Goal: Communication & Community: Share content

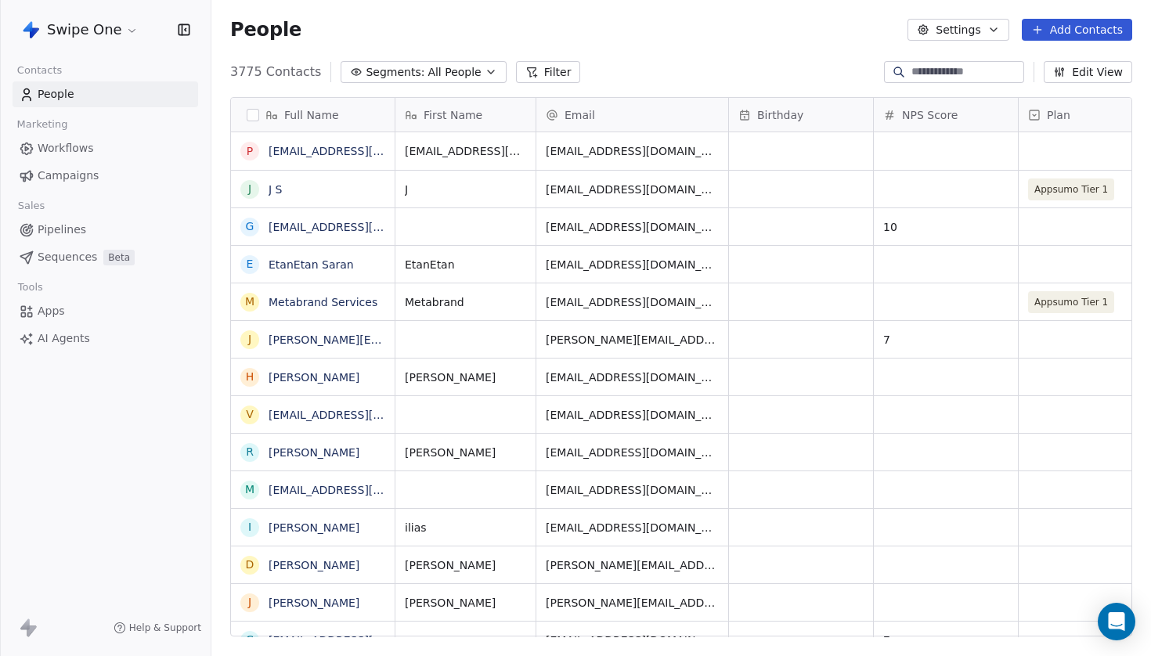
scroll to position [578, 940]
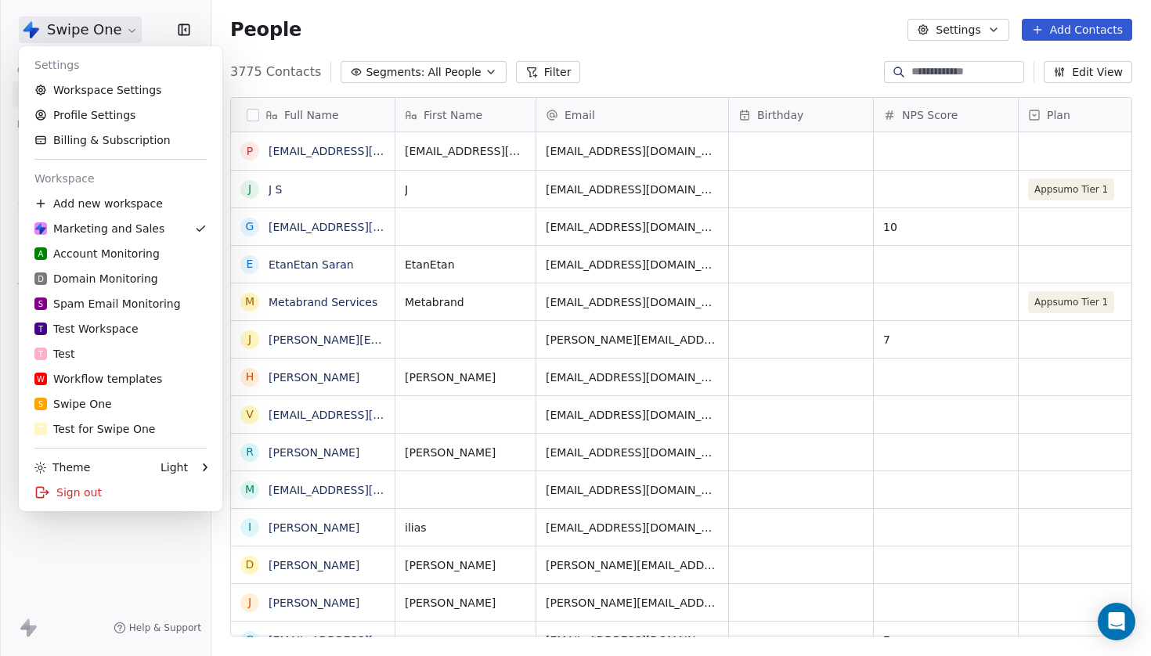
click at [123, 35] on html "Swipe One Contacts People Marketing Workflows Campaigns Sales Pipelines Sequenc…" at bounding box center [575, 328] width 1151 height 656
click at [119, 82] on link "Workspace Settings" at bounding box center [120, 90] width 191 height 25
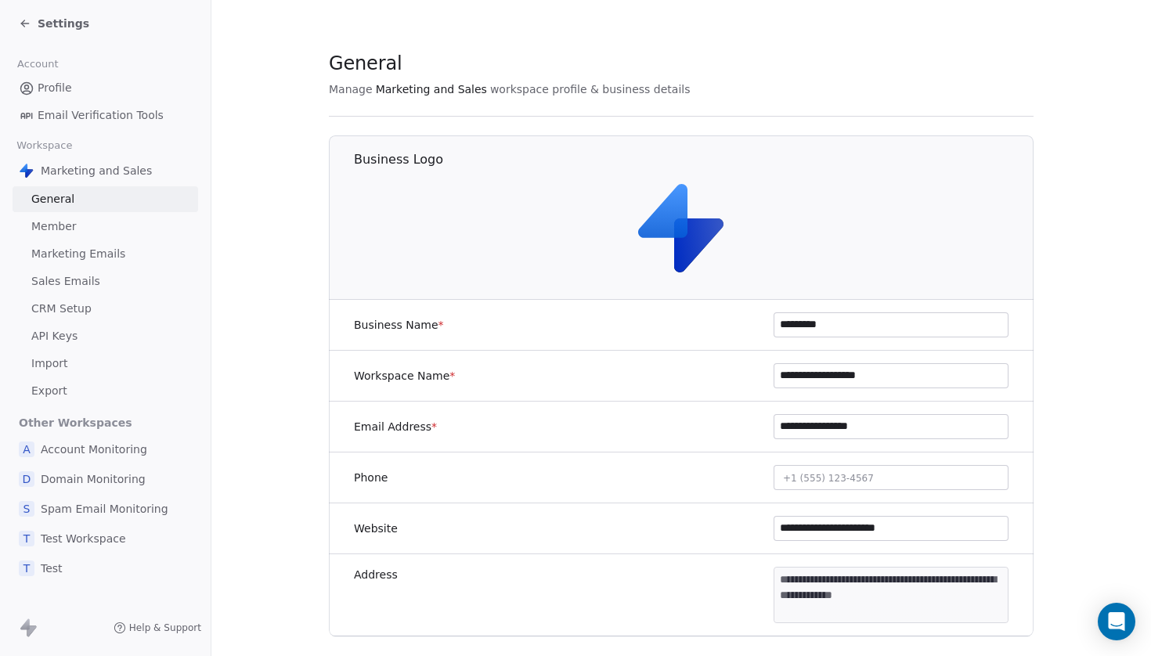
click at [87, 290] on link "Sales Emails" at bounding box center [106, 282] width 186 height 26
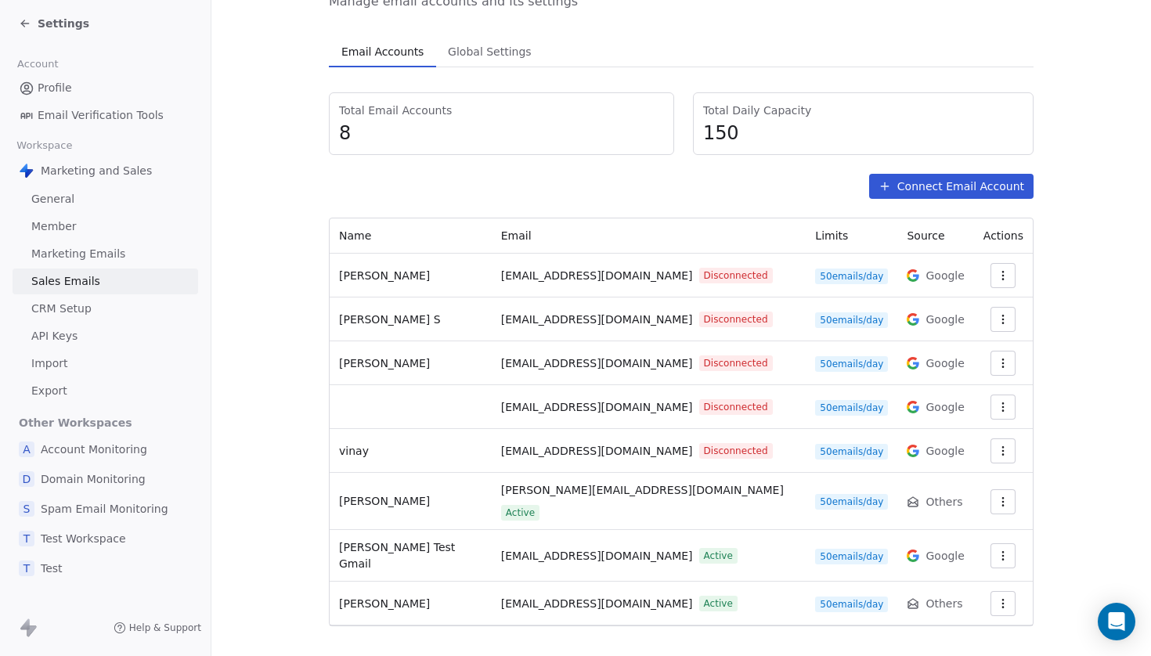
scroll to position [90, 0]
click at [551, 494] on span "[PERSON_NAME][EMAIL_ADDRESS][DOMAIN_NAME]" at bounding box center [642, 491] width 283 height 16
click at [550, 500] on span "[PERSON_NAME][EMAIL_ADDRESS][DOMAIN_NAME]" at bounding box center [642, 491] width 283 height 16
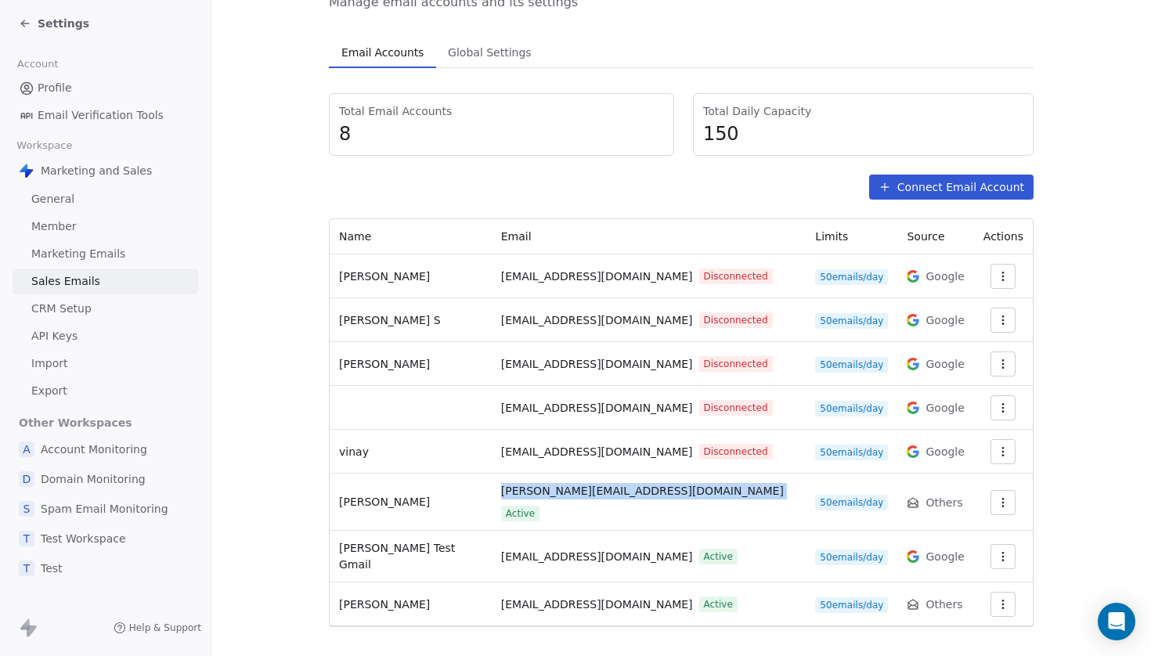
click at [550, 500] on span "[PERSON_NAME][EMAIL_ADDRESS][DOMAIN_NAME]" at bounding box center [642, 491] width 283 height 16
click at [552, 531] on td "[EMAIL_ADDRESS][DOMAIN_NAME] Active" at bounding box center [649, 557] width 315 height 52
click at [552, 496] on span "[PERSON_NAME][EMAIL_ADDRESS][DOMAIN_NAME]" at bounding box center [642, 491] width 283 height 16
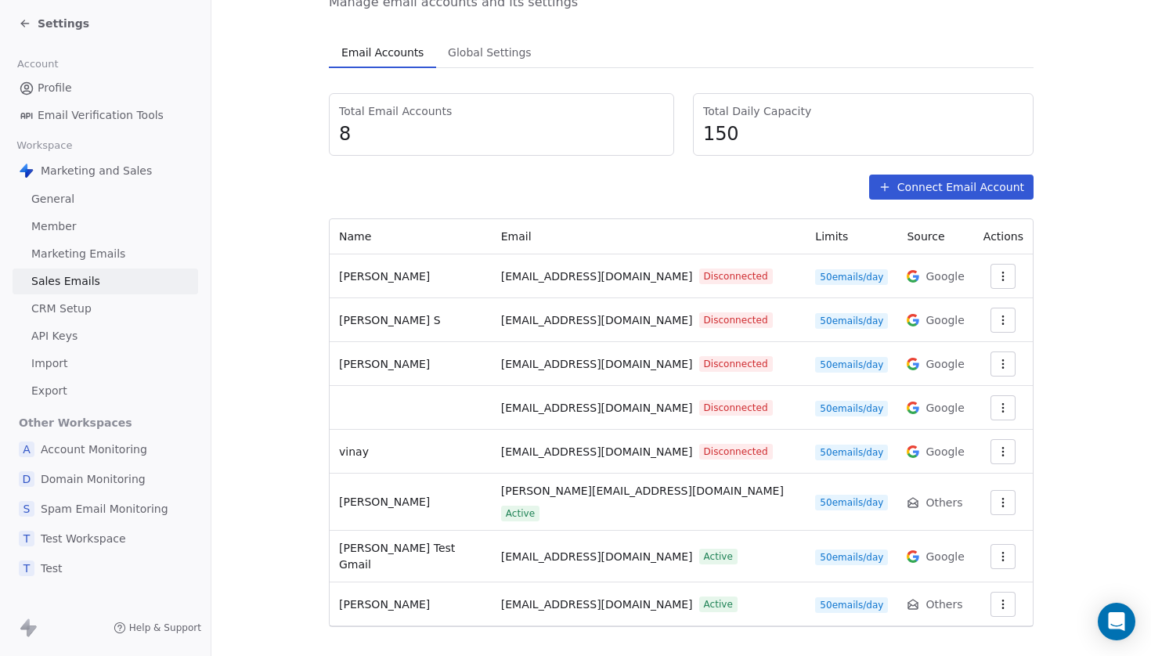
click at [568, 531] on td "[EMAIL_ADDRESS][DOMAIN_NAME] Active" at bounding box center [649, 557] width 315 height 52
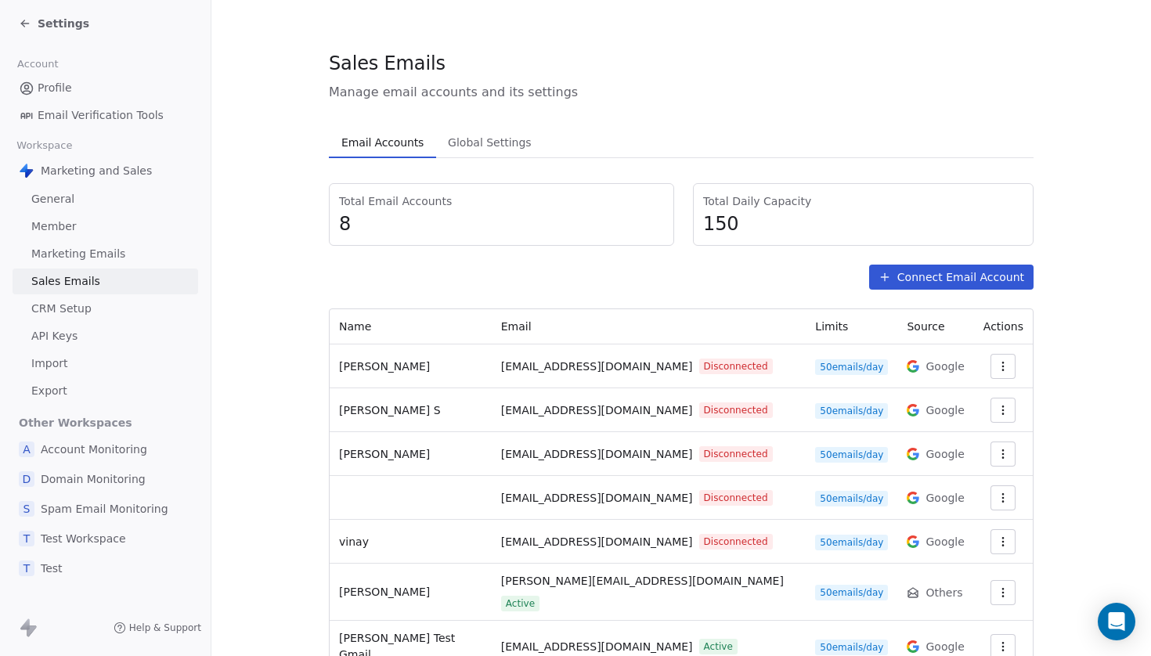
scroll to position [0, 0]
click at [33, 20] on div "Settings" at bounding box center [54, 24] width 70 height 16
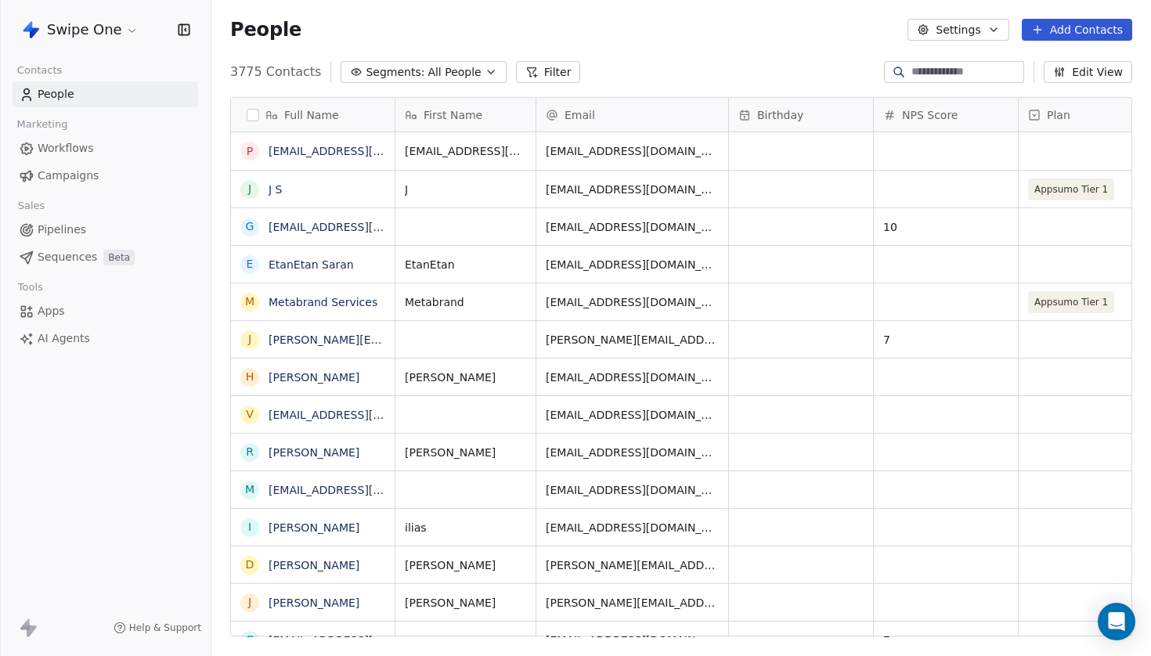
scroll to position [578, 940]
click at [911, 70] on input at bounding box center [966, 72] width 110 height 16
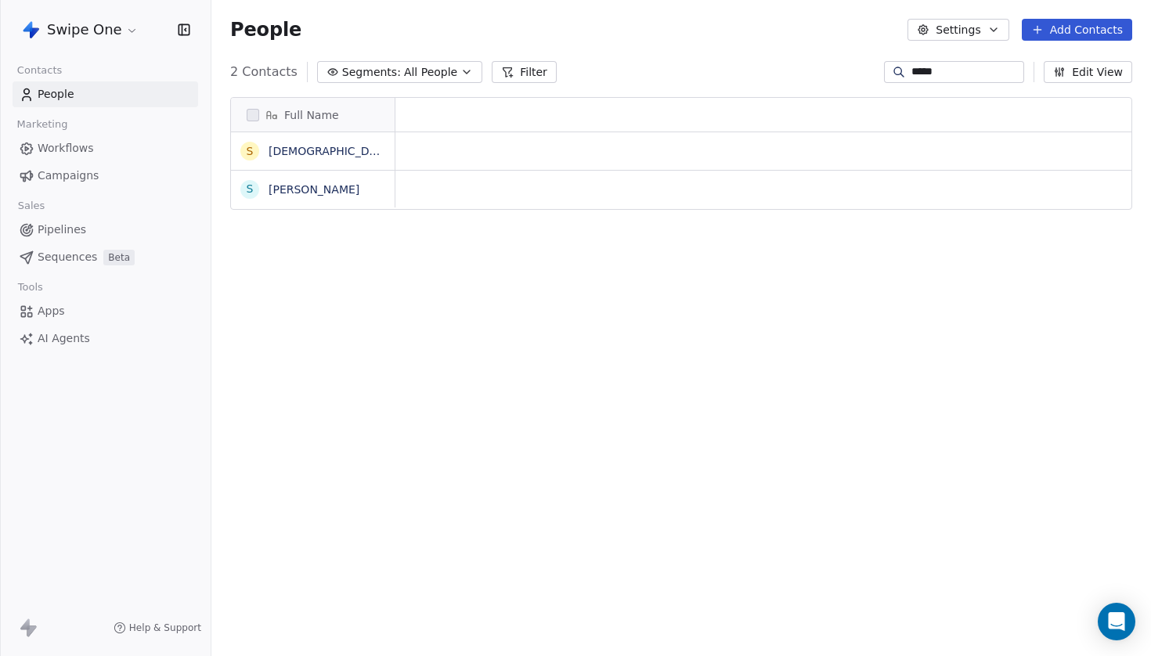
scroll to position [1, 1]
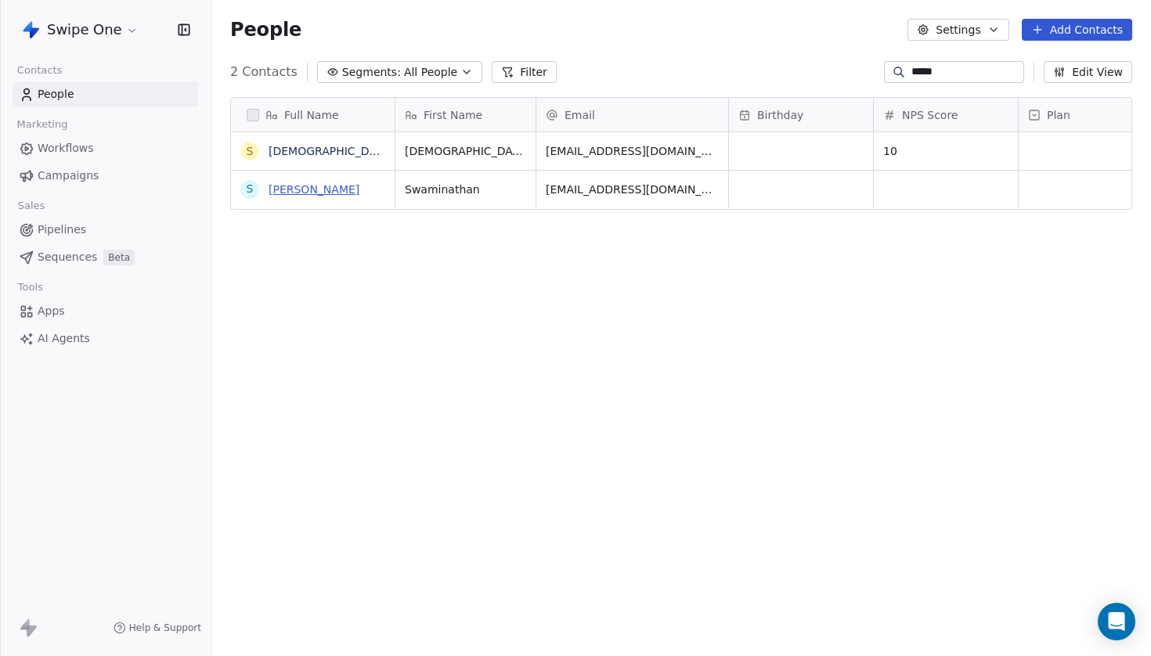
type input "*****"
click at [334, 193] on link "[PERSON_NAME]" at bounding box center [314, 189] width 91 height 13
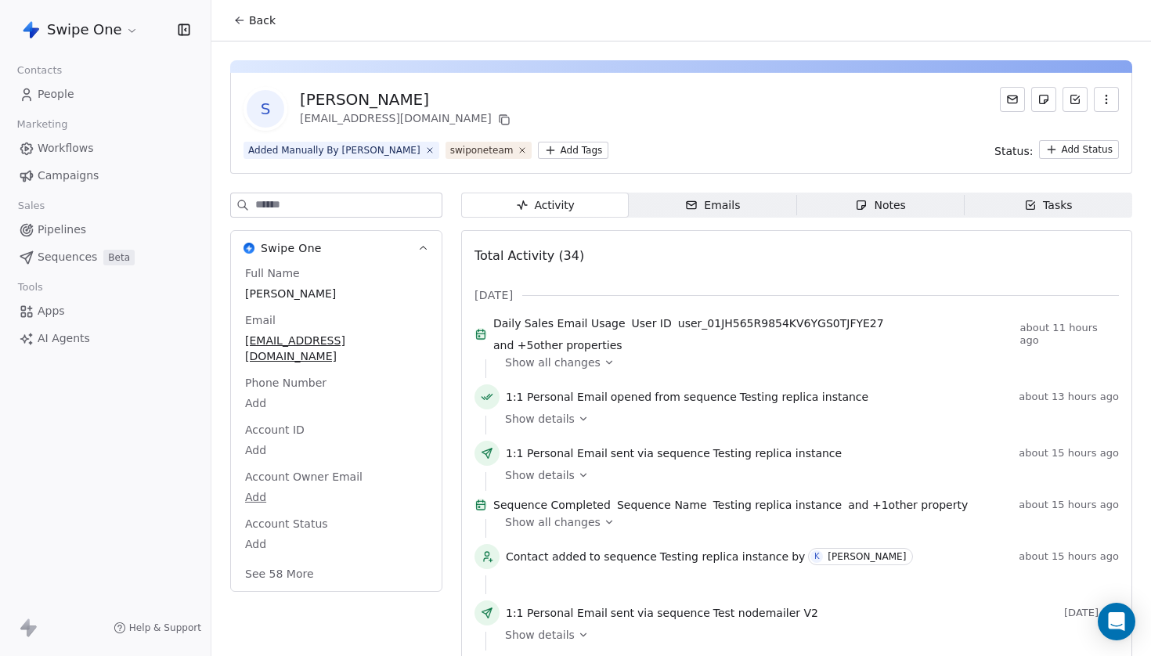
click at [722, 209] on div "Emails" at bounding box center [712, 205] width 55 height 16
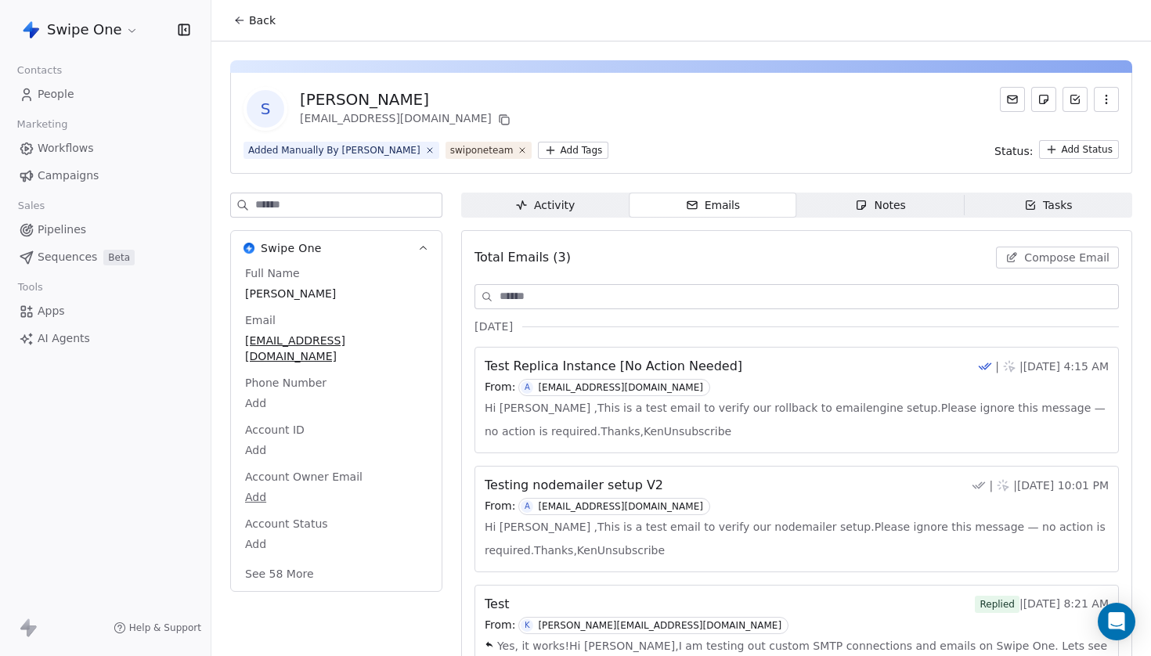
click at [541, 211] on div "Activity" at bounding box center [545, 205] width 60 height 16
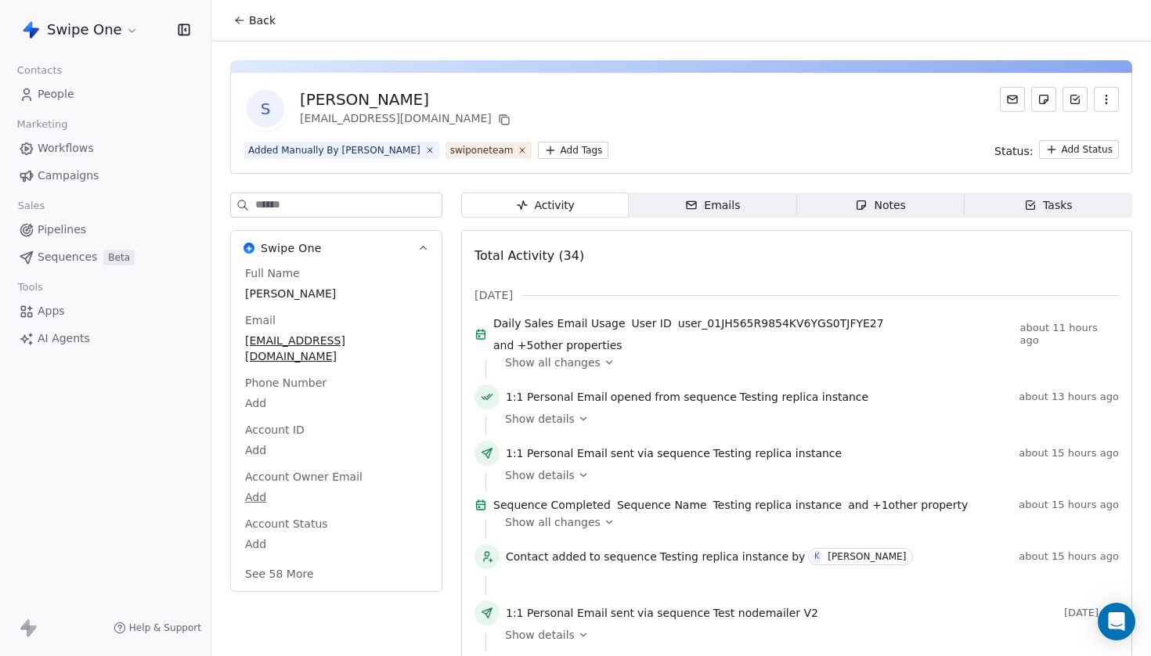
click at [593, 355] on span "Show all changes" at bounding box center [553, 363] width 96 height 16
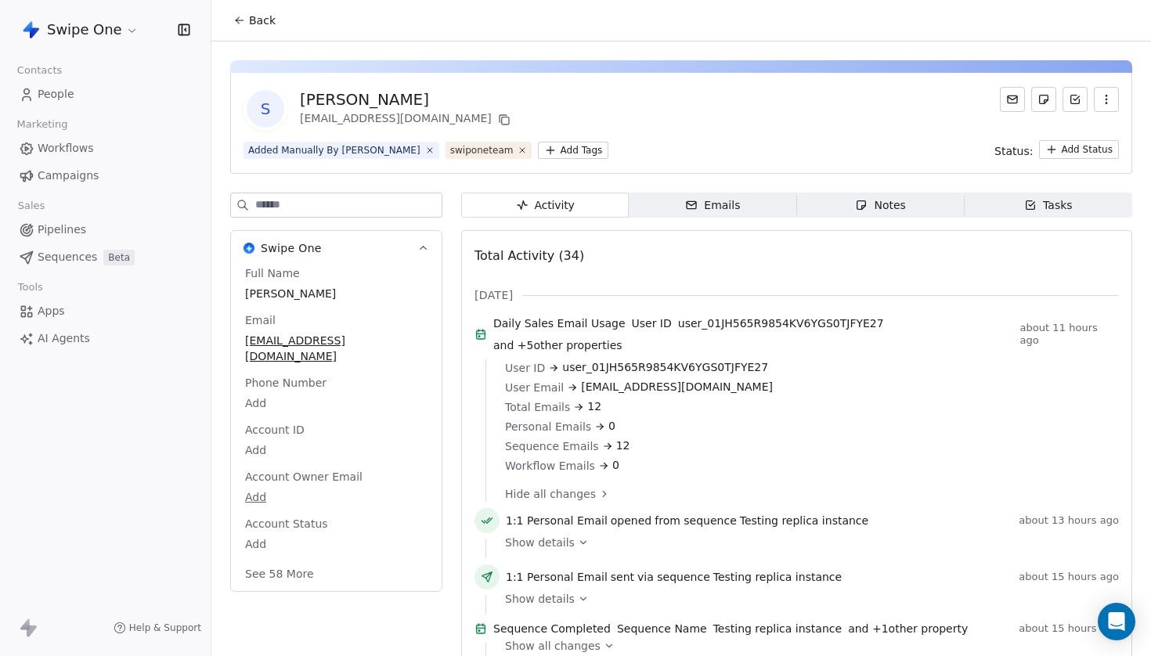
click at [751, 207] on span "Emails Emails" at bounding box center [713, 205] width 168 height 25
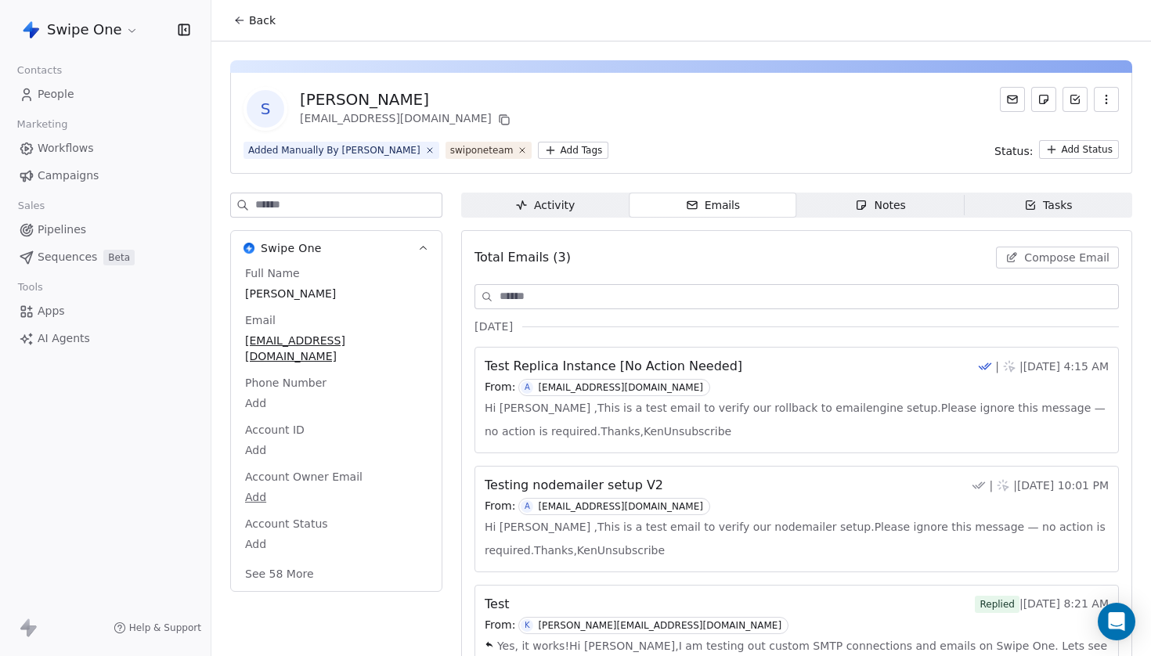
click at [1040, 245] on div "Total Emails (3) Compose Email" at bounding box center [796, 257] width 644 height 34
click at [1032, 265] on span "Compose Email" at bounding box center [1066, 258] width 85 height 16
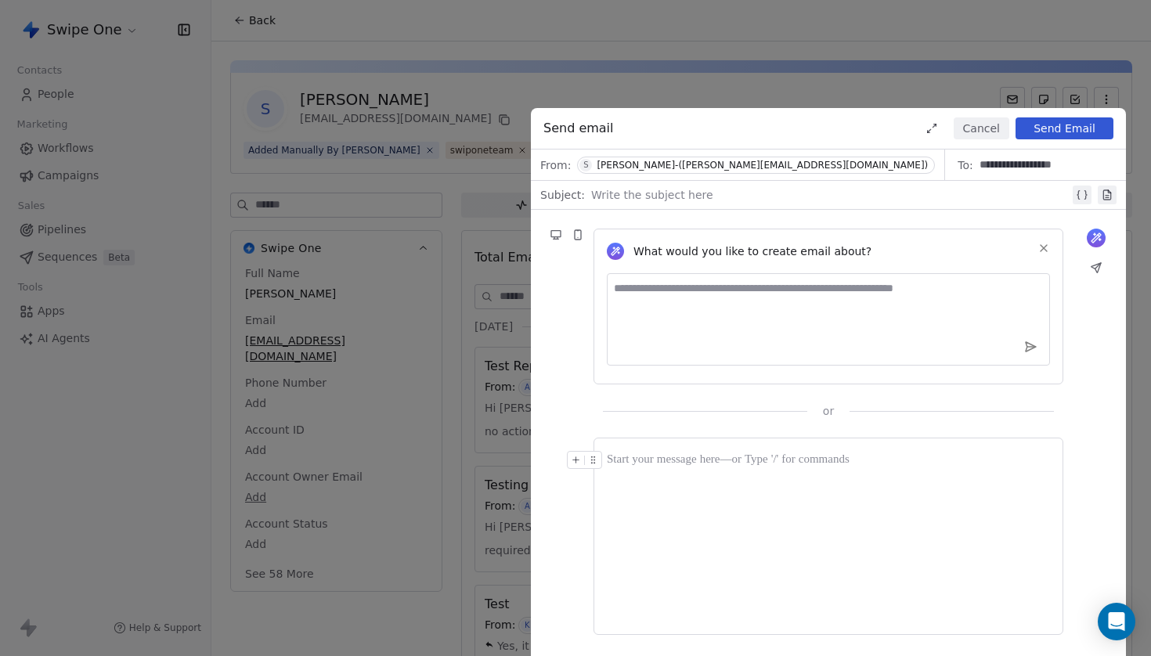
click at [1037, 245] on icon at bounding box center [1043, 248] width 13 height 13
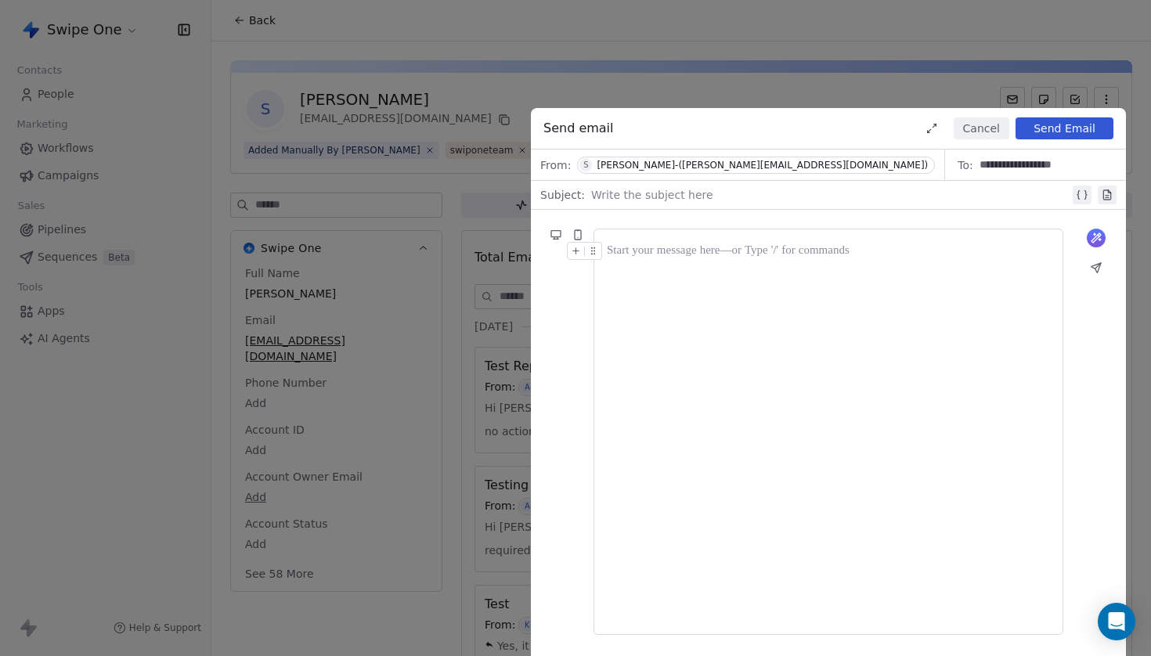
click at [656, 195] on div at bounding box center [830, 195] width 478 height 19
click at [734, 161] on div "[PERSON_NAME]-([PERSON_NAME][EMAIL_ADDRESS][DOMAIN_NAME])" at bounding box center [762, 165] width 331 height 11
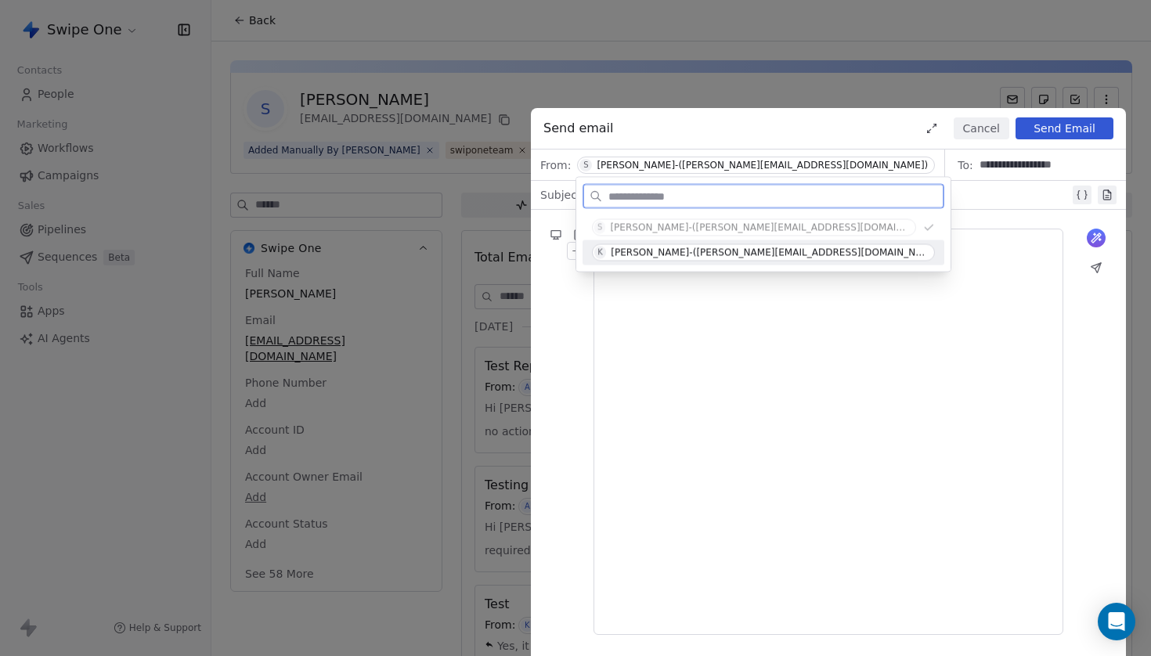
click at [759, 245] on div "K [PERSON_NAME]-([PERSON_NAME][EMAIL_ADDRESS][DOMAIN_NAME])" at bounding box center [763, 252] width 343 height 17
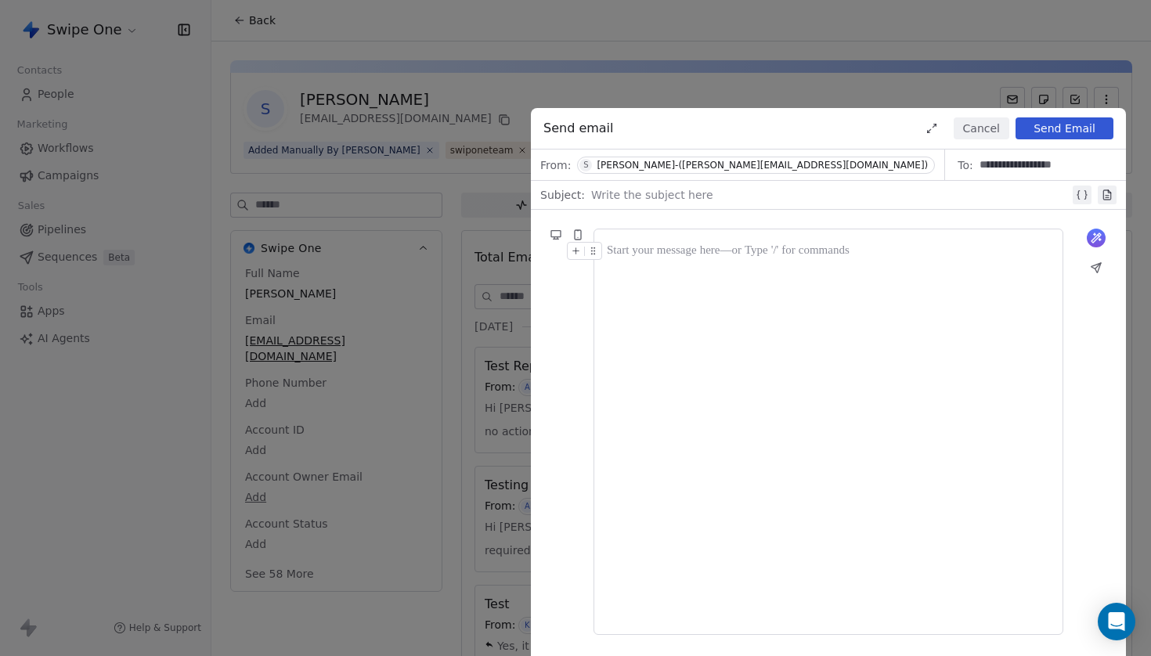
click at [728, 170] on div "[PERSON_NAME]-([PERSON_NAME][EMAIL_ADDRESS][DOMAIN_NAME])" at bounding box center [762, 165] width 331 height 11
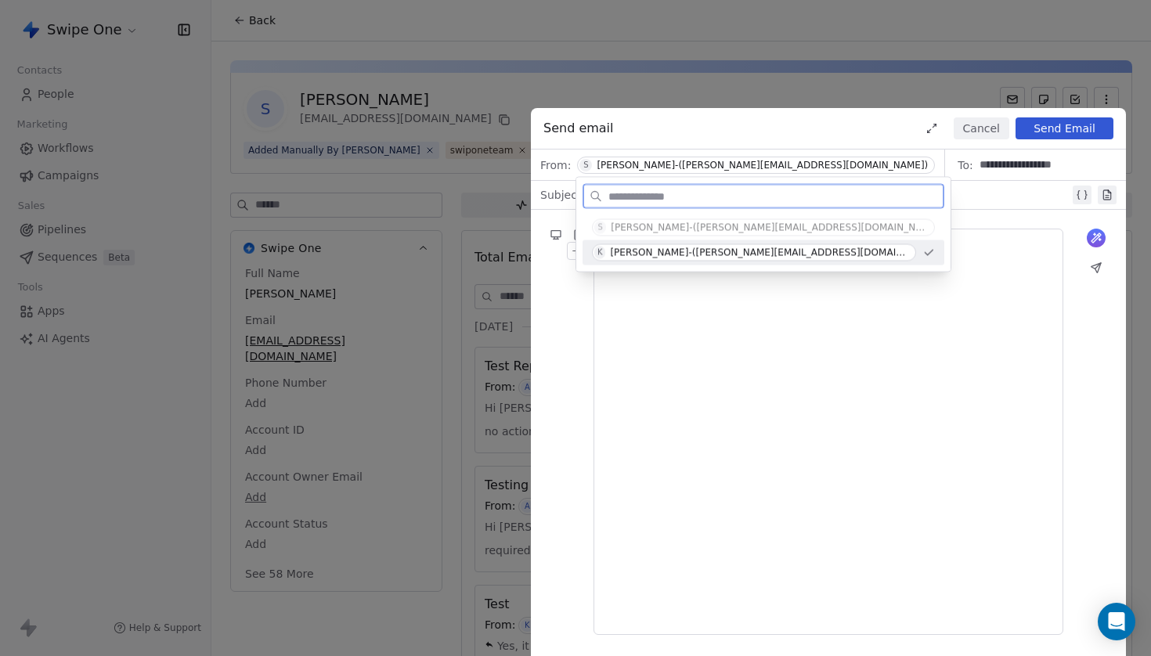
click at [710, 315] on div at bounding box center [828, 432] width 443 height 380
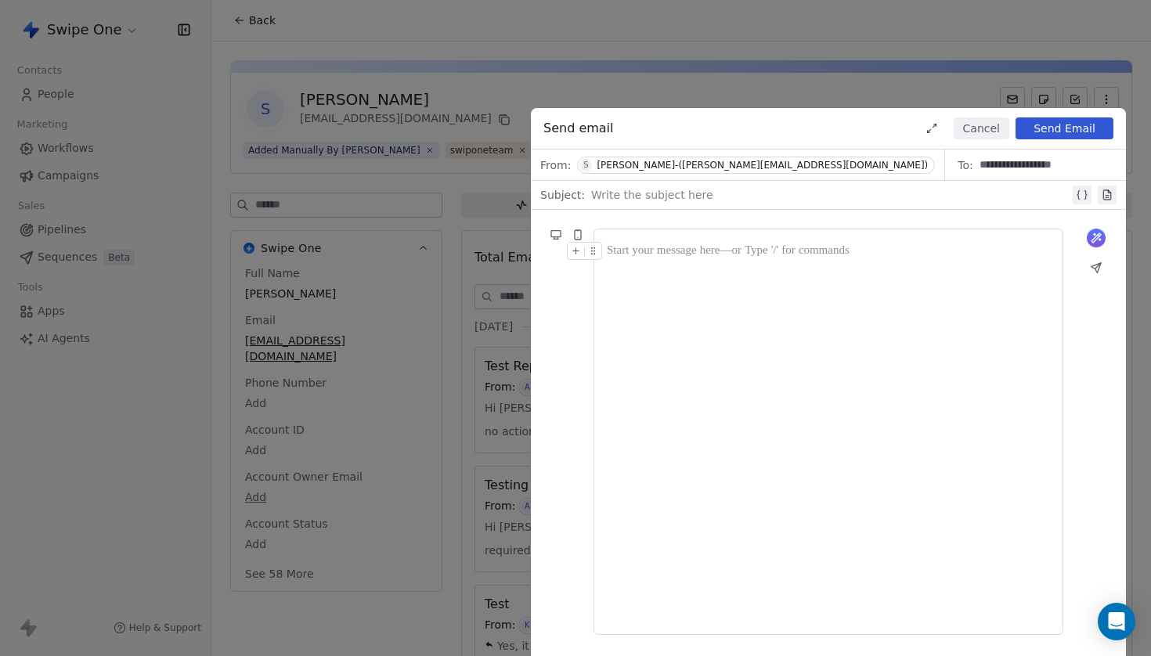
click at [671, 258] on div at bounding box center [828, 251] width 443 height 19
click at [1058, 129] on button "Send Email" at bounding box center [1064, 128] width 98 height 22
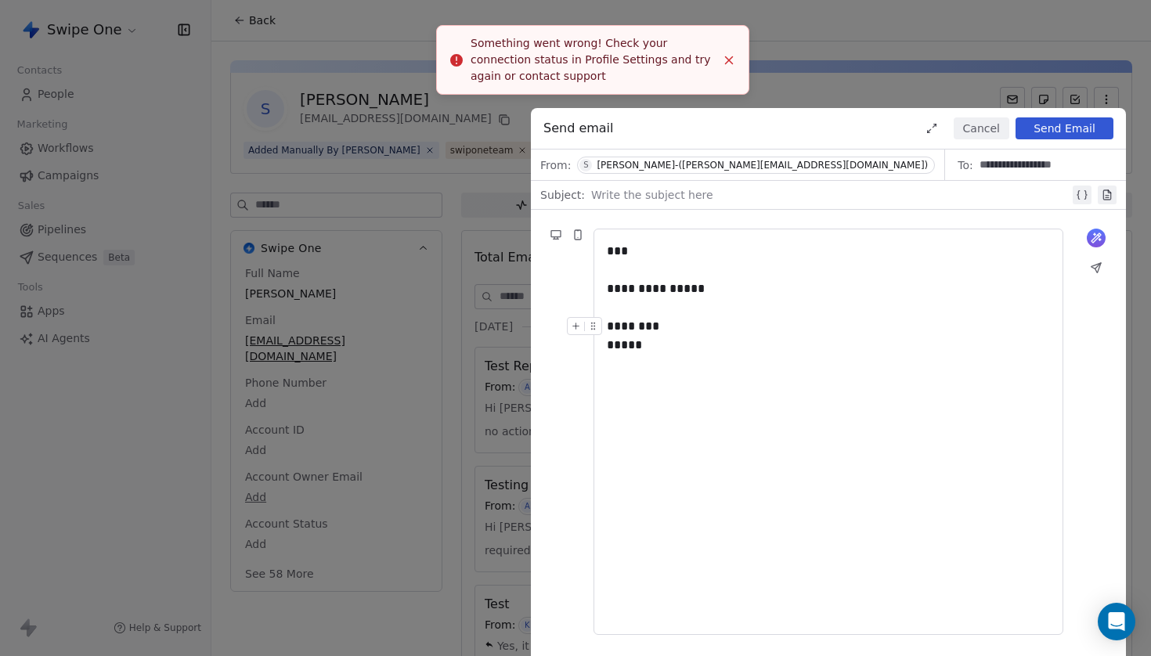
click at [671, 351] on div "******** *****" at bounding box center [828, 336] width 443 height 38
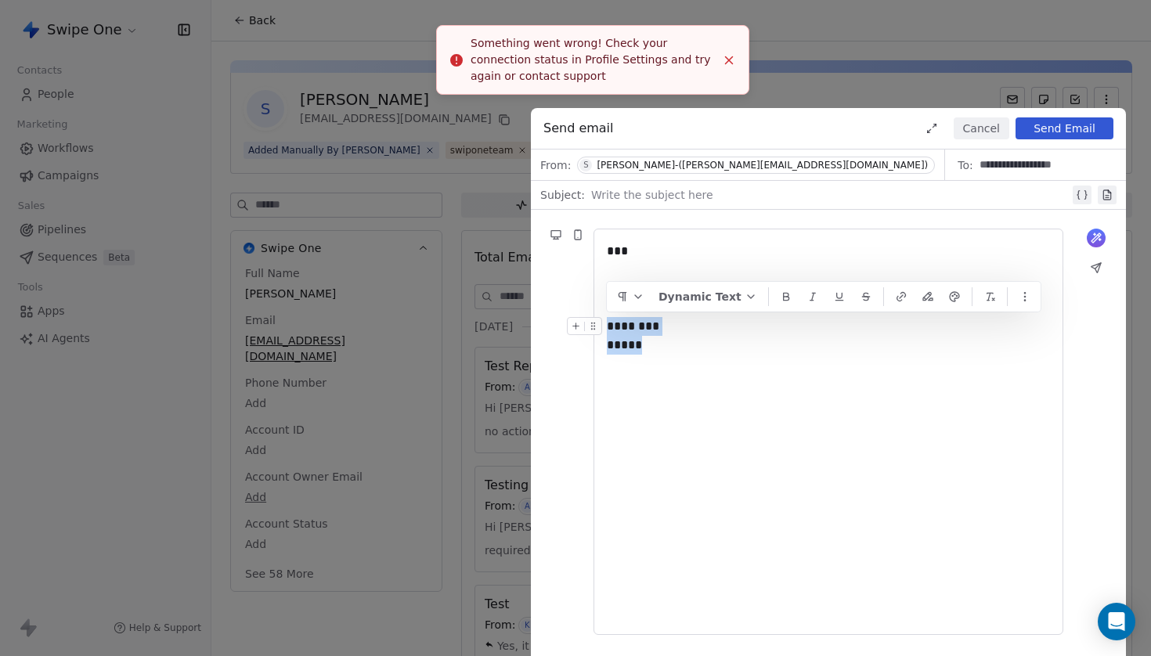
click at [688, 356] on div "**********" at bounding box center [828, 432] width 443 height 380
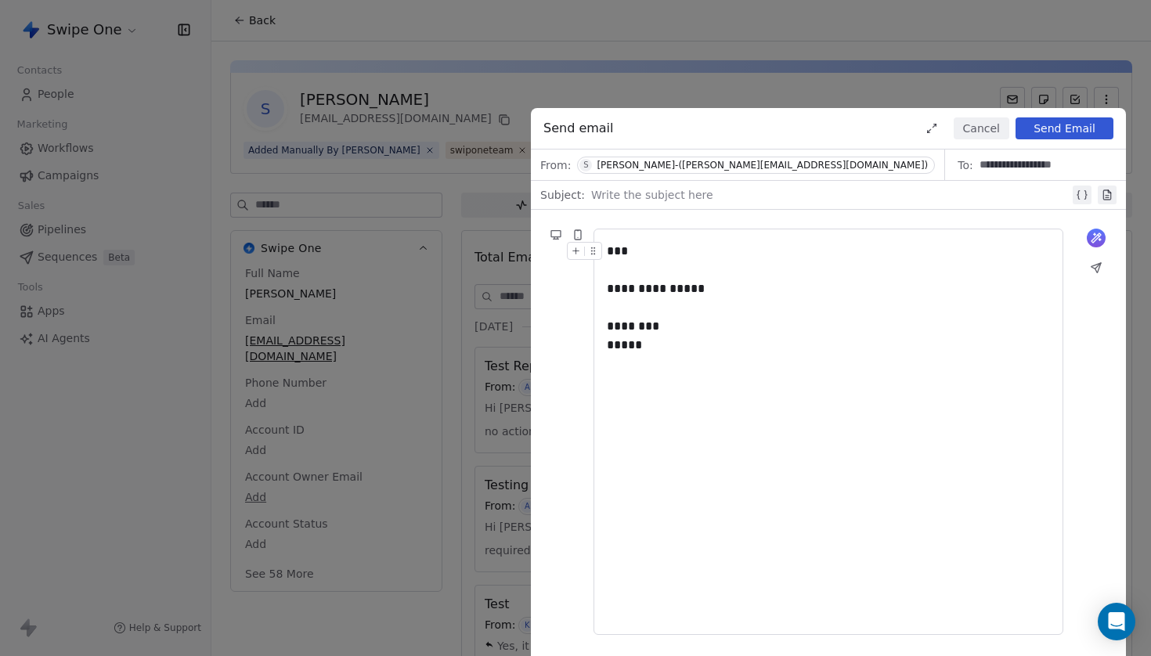
click at [1073, 122] on button "Send Email" at bounding box center [1064, 128] width 98 height 22
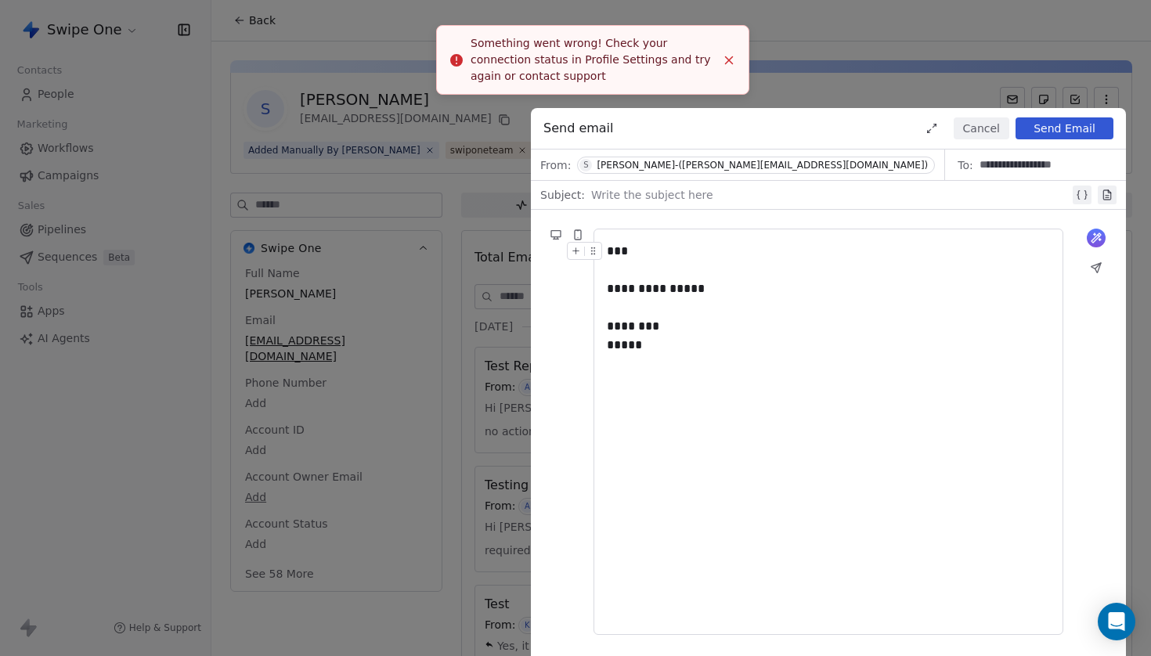
click at [763, 164] on div "[PERSON_NAME]-([PERSON_NAME][EMAIL_ADDRESS][DOMAIN_NAME])" at bounding box center [762, 165] width 331 height 11
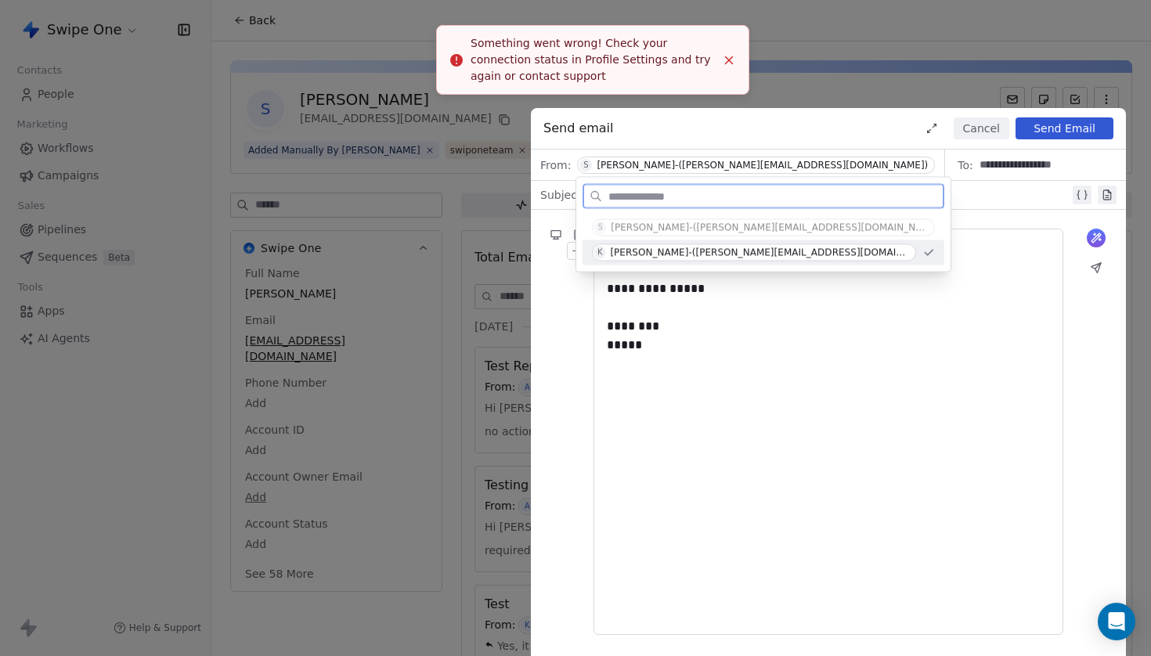
click at [710, 257] on div "[PERSON_NAME]-([PERSON_NAME][EMAIL_ADDRESS][DOMAIN_NAME])" at bounding box center [759, 252] width 299 height 11
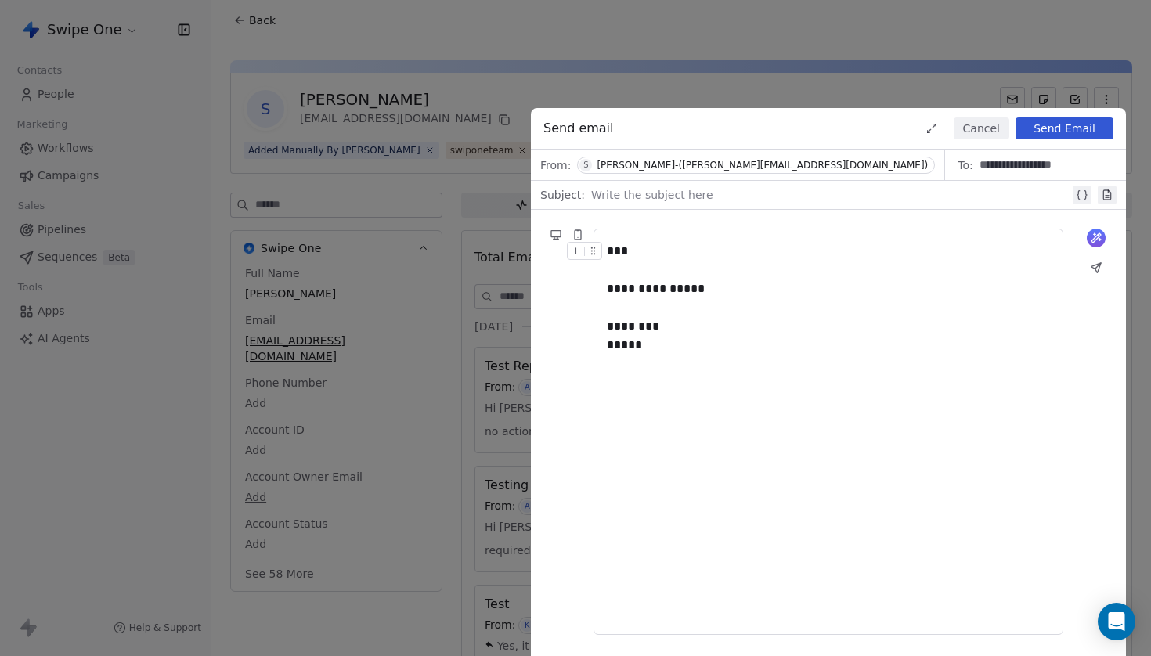
click at [742, 164] on div "[PERSON_NAME]-([PERSON_NAME][EMAIL_ADDRESS][DOMAIN_NAME])" at bounding box center [762, 165] width 331 height 11
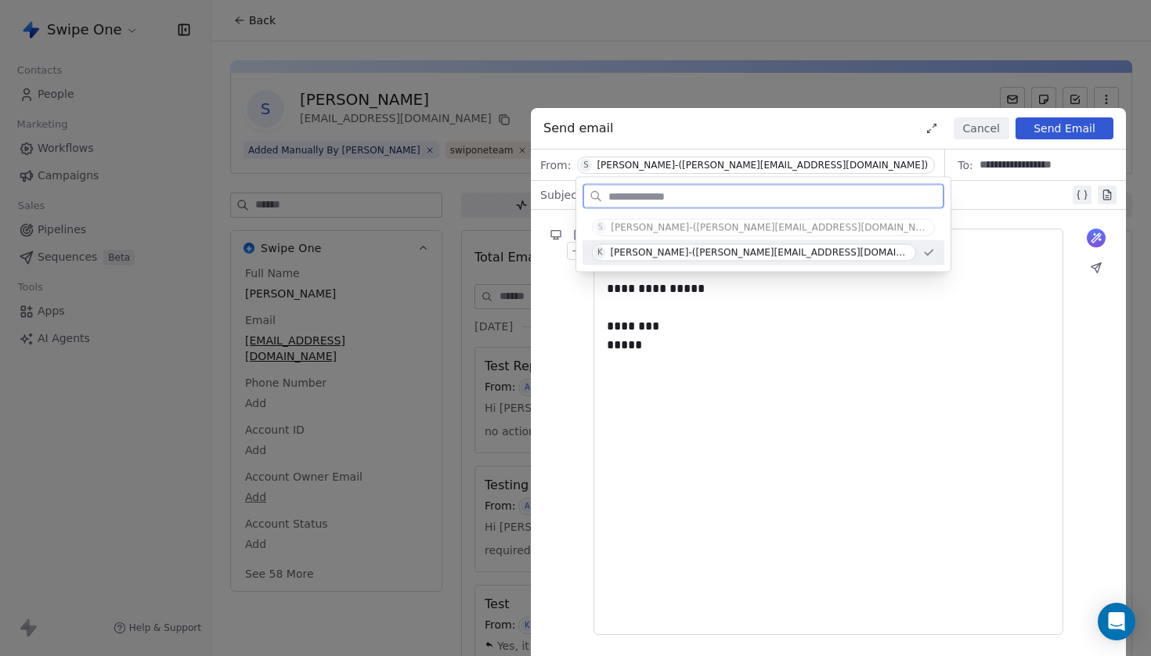
click at [694, 251] on div "[PERSON_NAME]-([PERSON_NAME][EMAIL_ADDRESS][DOMAIN_NAME])" at bounding box center [759, 252] width 299 height 11
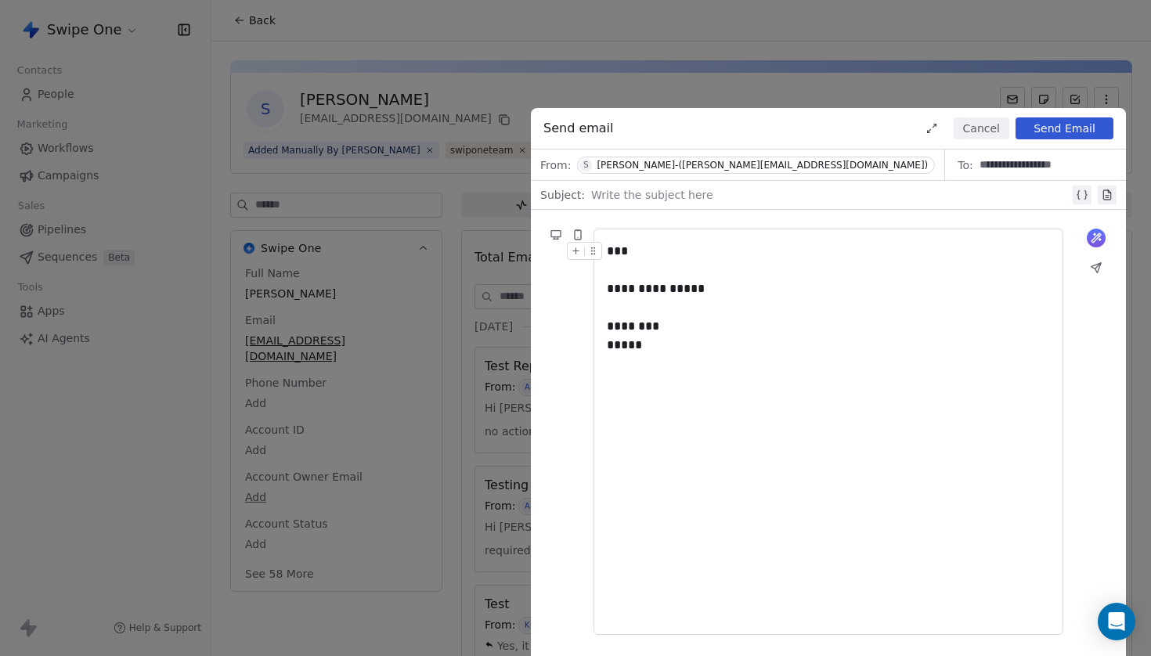
click at [693, 167] on div "[PERSON_NAME]-([PERSON_NAME][EMAIL_ADDRESS][DOMAIN_NAME])" at bounding box center [762, 165] width 331 height 11
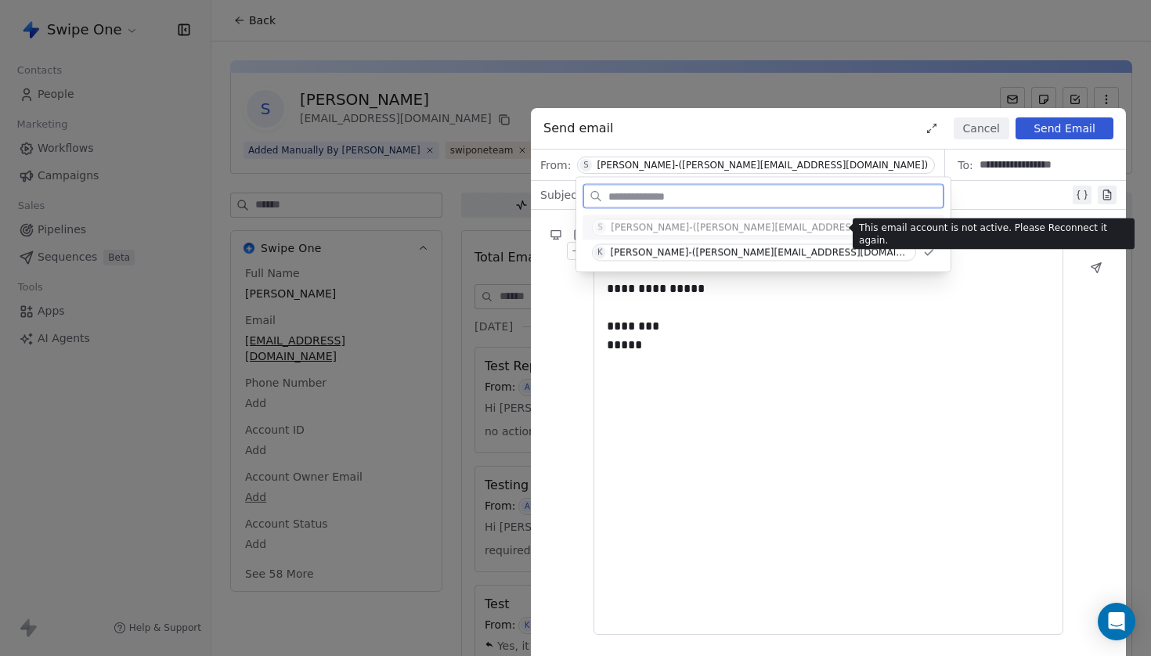
click at [684, 223] on div "[PERSON_NAME]-([PERSON_NAME][EMAIL_ADDRESS][DOMAIN_NAME])" at bounding box center [769, 227] width 317 height 11
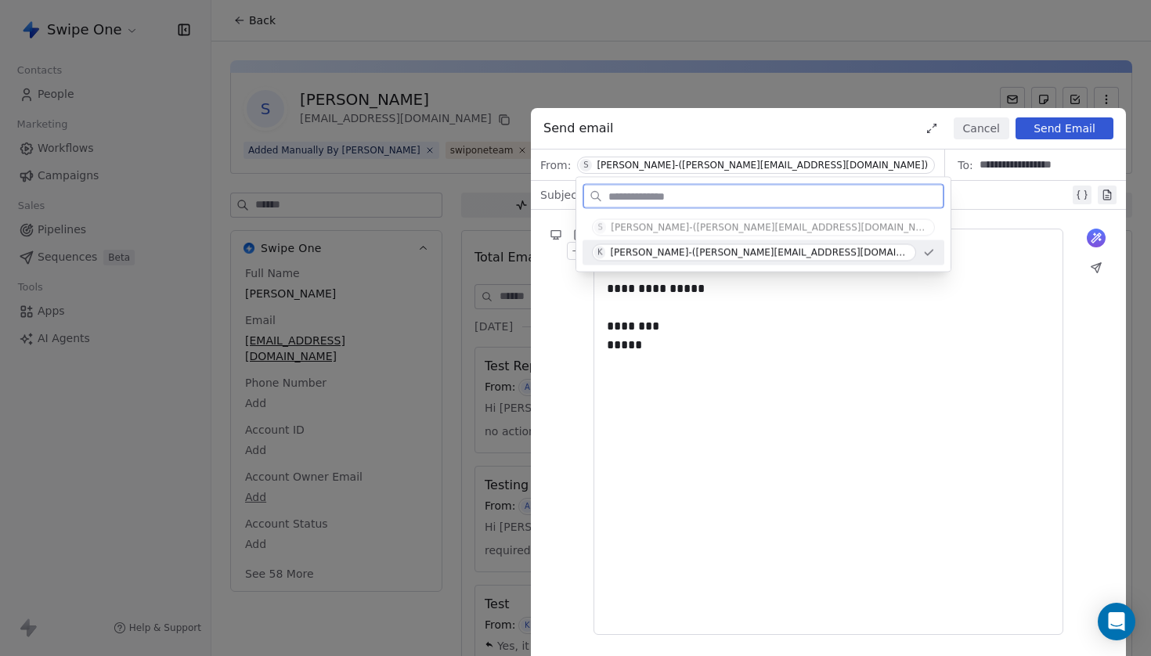
click at [681, 254] on div "[PERSON_NAME]-([PERSON_NAME][EMAIL_ADDRESS][DOMAIN_NAME])" at bounding box center [759, 252] width 299 height 11
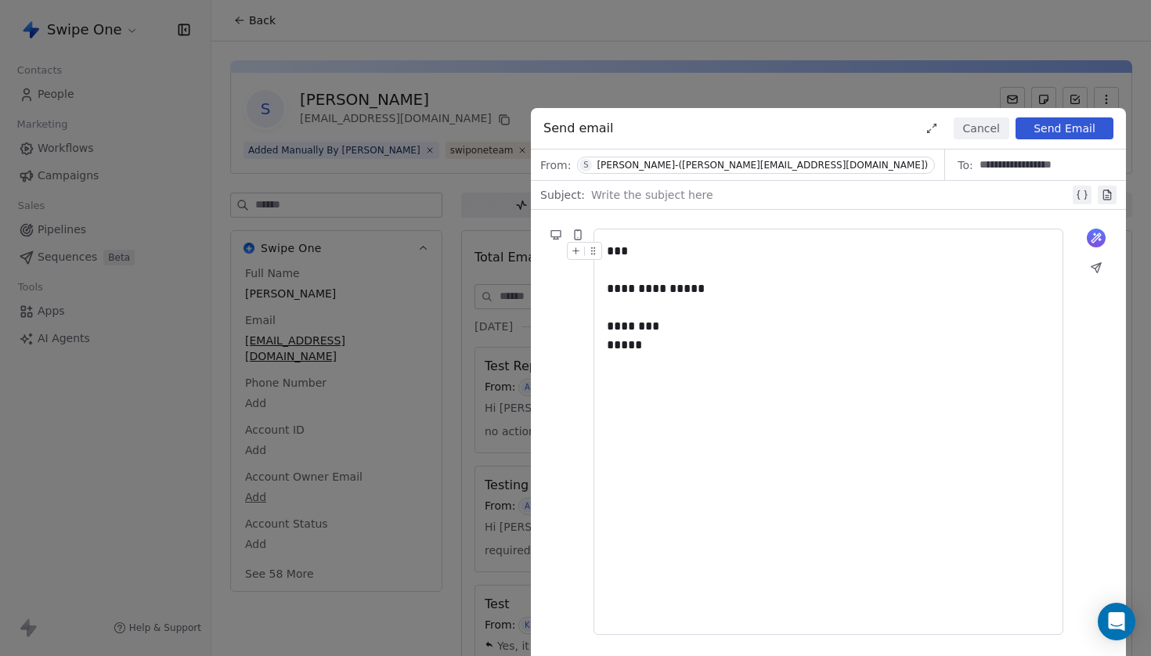
click at [1073, 128] on button "Send Email" at bounding box center [1064, 128] width 98 height 22
click at [970, 135] on button "Cancel" at bounding box center [982, 128] width 56 height 22
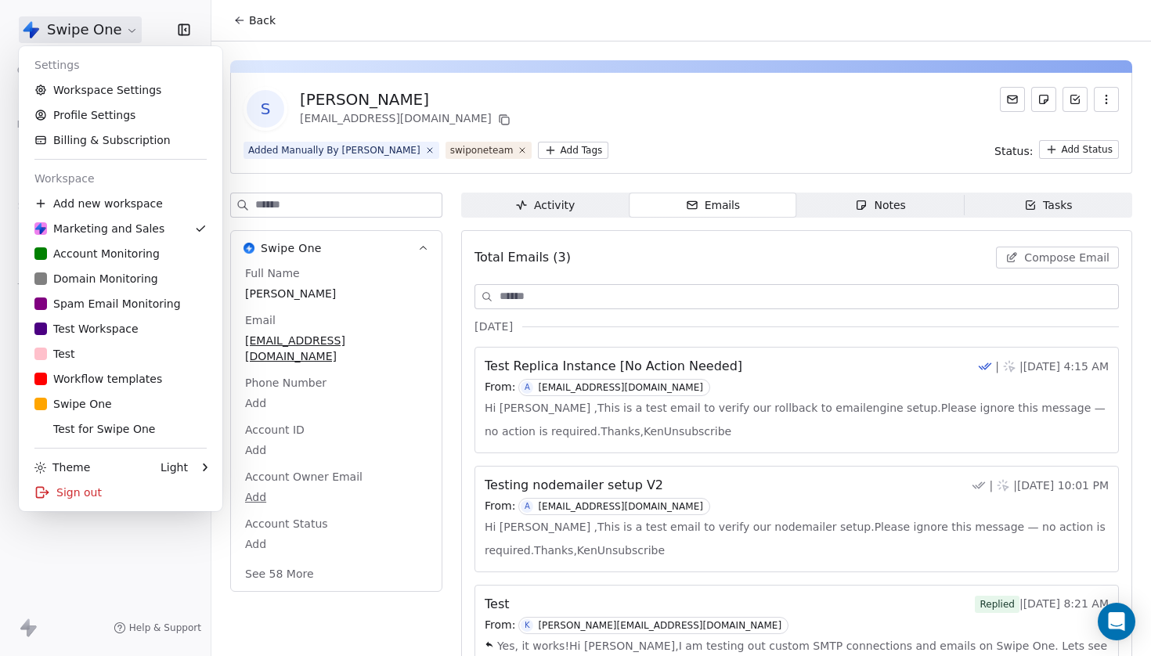
click at [80, 36] on html "Swipe One Contacts People Marketing Workflows Campaigns Sales Pipelines Sequenc…" at bounding box center [575, 328] width 1151 height 656
click at [81, 83] on link "Workspace Settings" at bounding box center [120, 90] width 191 height 25
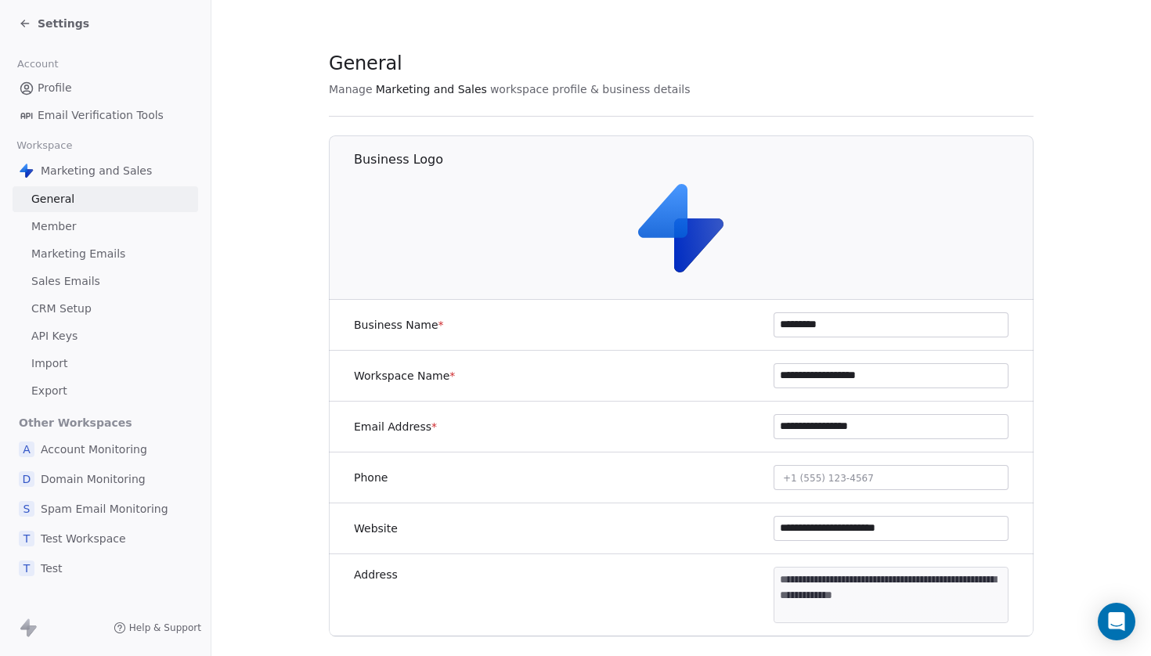
click at [72, 277] on span "Sales Emails" at bounding box center [65, 281] width 69 height 16
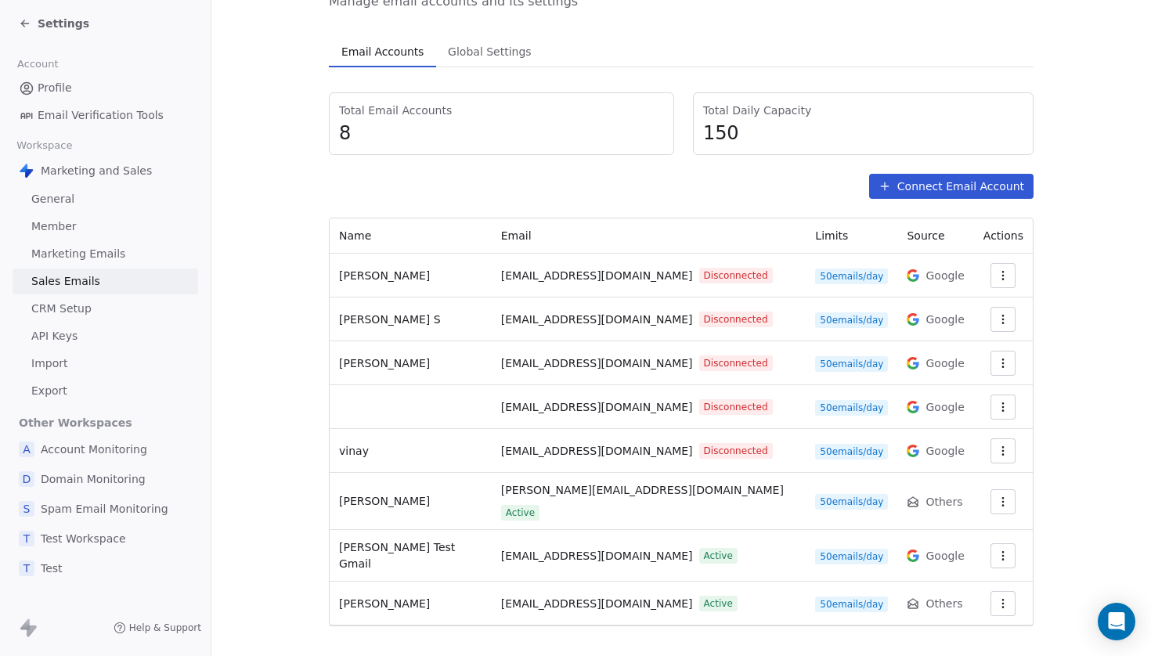
scroll to position [90, 0]
click at [1005, 369] on icon "button" at bounding box center [1003, 364] width 13 height 13
click at [972, 431] on span "Delete" at bounding box center [958, 425] width 36 height 16
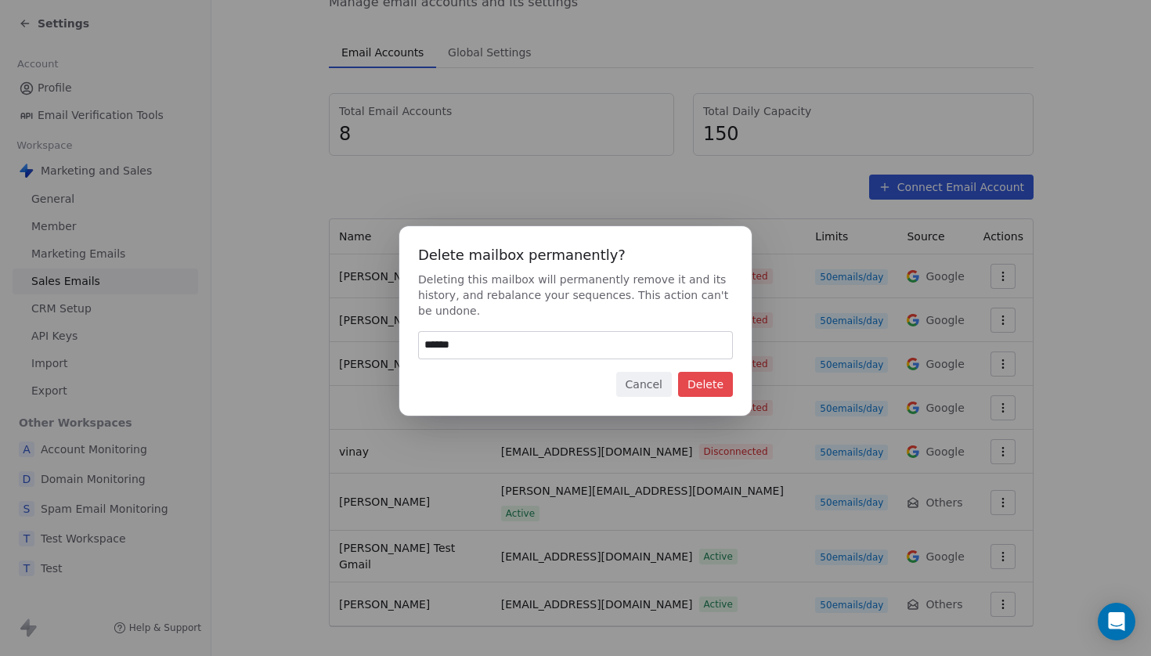
type input "******"
click at [713, 378] on button "Delete" at bounding box center [705, 384] width 55 height 25
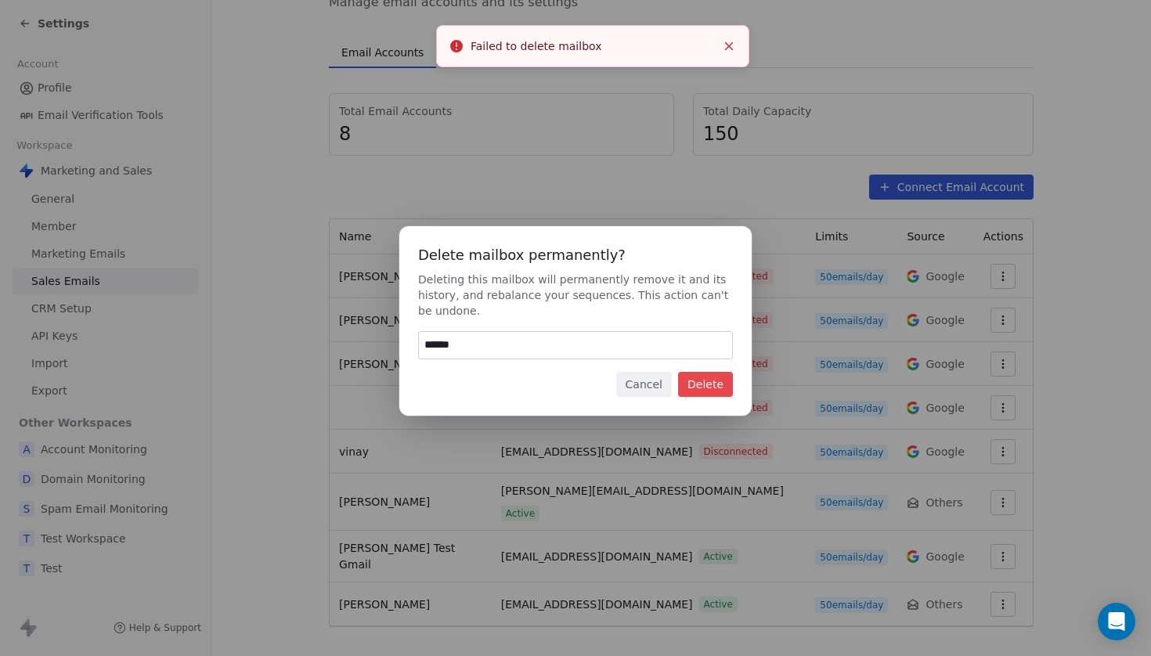
click at [701, 384] on button "Delete" at bounding box center [705, 384] width 55 height 25
click at [640, 381] on button "Cancel" at bounding box center [644, 384] width 56 height 25
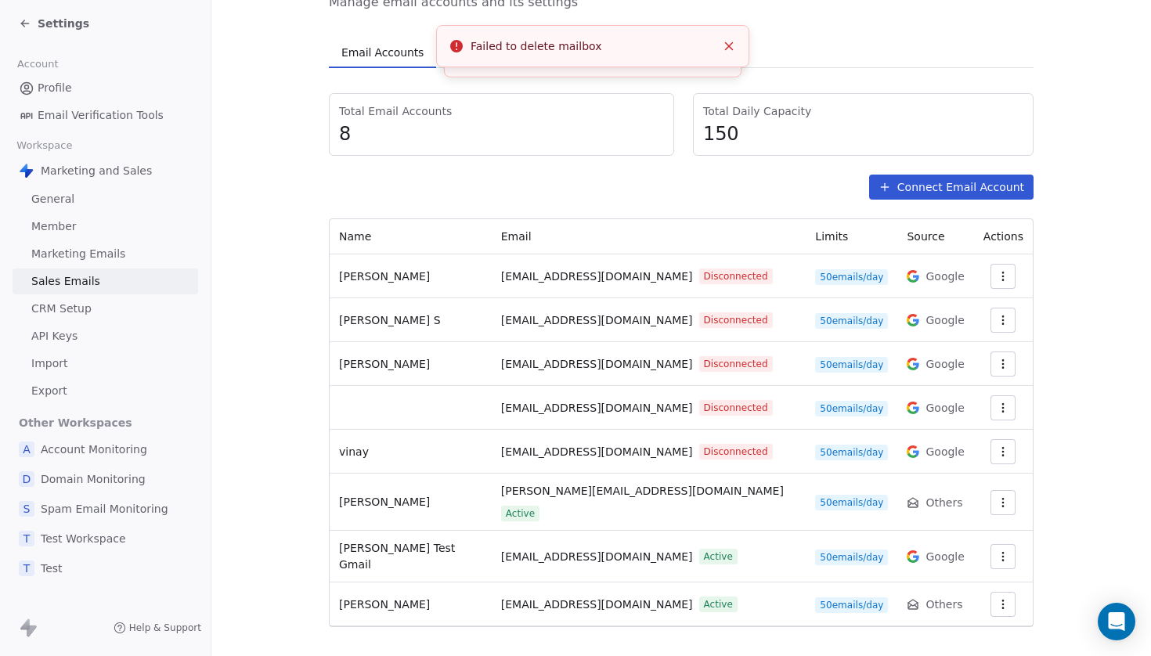
click at [638, 217] on div "Total Email Accounts 8 Total Daily Capacity 150 Connect Email Account Name Emai…" at bounding box center [681, 360] width 705 height 534
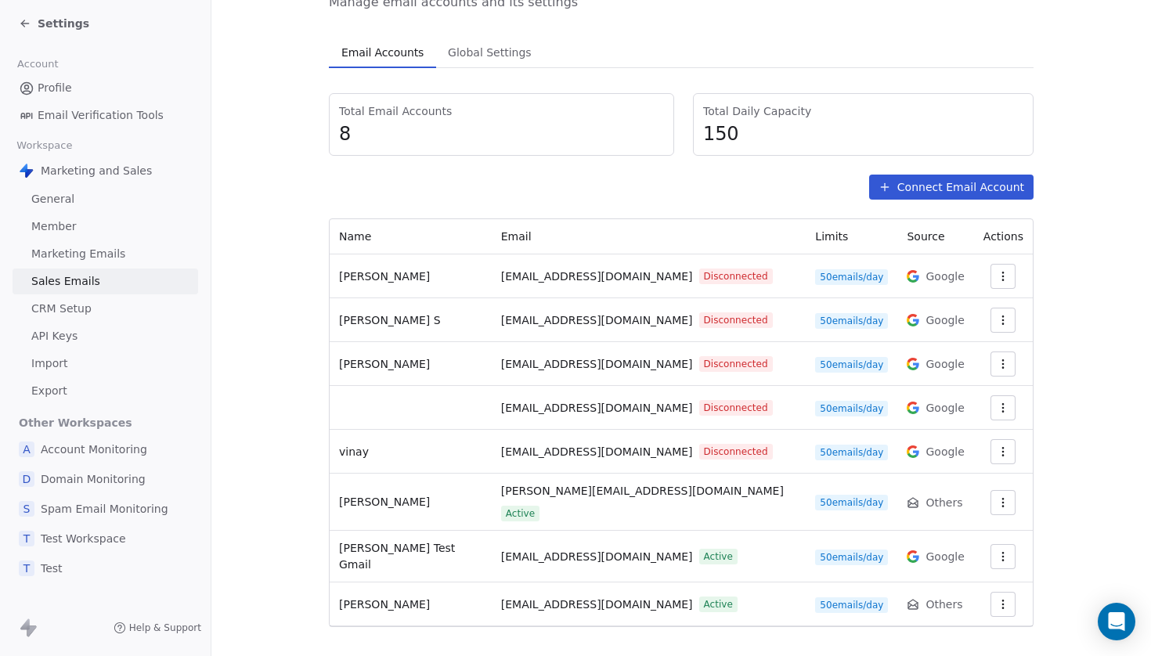
scroll to position [0, 0]
click at [536, 549] on span "[EMAIL_ADDRESS][DOMAIN_NAME]" at bounding box center [597, 557] width 192 height 16
click at [550, 554] on td "[EMAIL_ADDRESS][DOMAIN_NAME] Active" at bounding box center [649, 557] width 315 height 52
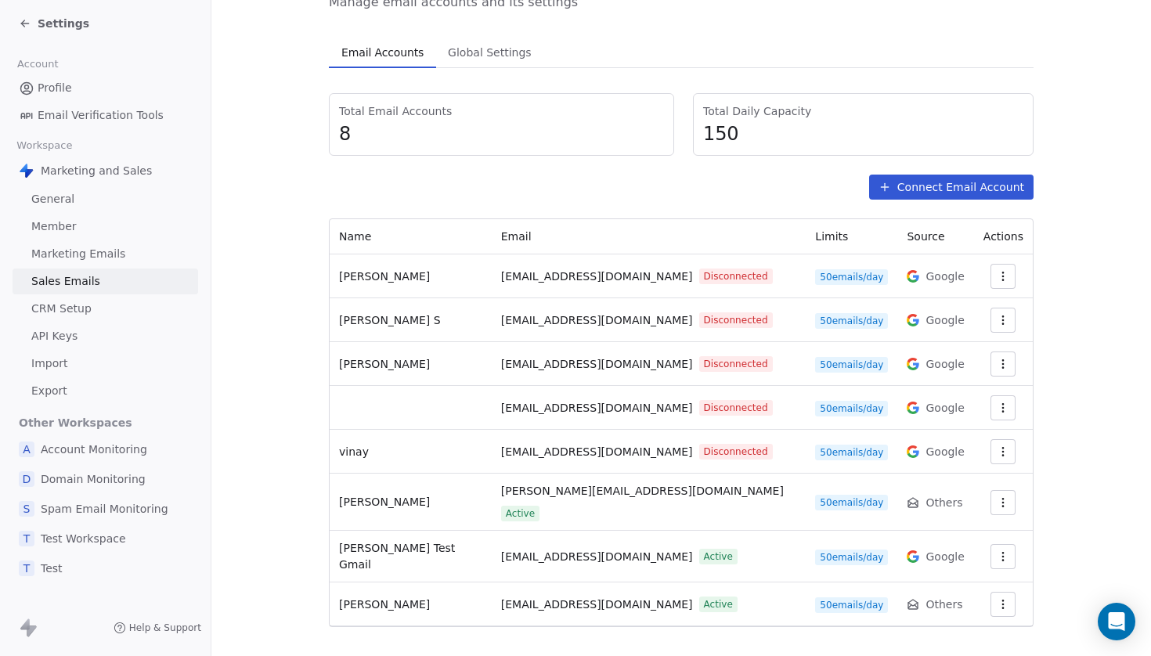
click at [27, 25] on icon at bounding box center [25, 23] width 13 height 13
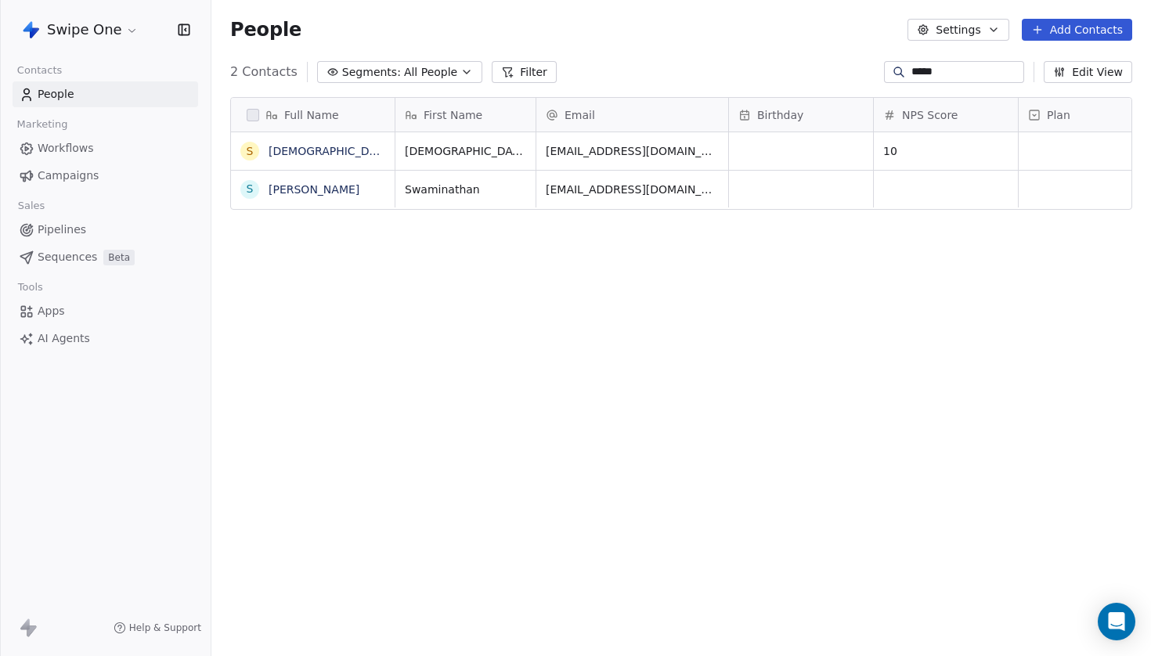
scroll to position [578, 940]
click at [79, 248] on link "Sequences Beta" at bounding box center [106, 257] width 186 height 26
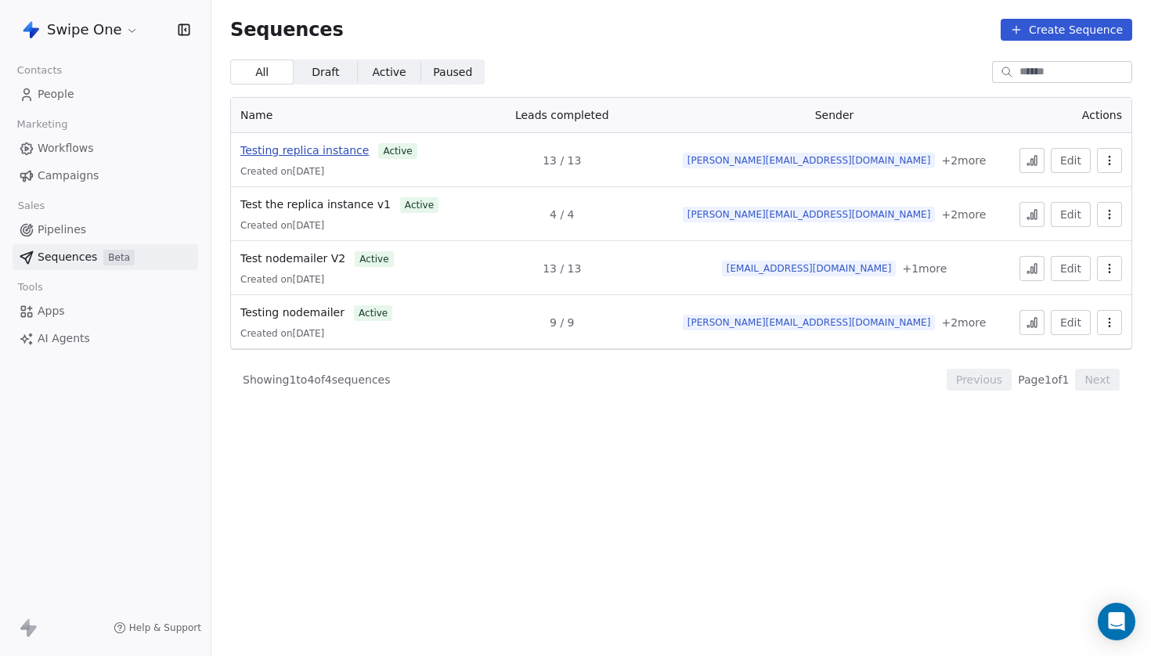
click at [325, 153] on span "Testing replica instance" at bounding box center [304, 150] width 128 height 13
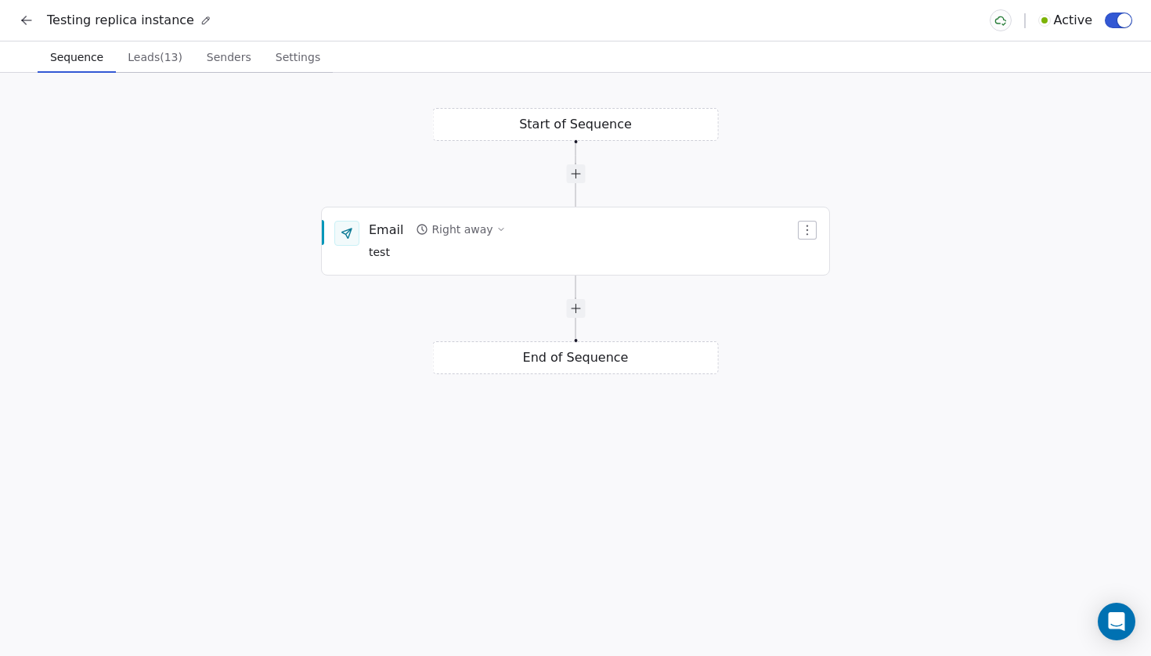
click at [148, 59] on span "Leads (13)" at bounding box center [154, 57] width 67 height 22
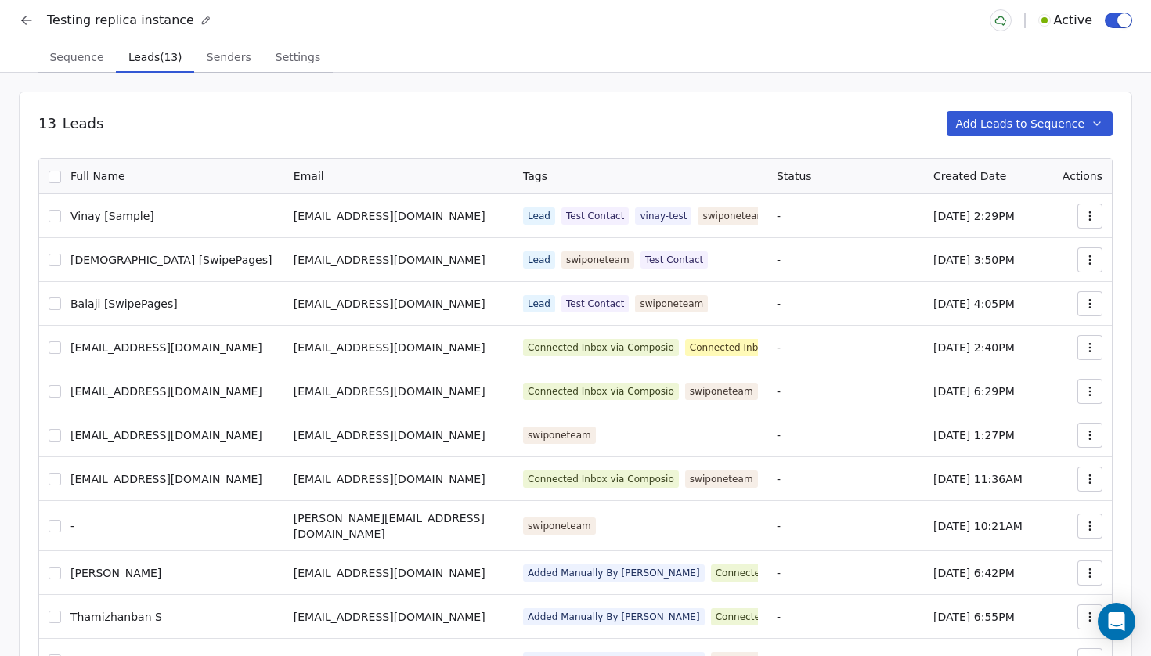
click at [70, 60] on span "Sequence" at bounding box center [76, 57] width 67 height 22
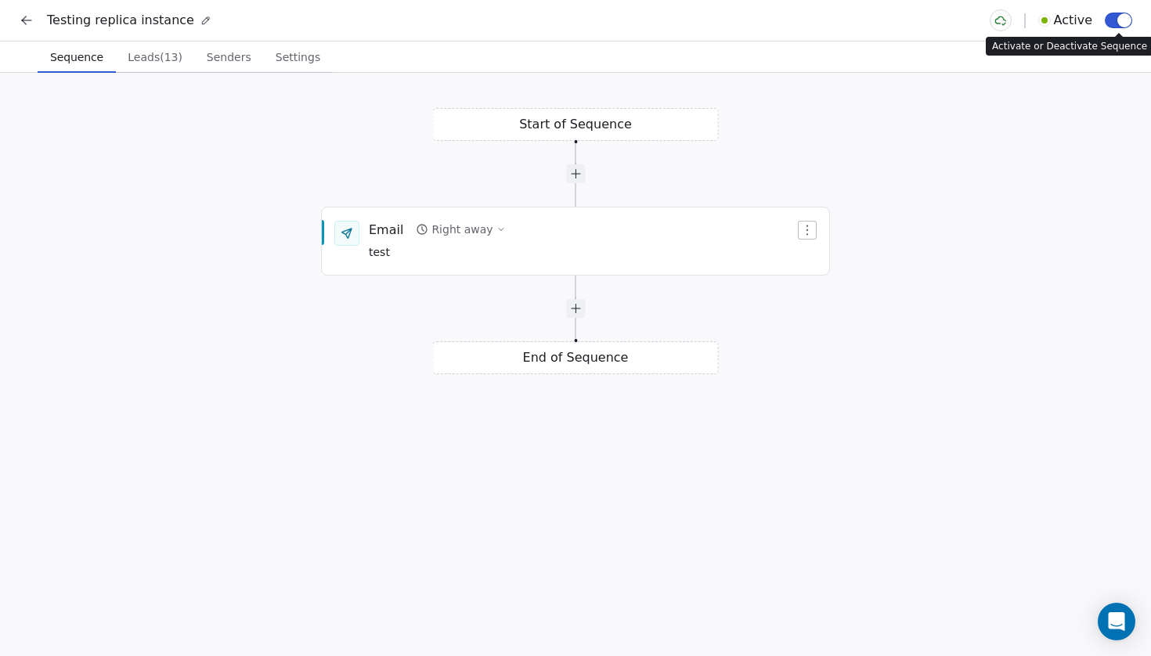
click at [1113, 23] on button "button" at bounding box center [1118, 21] width 27 height 16
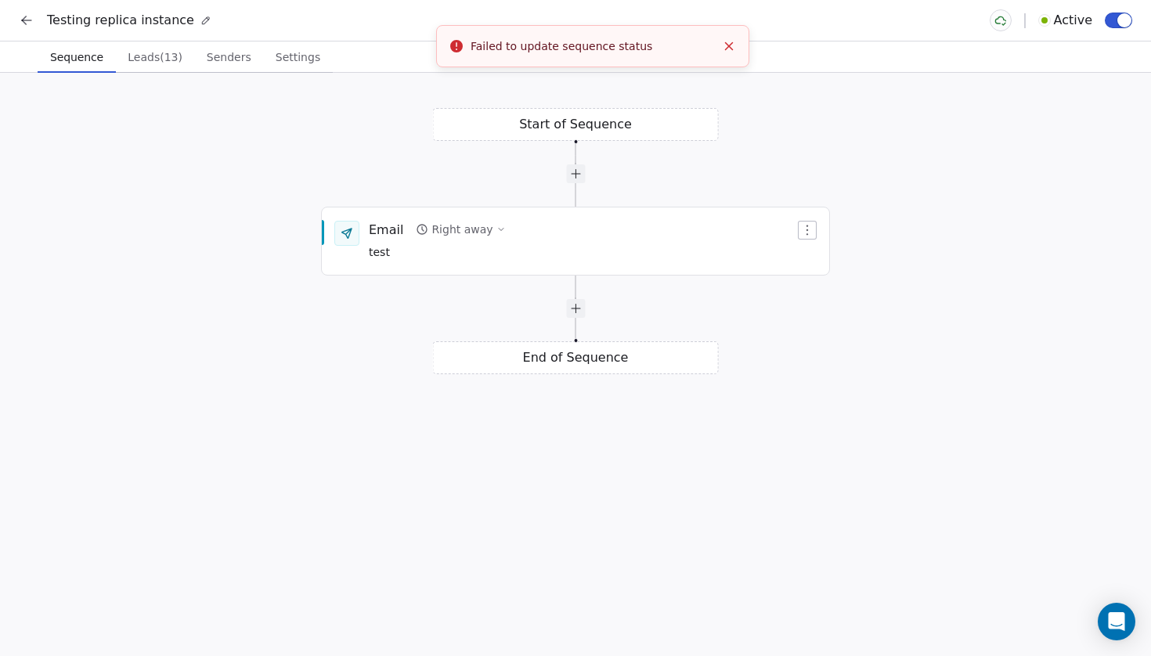
click at [1117, 23] on span "button" at bounding box center [1124, 20] width 14 height 14
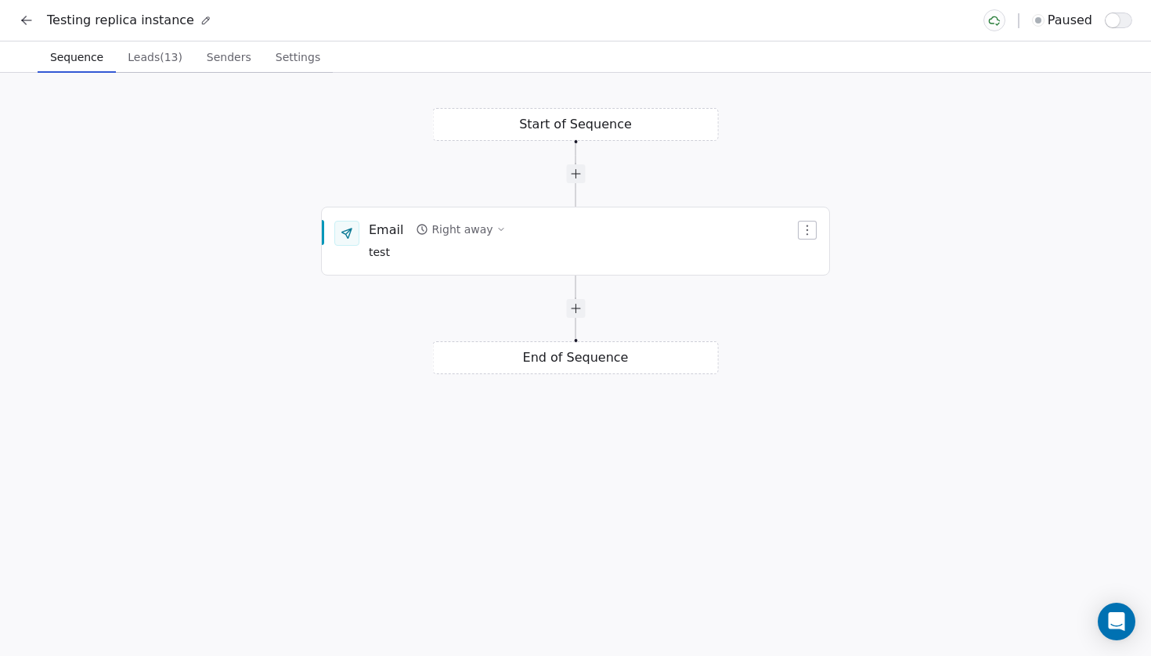
click at [154, 56] on span "Leads (13)" at bounding box center [154, 57] width 67 height 22
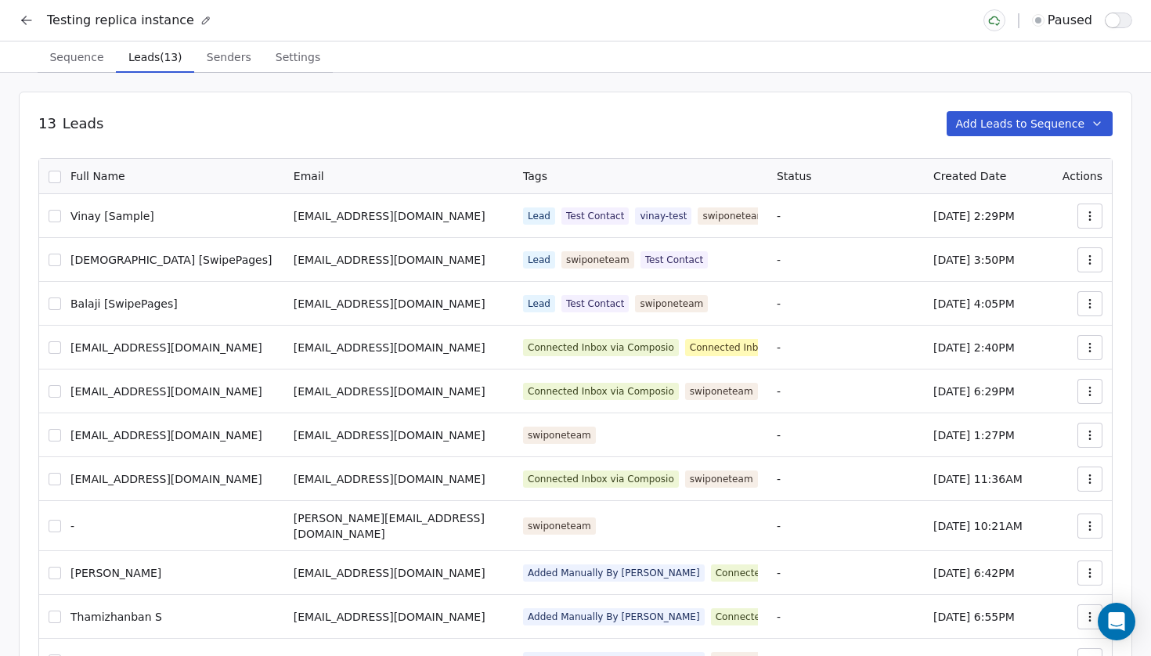
click at [234, 55] on span "Senders" at bounding box center [228, 57] width 57 height 22
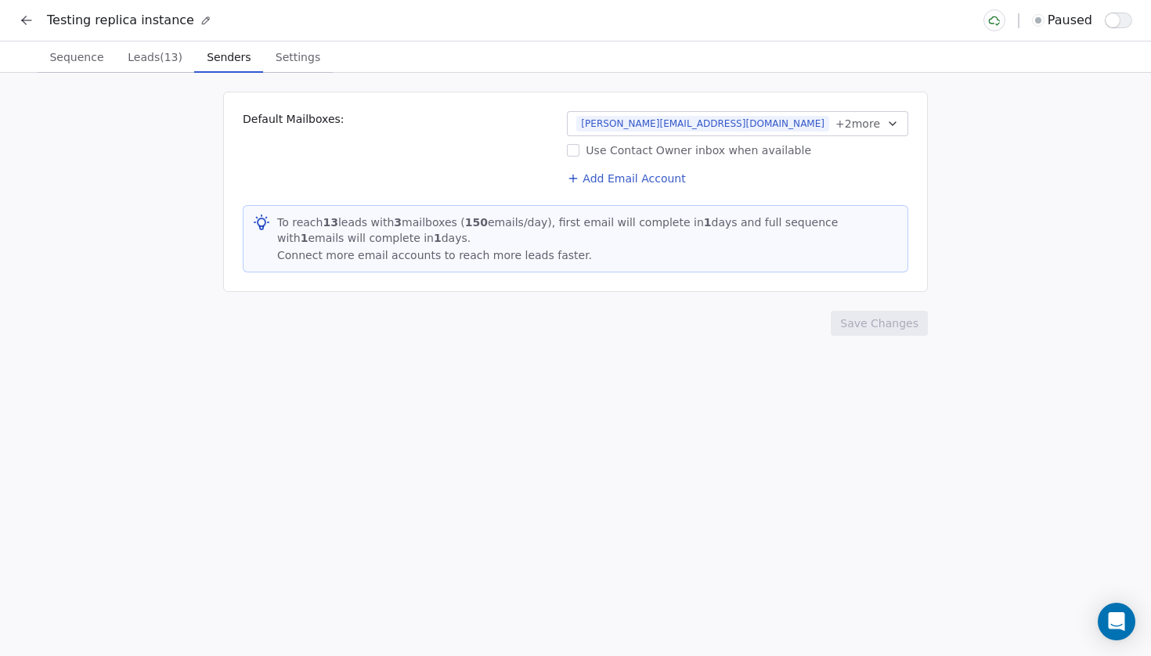
click at [803, 127] on button "ken@swipeone.top + 2 more" at bounding box center [737, 123] width 341 height 25
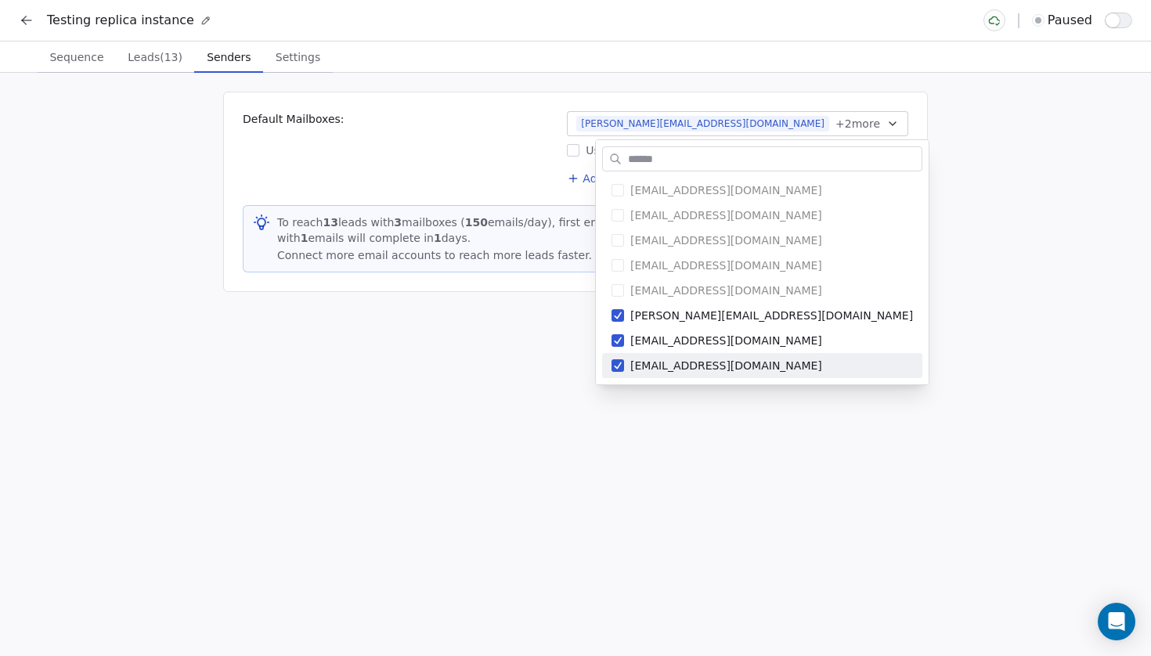
click at [503, 371] on html "Testing replica instance paused Sequence Sequence Leads (13) Leads (13) Senders…" at bounding box center [575, 328] width 1151 height 656
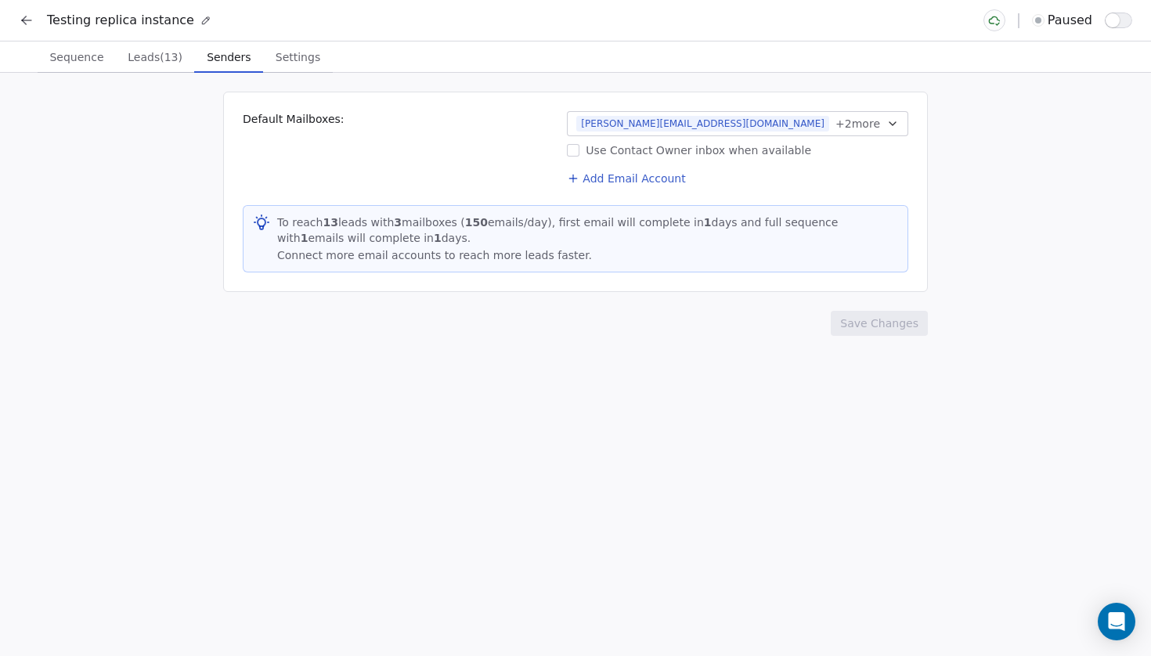
click at [98, 56] on span "Sequence" at bounding box center [76, 57] width 67 height 22
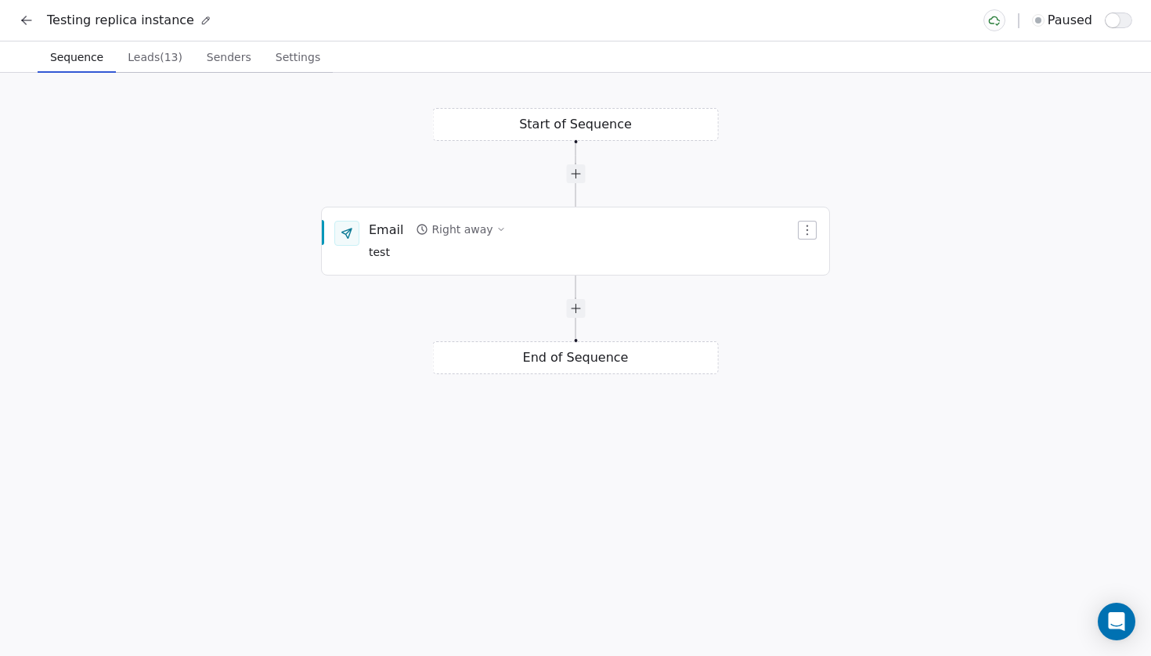
click at [161, 57] on span "Leads (13)" at bounding box center [154, 57] width 67 height 22
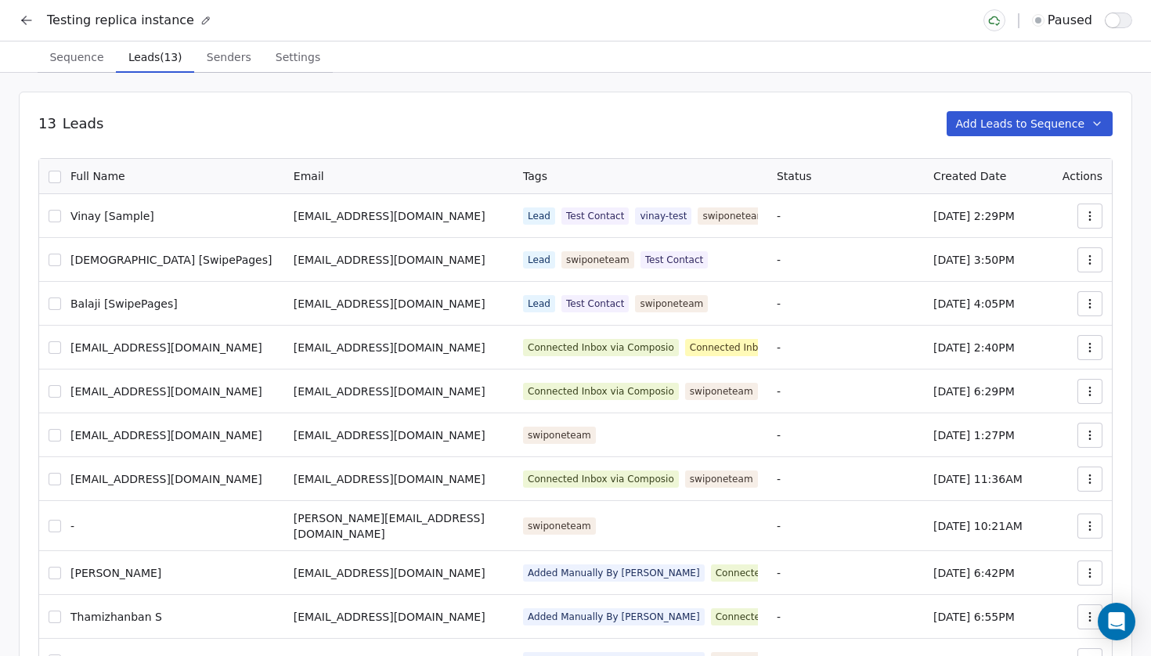
click at [1039, 119] on button "Add Leads to Sequence" at bounding box center [1030, 123] width 167 height 25
click at [1039, 119] on html "Testing replica instance paused Sequence Sequence Leads (13) Leads (13) Senders…" at bounding box center [575, 428] width 1151 height 857
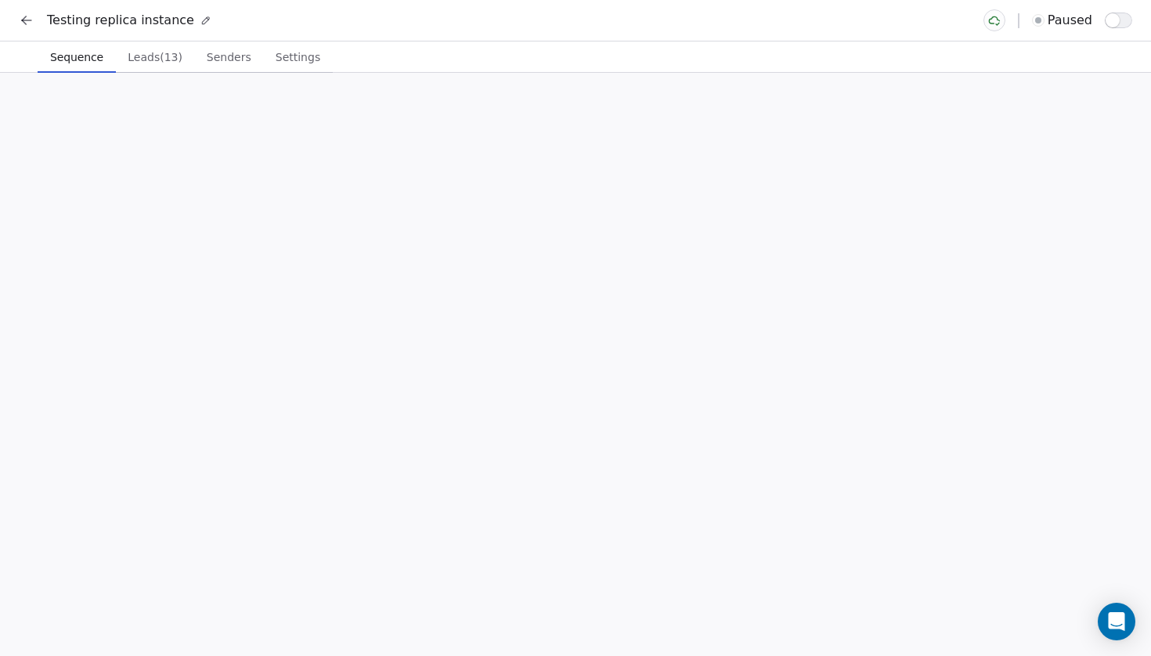
click at [77, 56] on span "Sequence" at bounding box center [77, 57] width 66 height 22
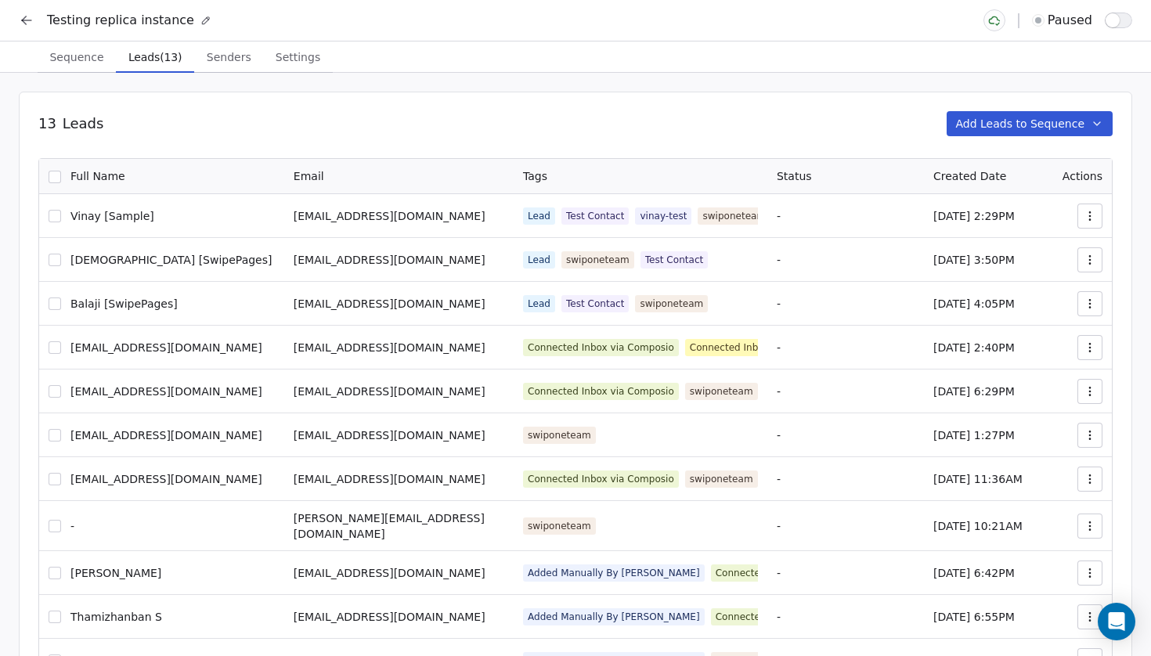
click at [151, 56] on span "Leads (13)" at bounding box center [155, 57] width 66 height 22
click at [65, 60] on span "Sequence" at bounding box center [76, 57] width 67 height 22
click at [171, 60] on span "Leads (13)" at bounding box center [155, 57] width 66 height 22
click at [67, 60] on span "Sequence" at bounding box center [76, 57] width 67 height 22
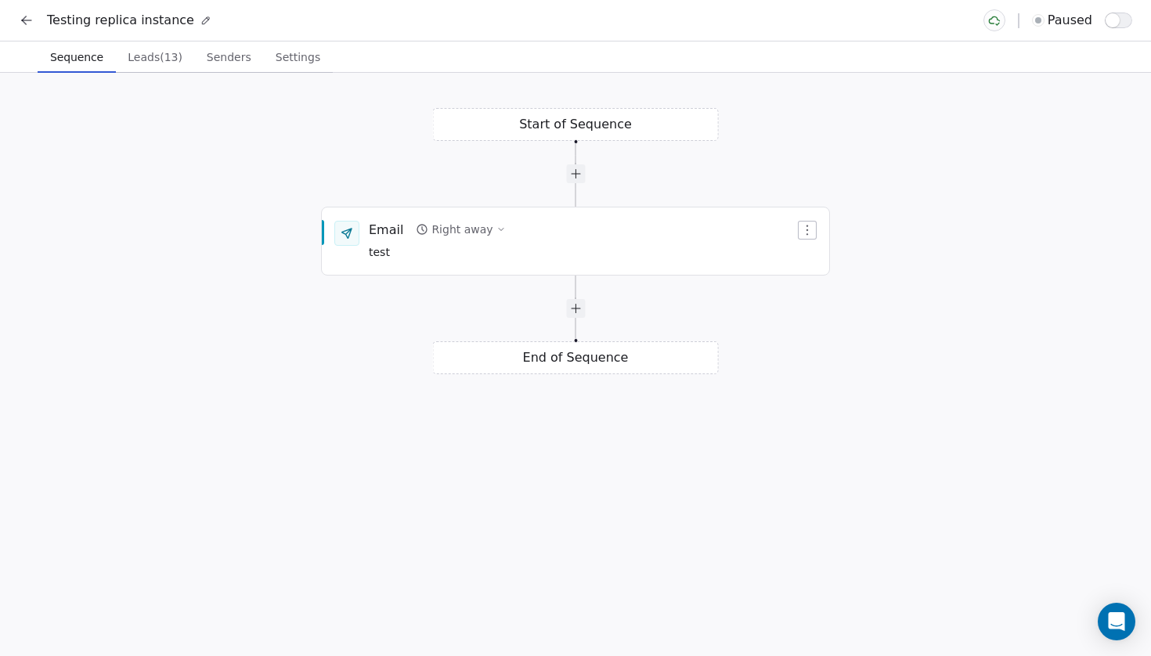
click at [1126, 20] on button "button" at bounding box center [1118, 21] width 27 height 16
click at [407, 251] on span "test" at bounding box center [437, 252] width 137 height 17
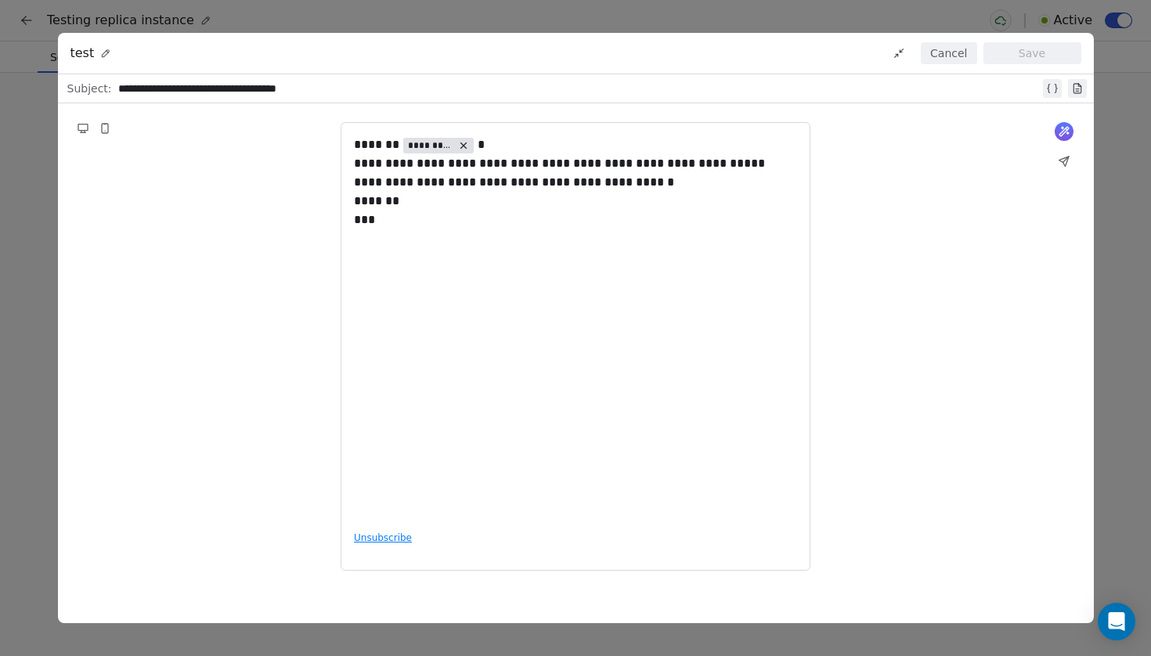
click at [956, 46] on button "Cancel" at bounding box center [949, 53] width 56 height 22
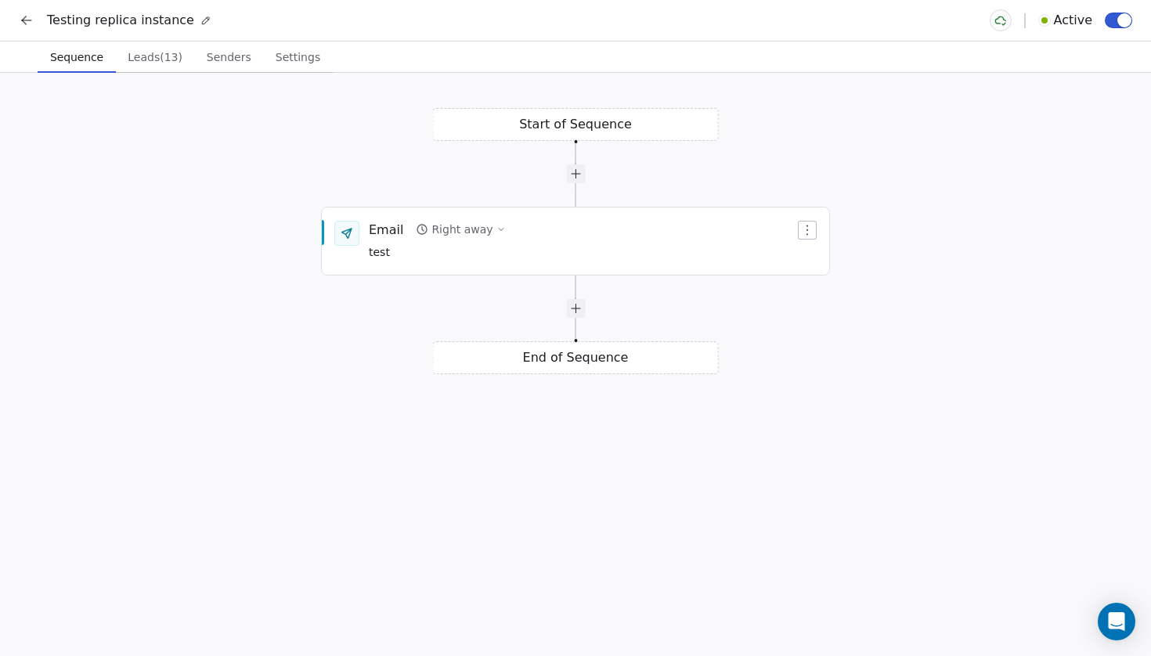
click at [21, 23] on icon at bounding box center [27, 21] width 16 height 16
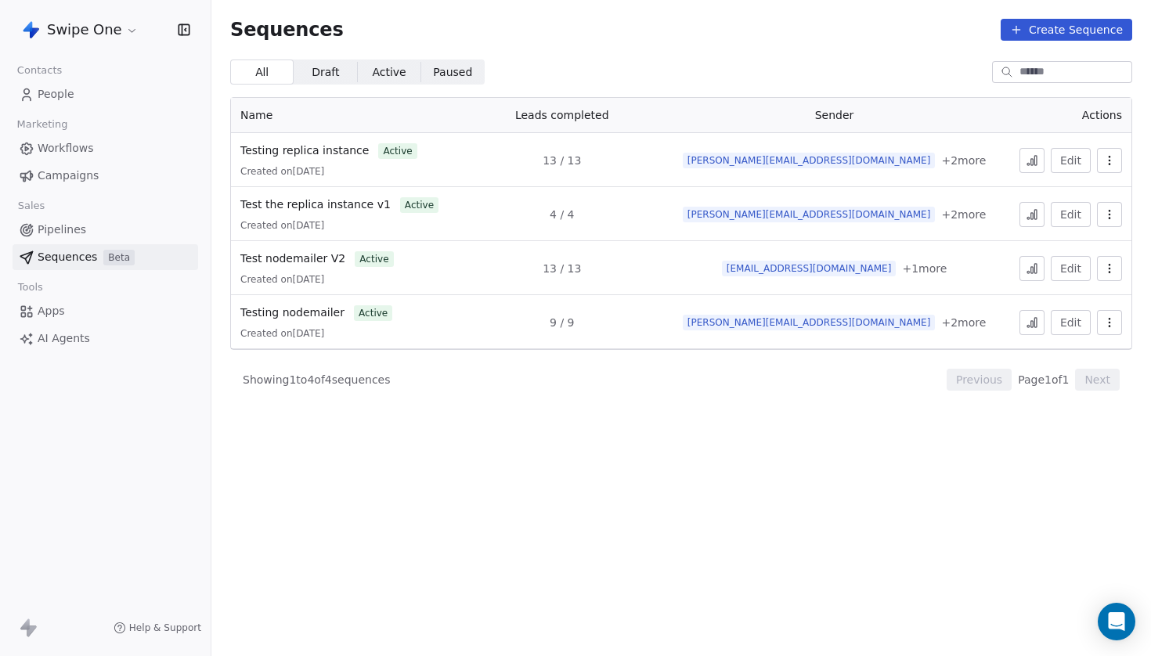
click at [84, 258] on span "Sequences" at bounding box center [68, 257] width 60 height 16
click at [64, 103] on link "People" at bounding box center [106, 94] width 186 height 26
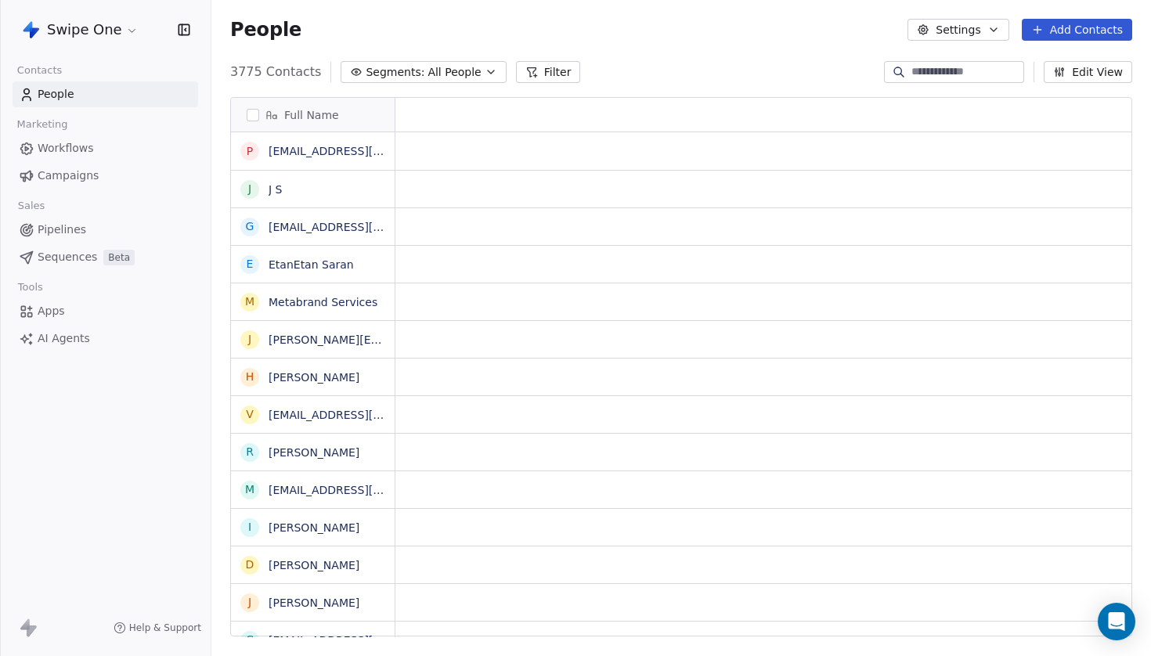
scroll to position [578, 940]
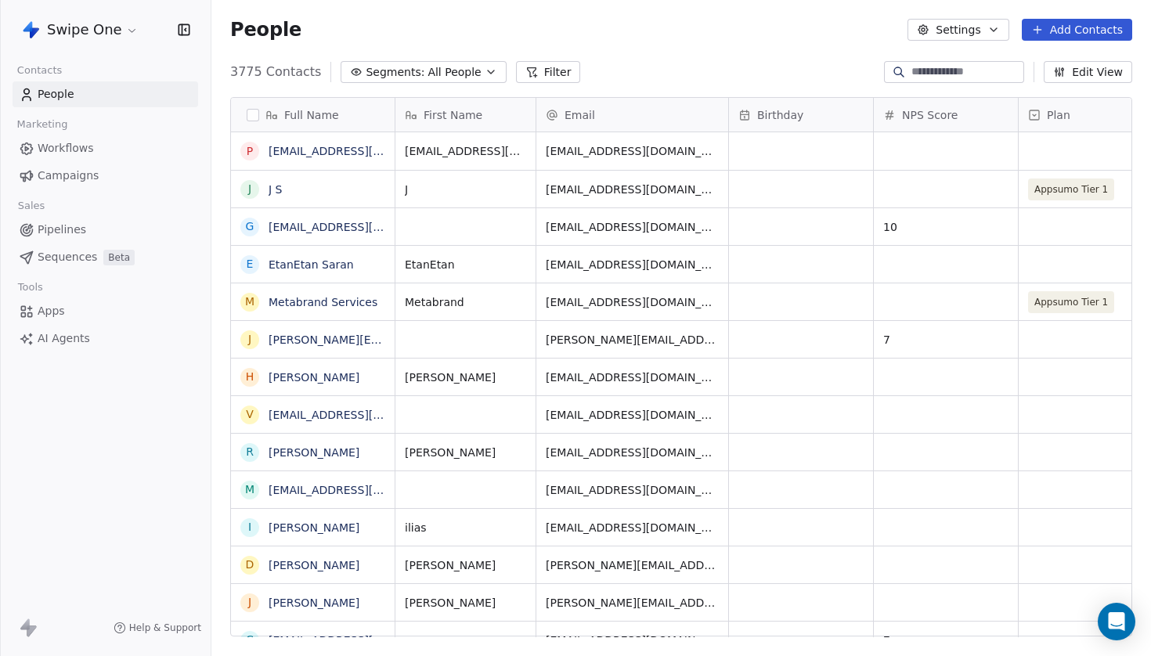
click at [1077, 27] on button "Add Contacts" at bounding box center [1077, 30] width 110 height 22
click at [1048, 63] on span "Create new contact" at bounding box center [1081, 64] width 107 height 16
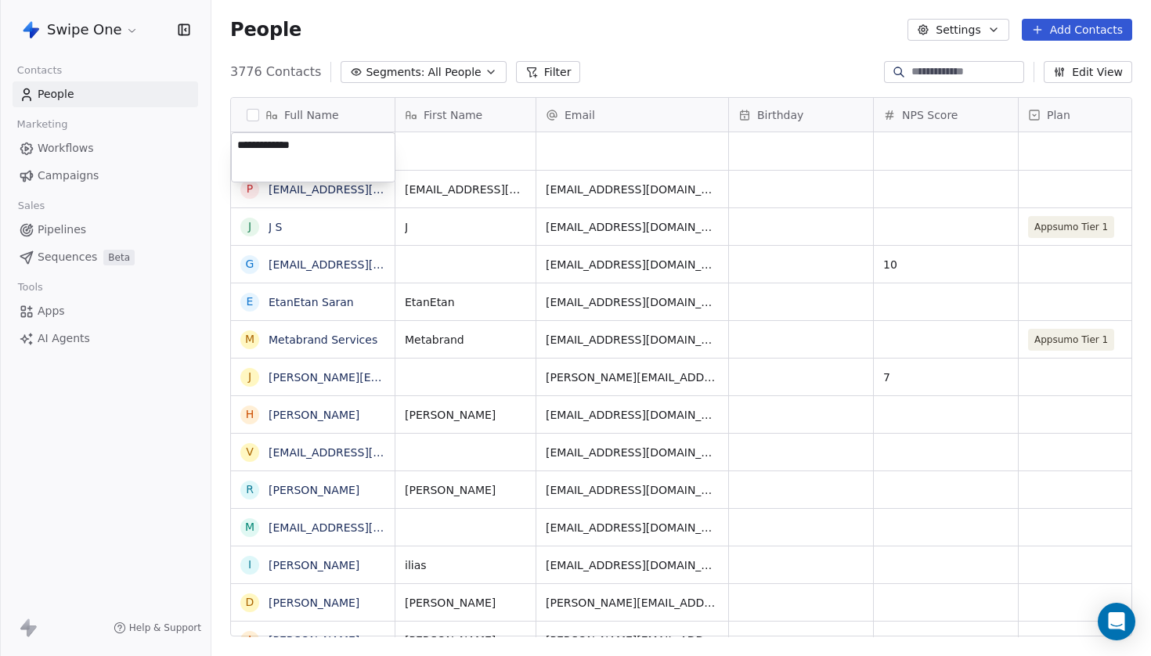
type textarea "**********"
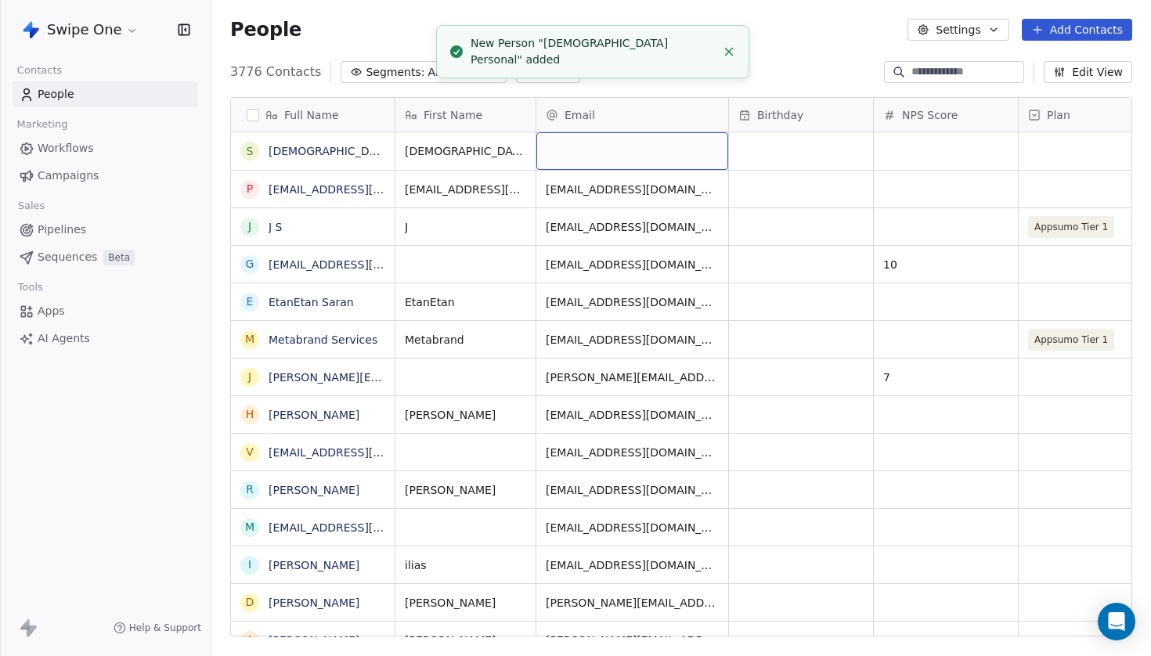
click at [633, 152] on div "grid" at bounding box center [632, 151] width 192 height 38
type input "**********"
click at [709, 96] on html "Swipe One Contacts People Marketing Workflows Campaigns Sales Pipelines Sequenc…" at bounding box center [575, 328] width 1151 height 656
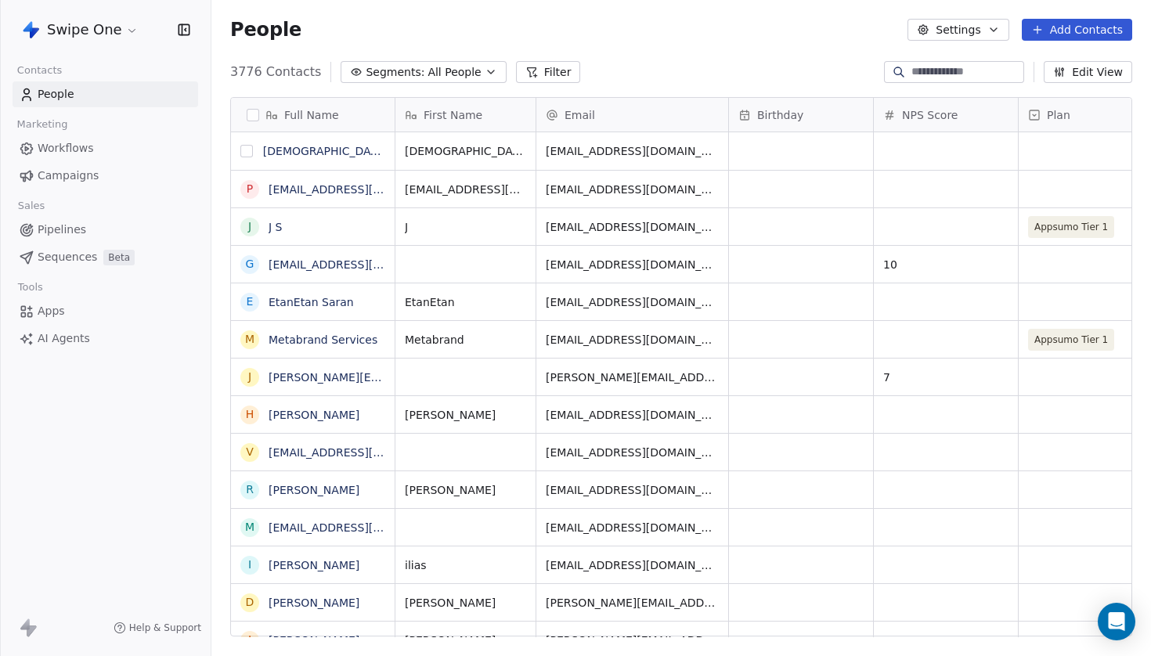
click at [247, 153] on button "grid" at bounding box center [246, 151] width 13 height 13
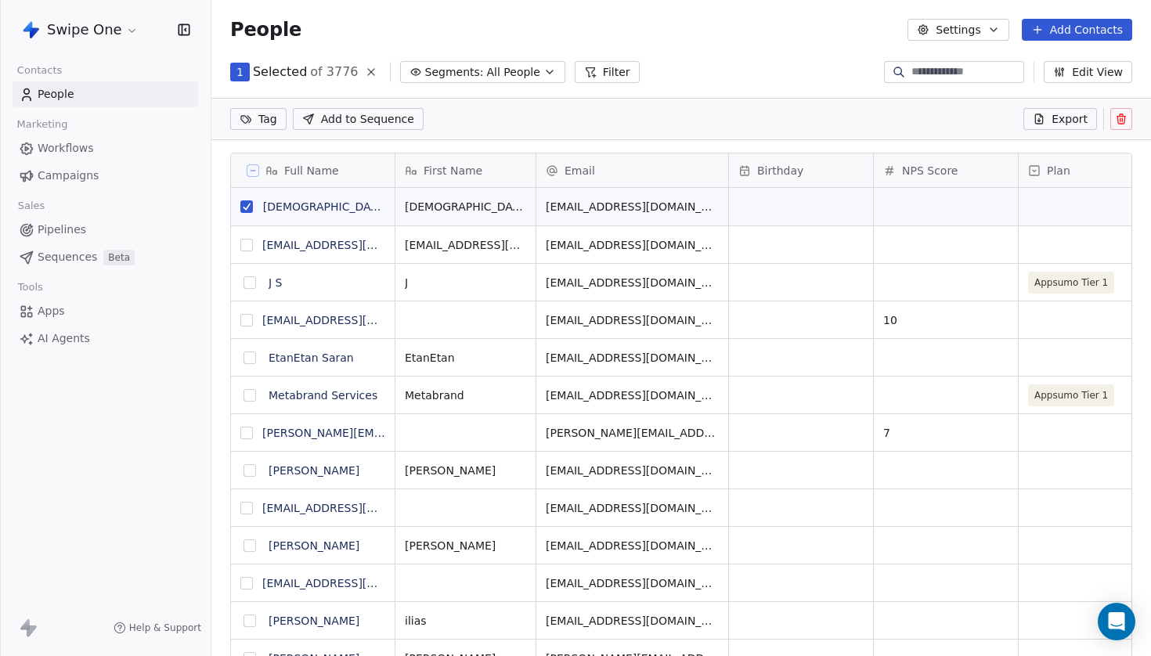
scroll to position [523, 940]
click at [373, 116] on span "Add to Sequence" at bounding box center [367, 119] width 93 height 16
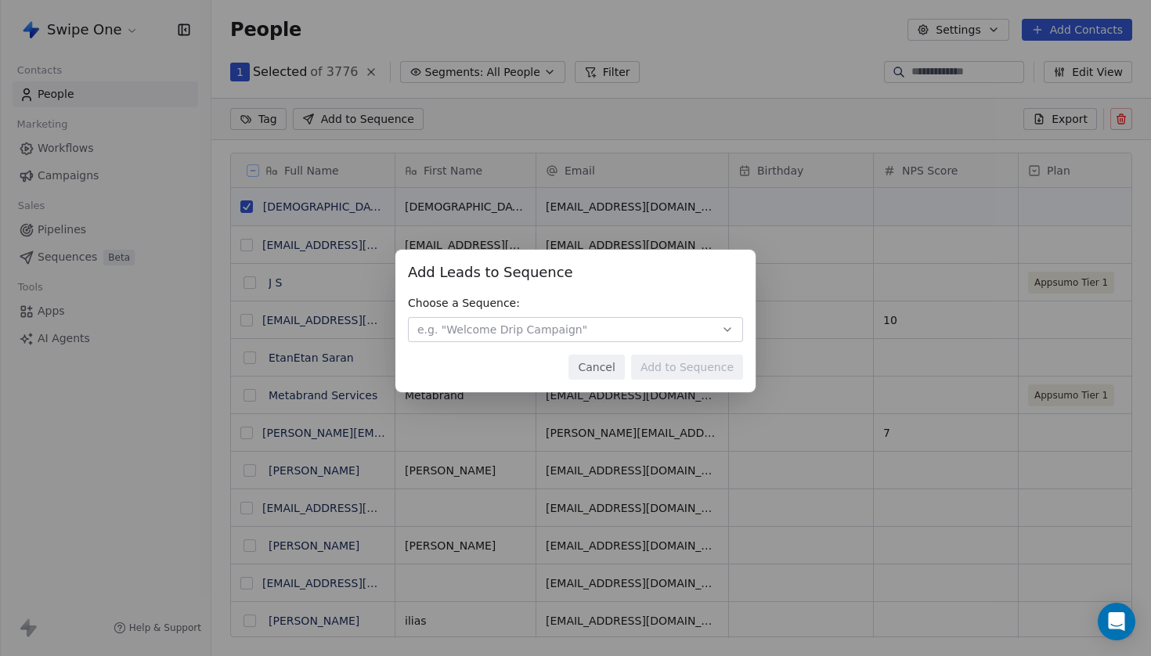
click at [539, 325] on span "e.g. "Welcome Drip Campaign"" at bounding box center [502, 330] width 170 height 16
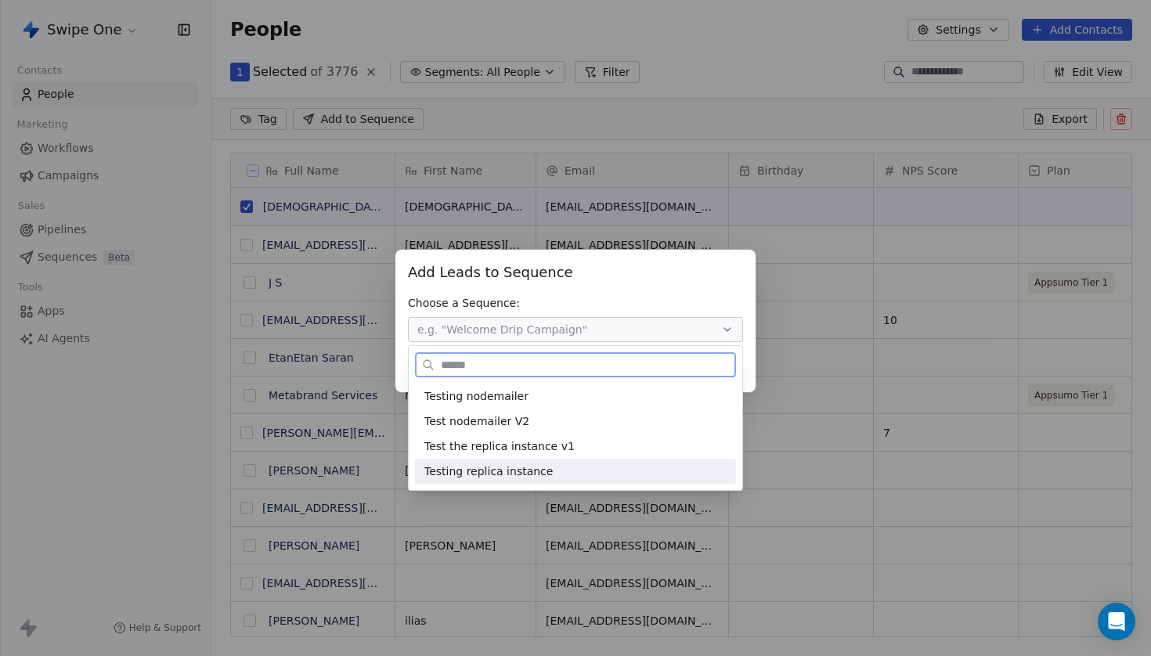
click at [518, 473] on span "Testing replica instance" at bounding box center [488, 472] width 128 height 16
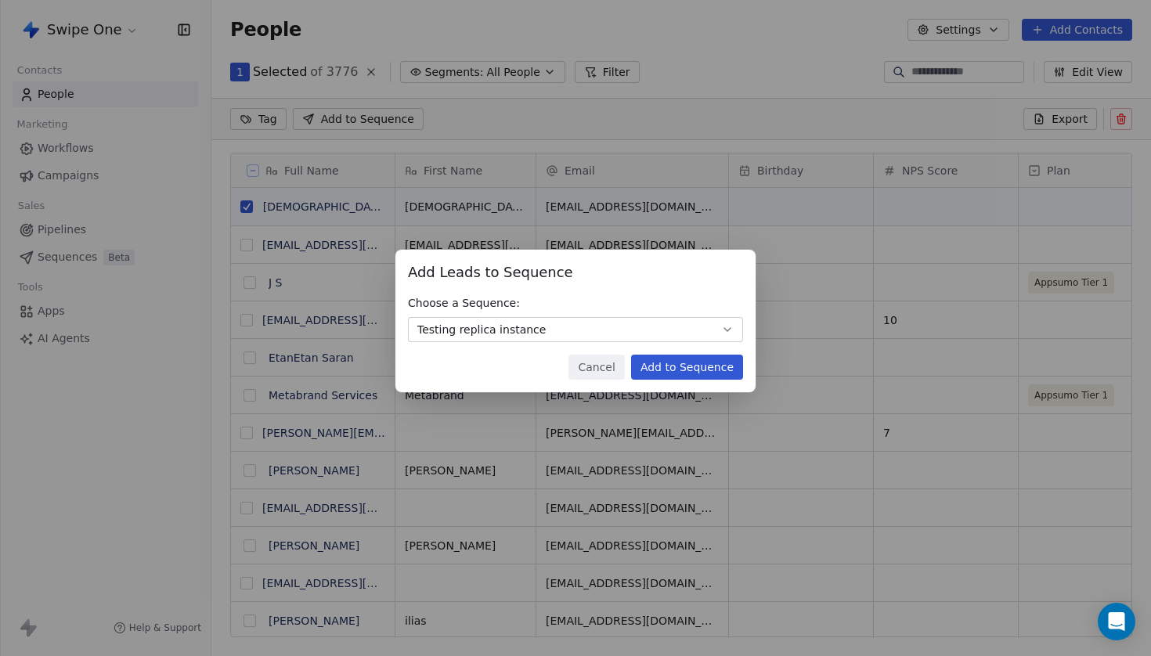
click at [710, 373] on button "Add to Sequence" at bounding box center [687, 367] width 112 height 25
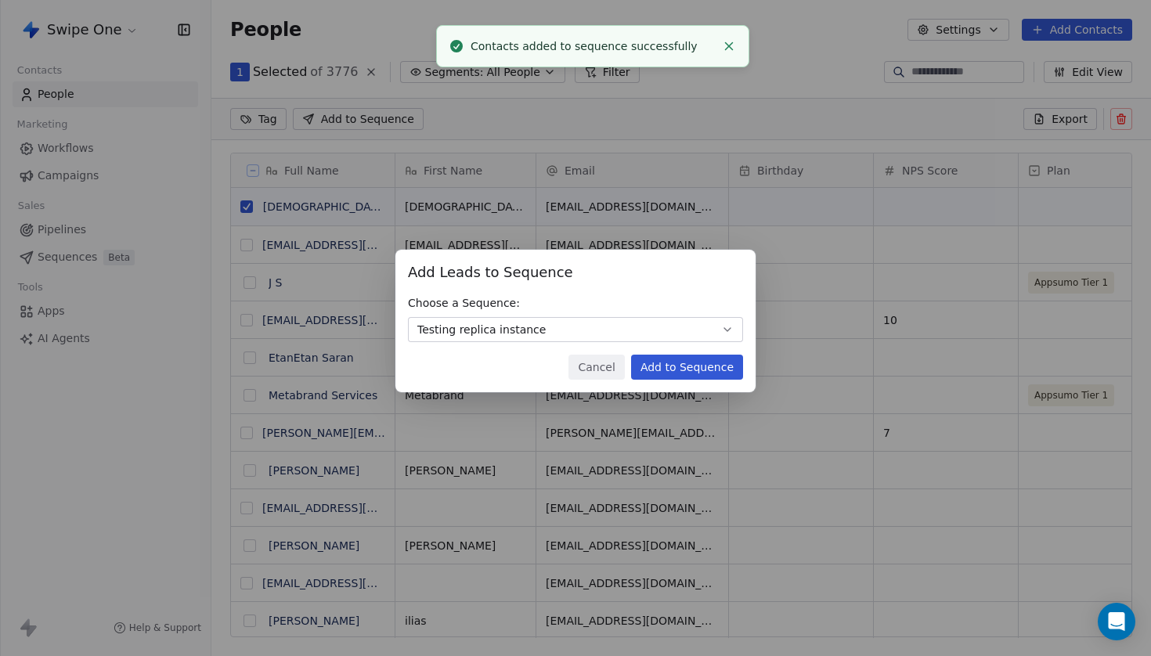
scroll to position [578, 940]
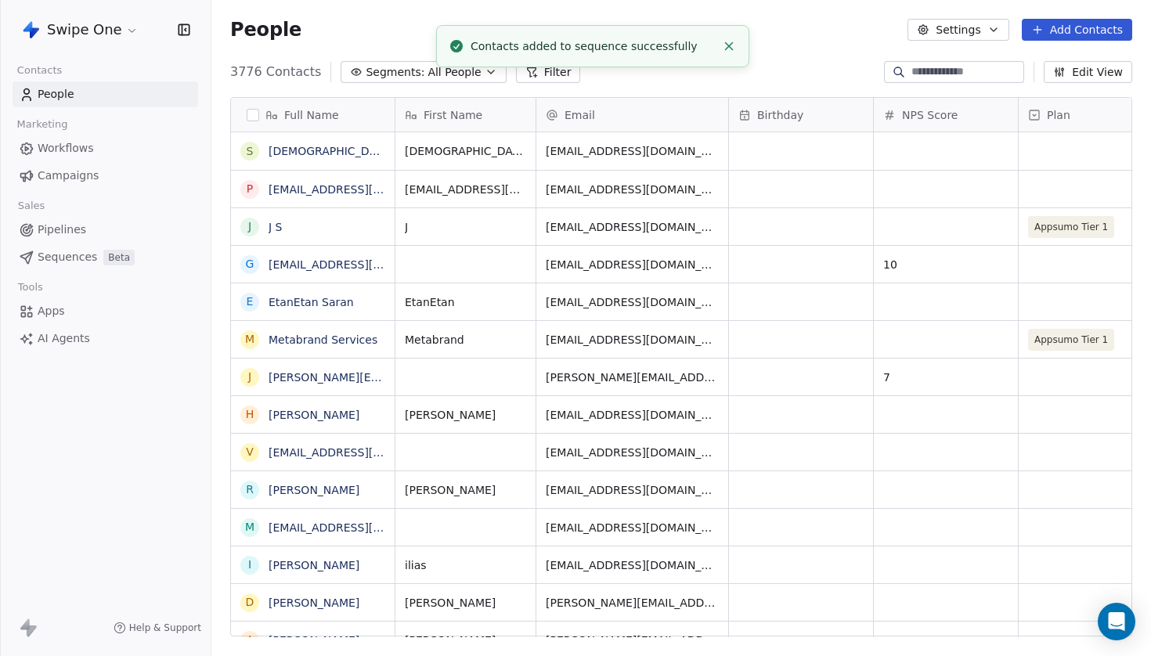
click at [73, 231] on span "Pipelines" at bounding box center [62, 230] width 49 height 16
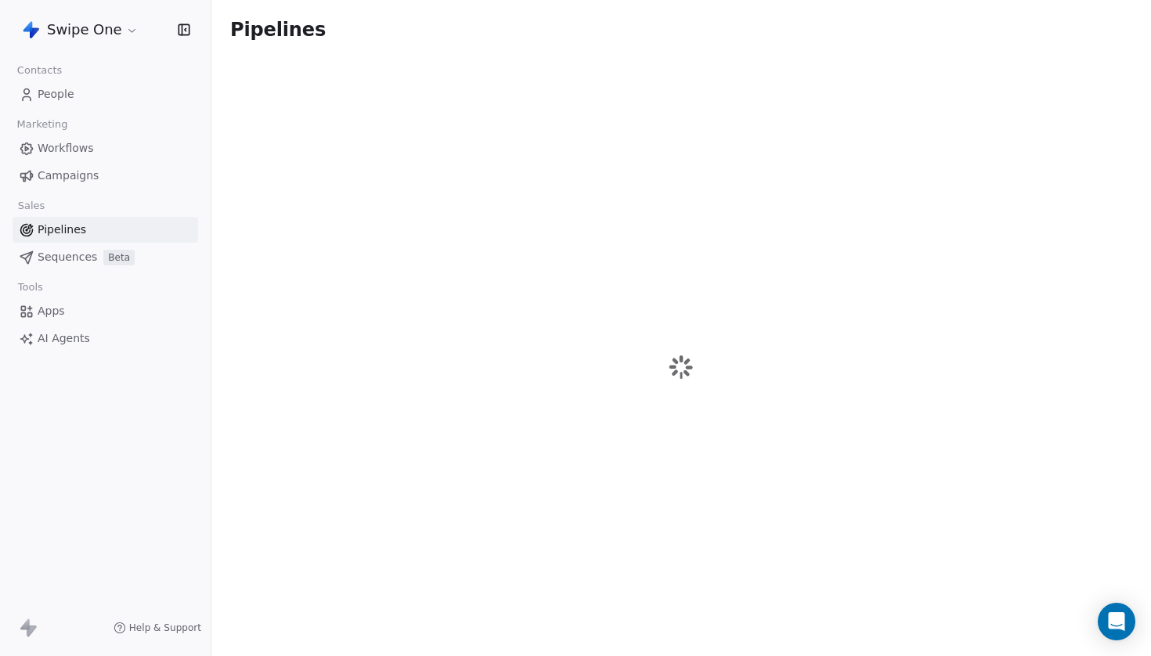
click at [75, 258] on span "Sequences" at bounding box center [68, 257] width 60 height 16
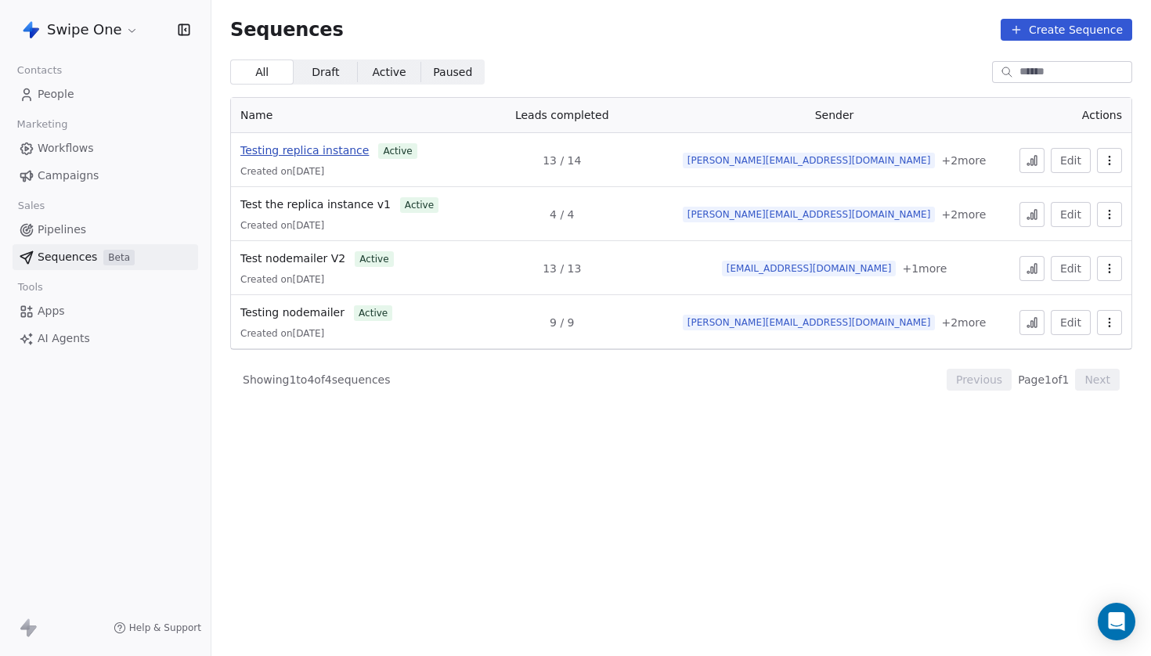
click at [339, 149] on span "Testing replica instance" at bounding box center [304, 150] width 128 height 13
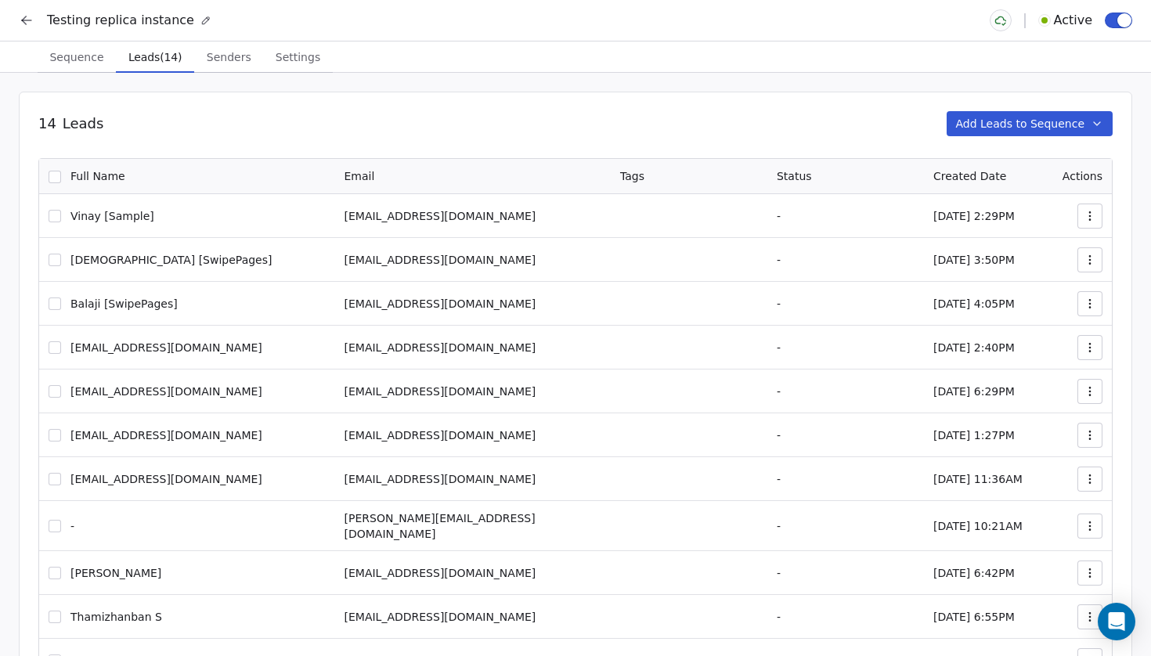
click at [154, 51] on span "Leads (14)" at bounding box center [155, 57] width 66 height 22
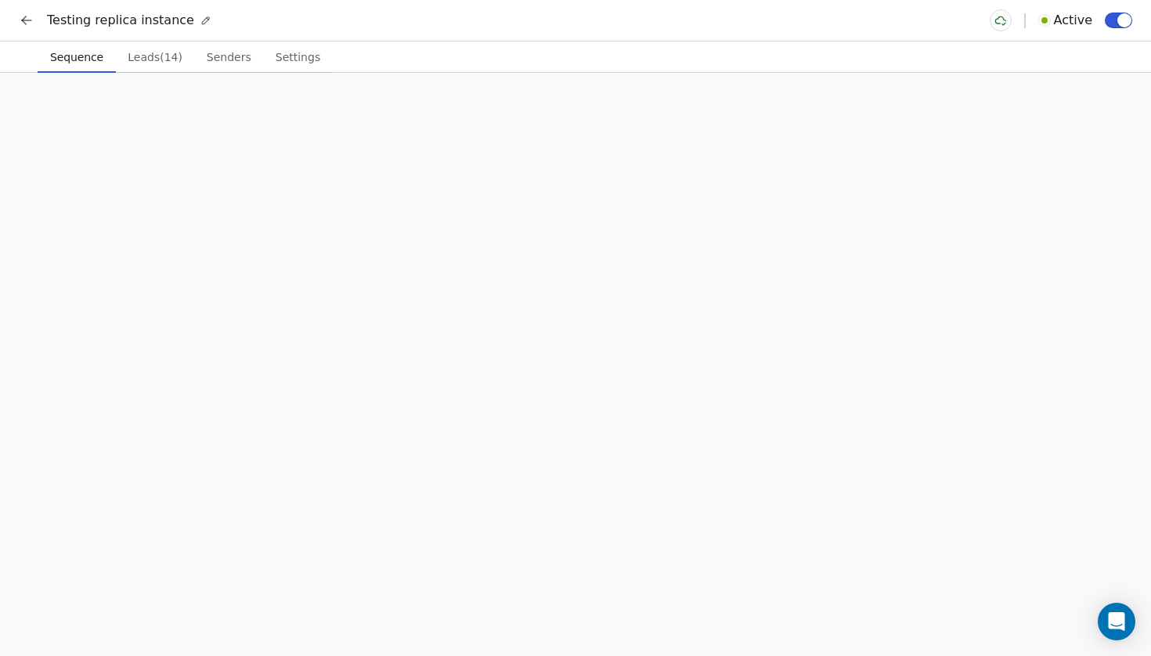
click at [70, 57] on span "Sequence" at bounding box center [77, 57] width 66 height 22
click at [194, 61] on button "Senders Senders" at bounding box center [228, 56] width 69 height 31
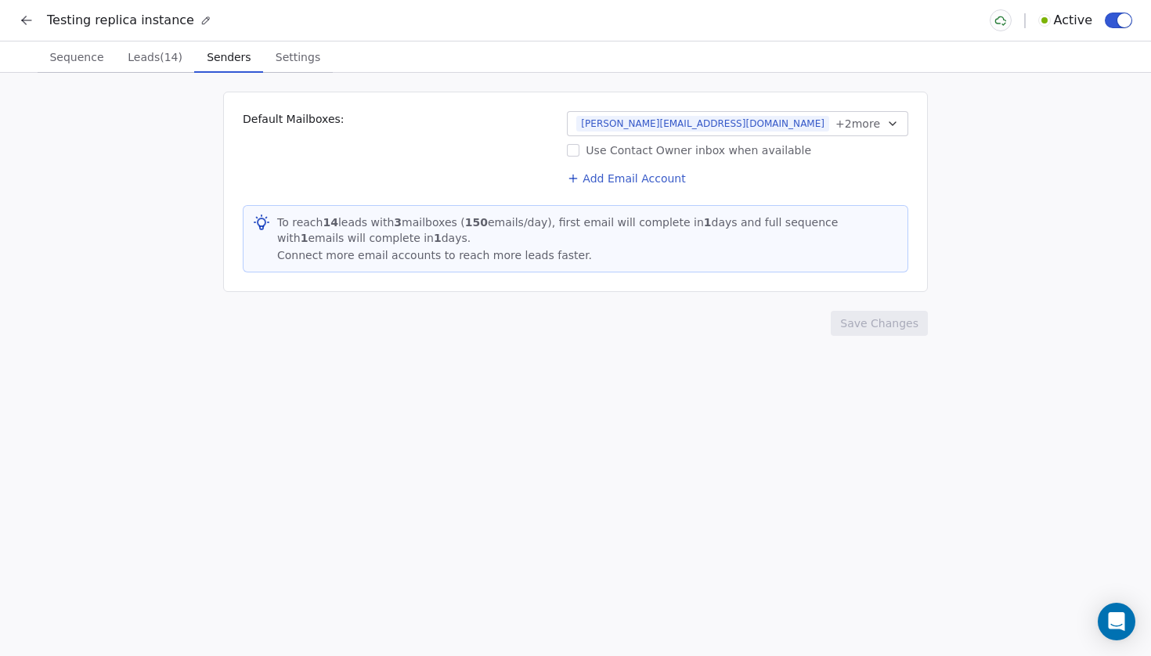
click at [157, 60] on span "Leads (14)" at bounding box center [154, 57] width 67 height 22
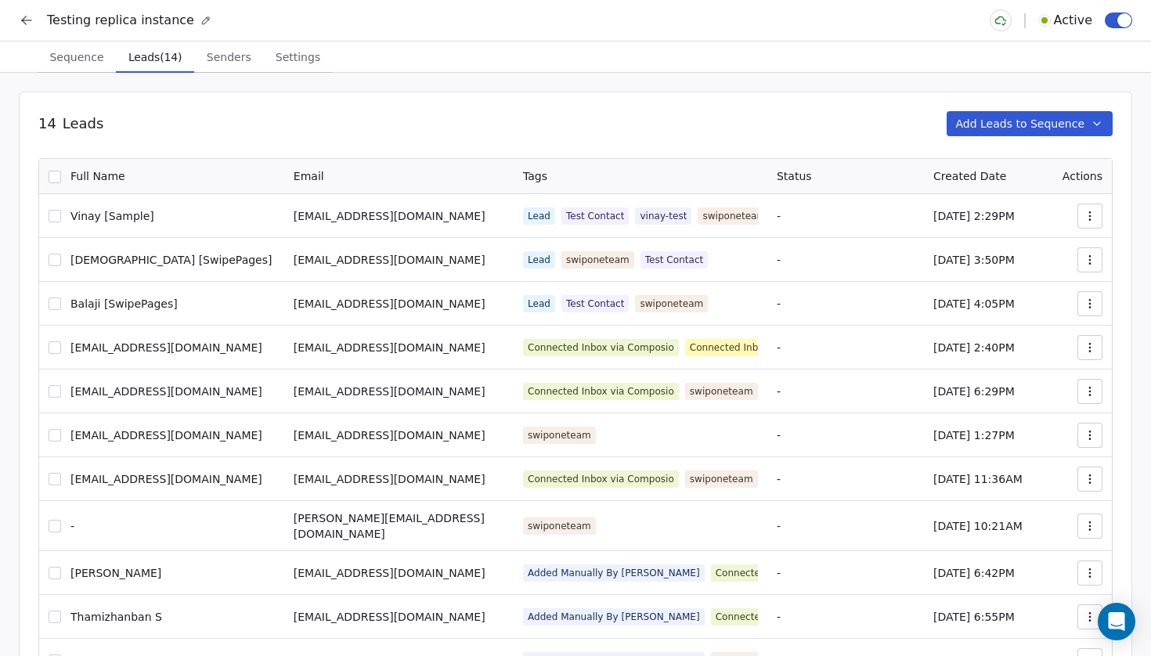
click at [70, 56] on span "Sequence" at bounding box center [76, 57] width 67 height 22
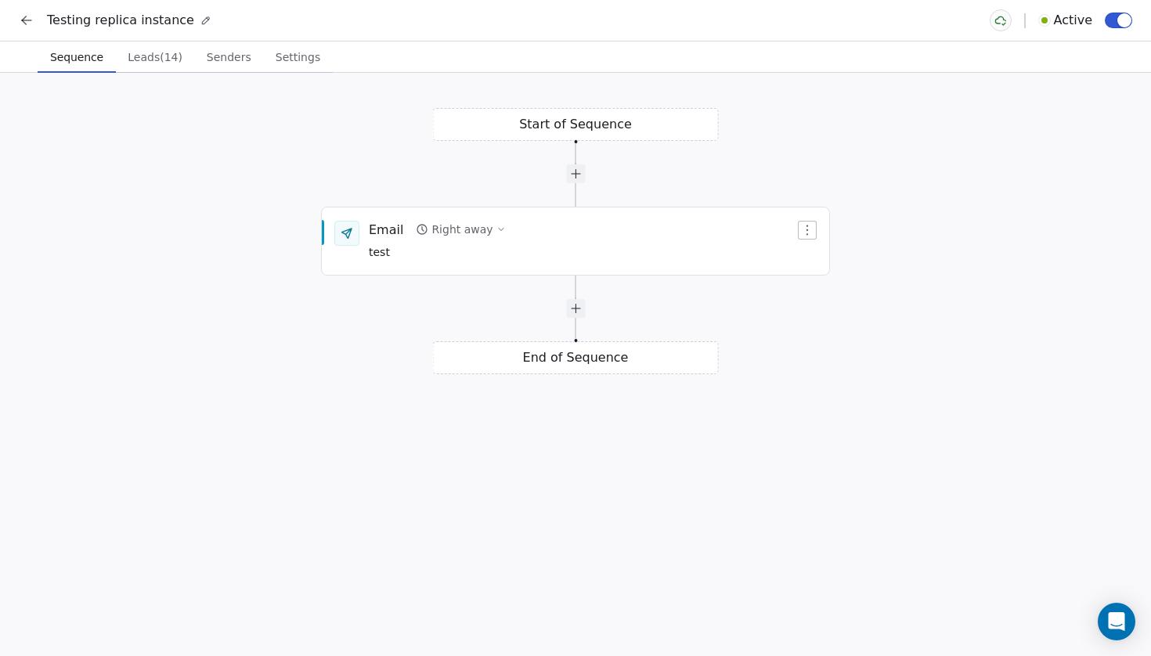
click at [33, 23] on icon at bounding box center [27, 21] width 16 height 16
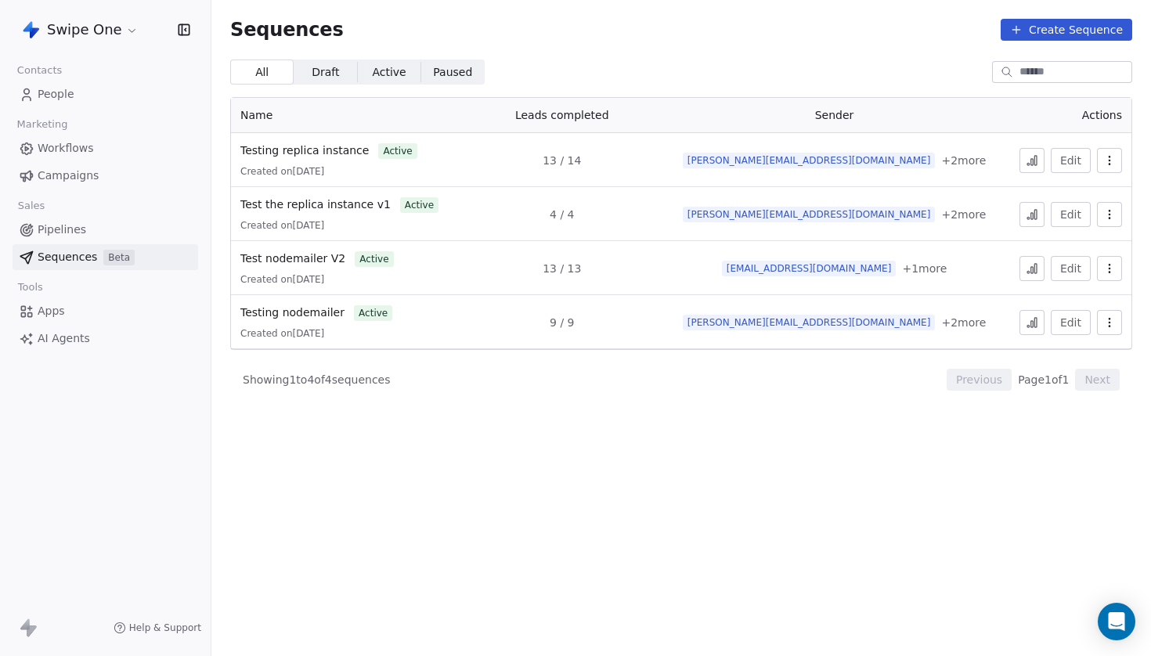
click at [49, 88] on span "People" at bounding box center [56, 94] width 37 height 16
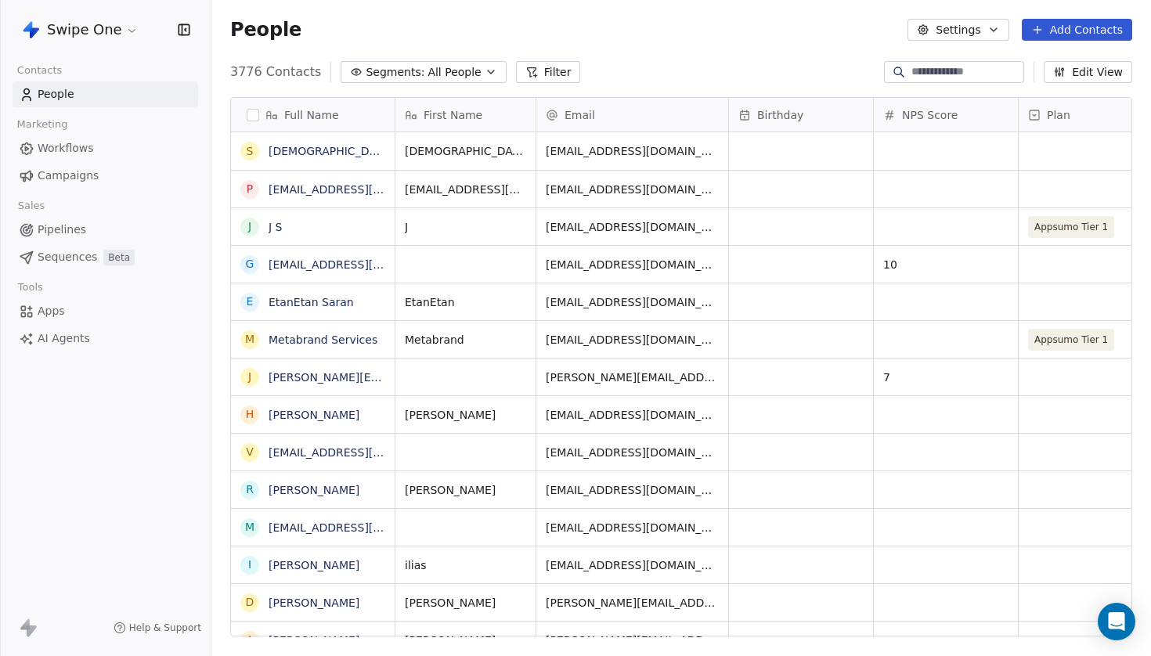
scroll to position [578, 940]
click at [312, 152] on link "Swami Personal" at bounding box center [356, 151] width 175 height 13
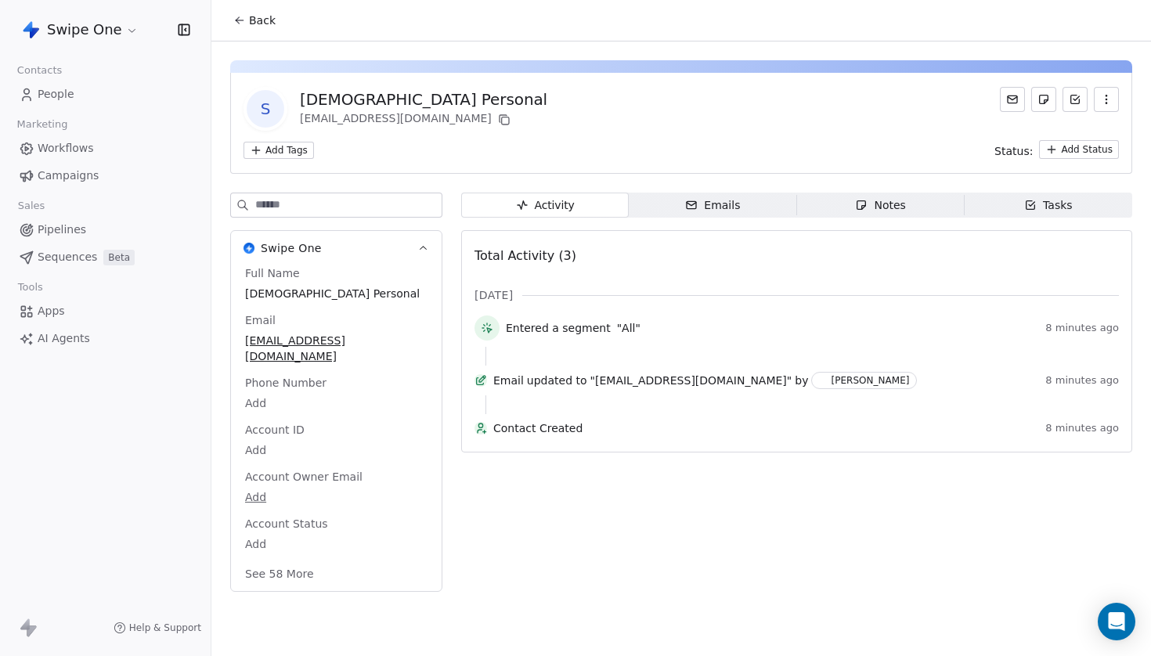
click at [734, 208] on div "Emails" at bounding box center [712, 205] width 55 height 16
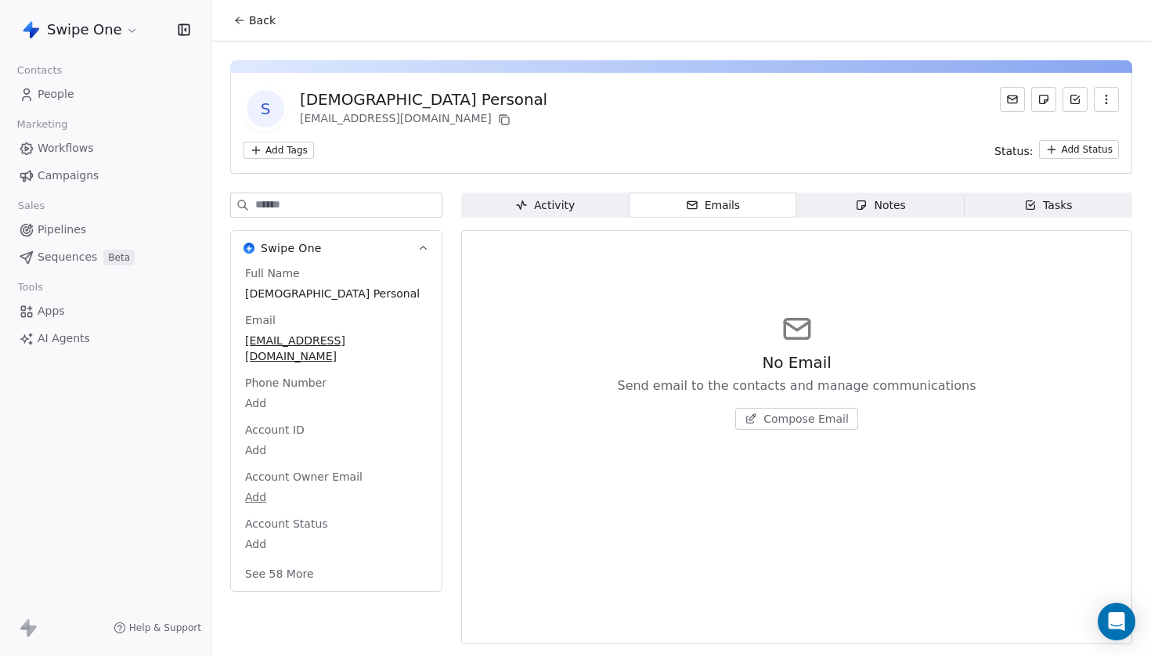
click at [818, 414] on span "Compose Email" at bounding box center [805, 419] width 85 height 16
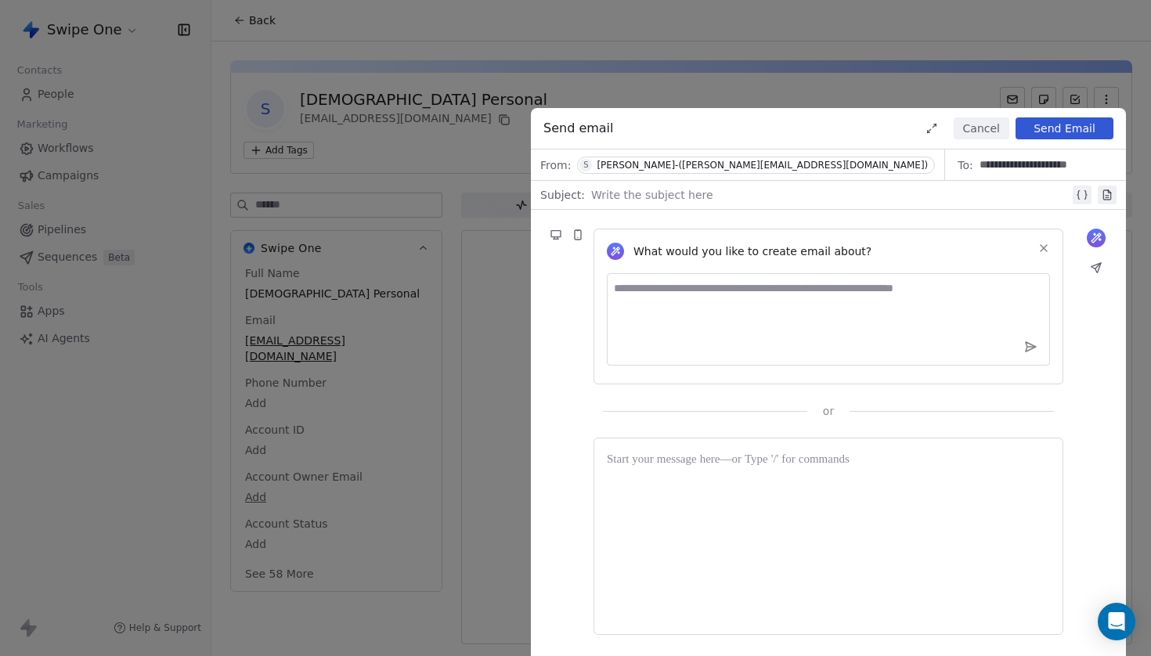
click at [721, 172] on span "S Swaminathan Ganesan-(swami@swipeone.com)" at bounding box center [756, 165] width 358 height 17
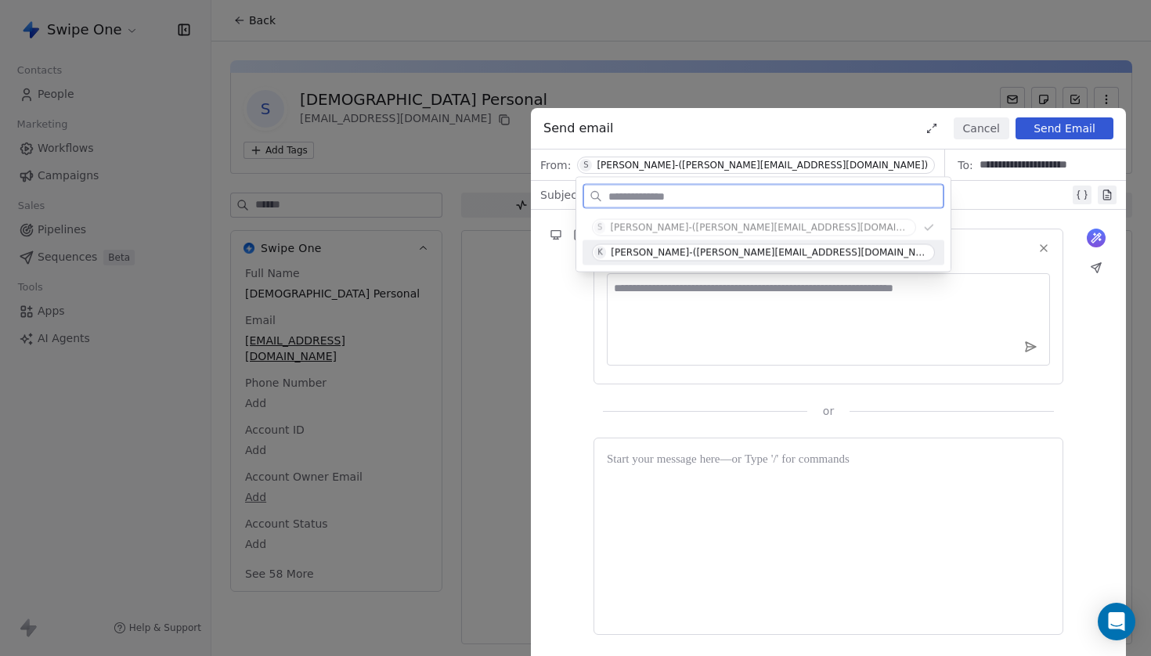
click at [692, 254] on div "[PERSON_NAME]-([PERSON_NAME][EMAIL_ADDRESS][DOMAIN_NAME])" at bounding box center [769, 252] width 317 height 11
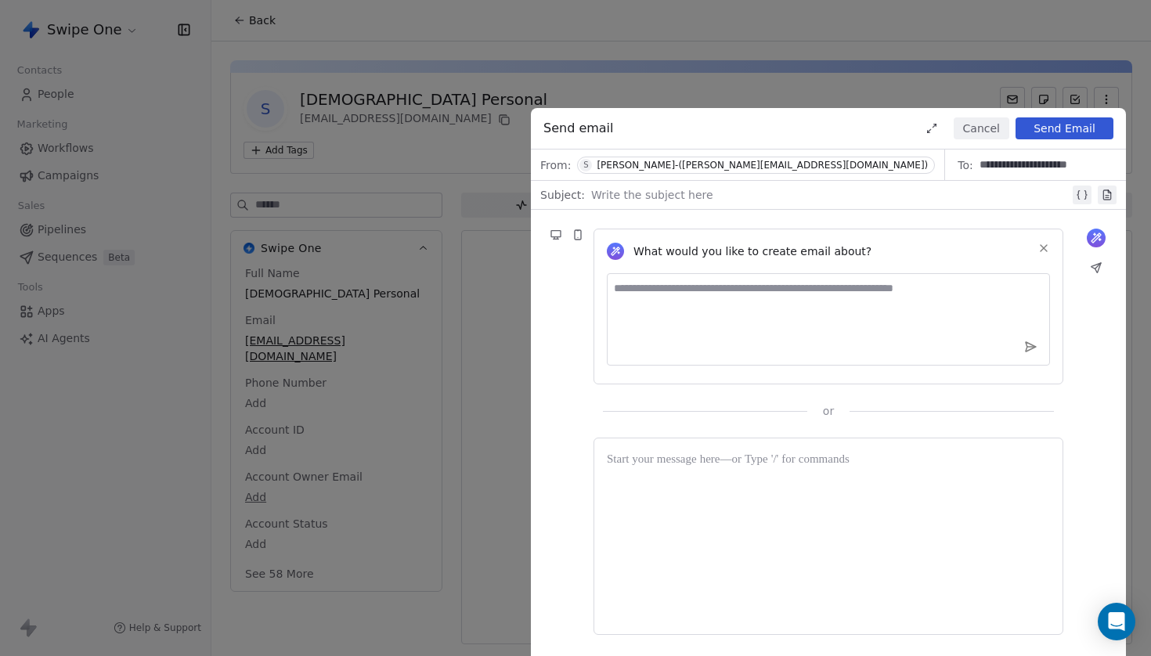
click at [748, 164] on div "[PERSON_NAME]-([PERSON_NAME][EMAIL_ADDRESS][DOMAIN_NAME])" at bounding box center [762, 165] width 331 height 11
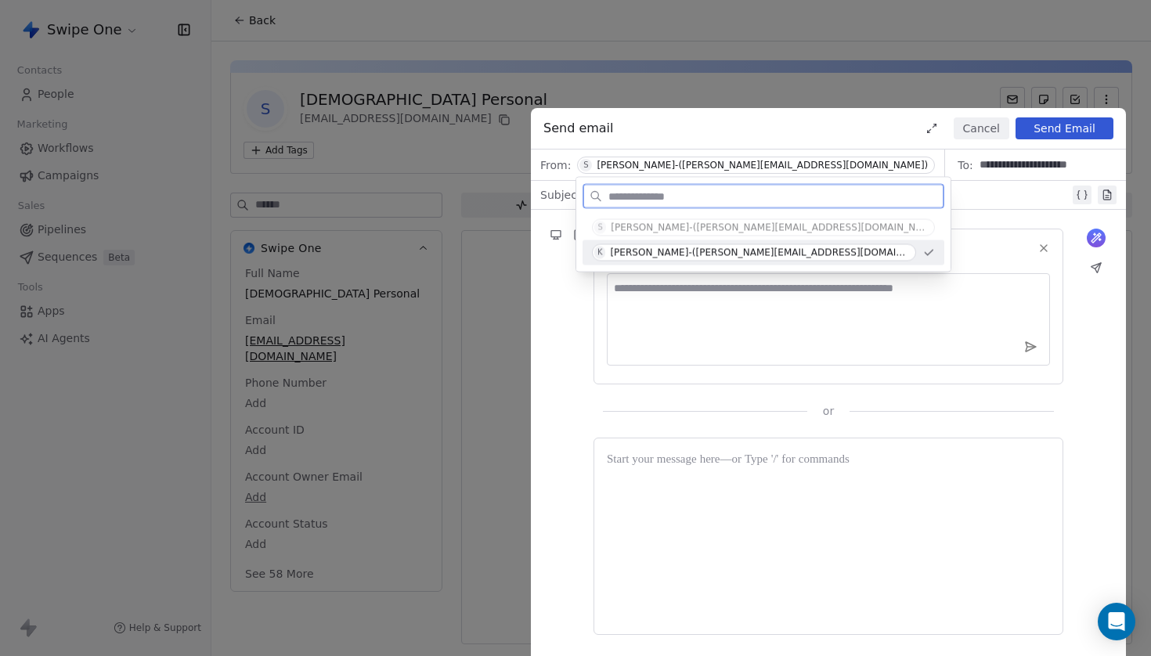
click at [720, 243] on div "K [PERSON_NAME]-([PERSON_NAME][EMAIL_ADDRESS][DOMAIN_NAME])" at bounding box center [764, 252] width 362 height 25
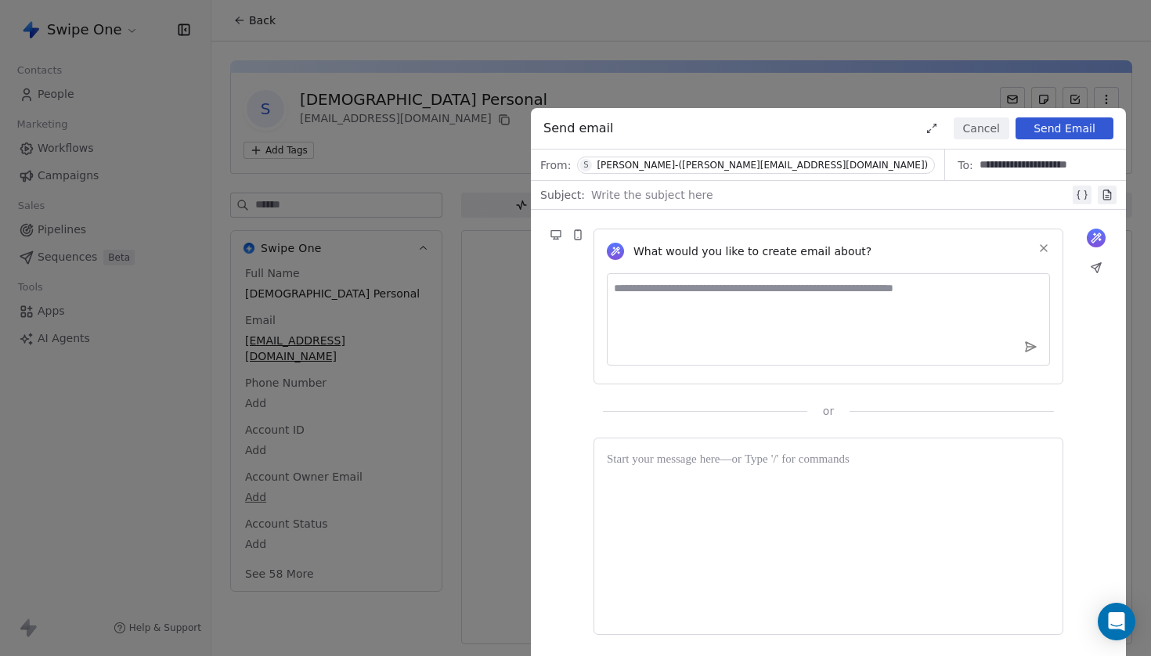
click at [693, 201] on div at bounding box center [830, 195] width 478 height 19
click at [1047, 245] on icon at bounding box center [1044, 248] width 6 height 6
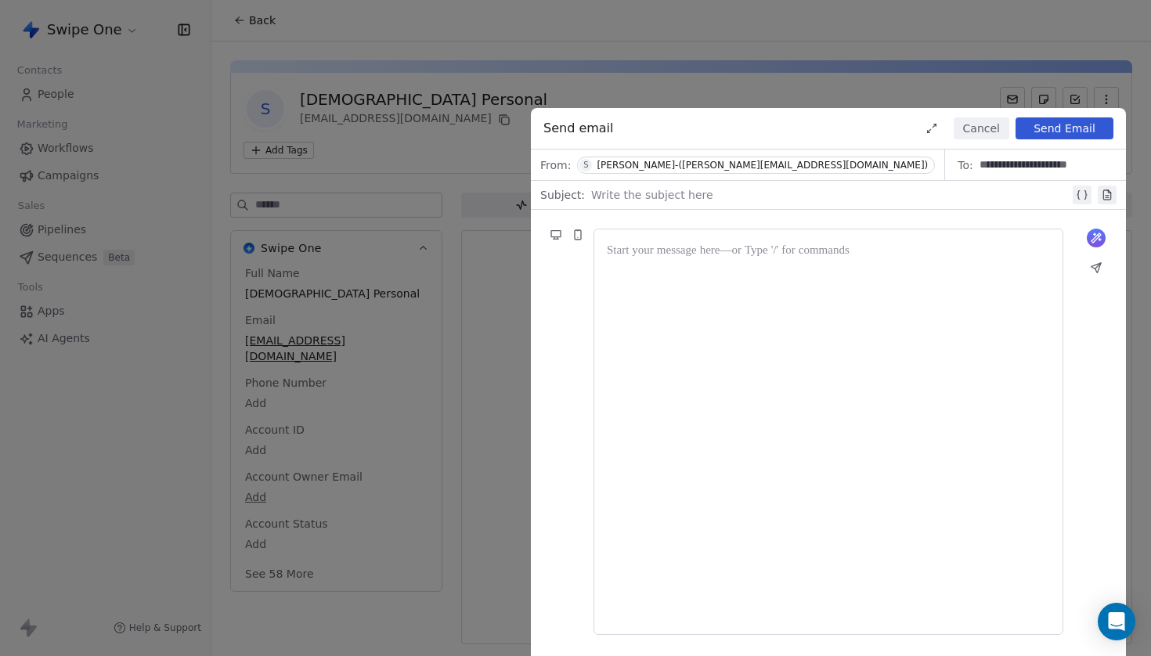
click at [787, 168] on div "[PERSON_NAME]-([PERSON_NAME][EMAIL_ADDRESS][DOMAIN_NAME])" at bounding box center [762, 165] width 331 height 11
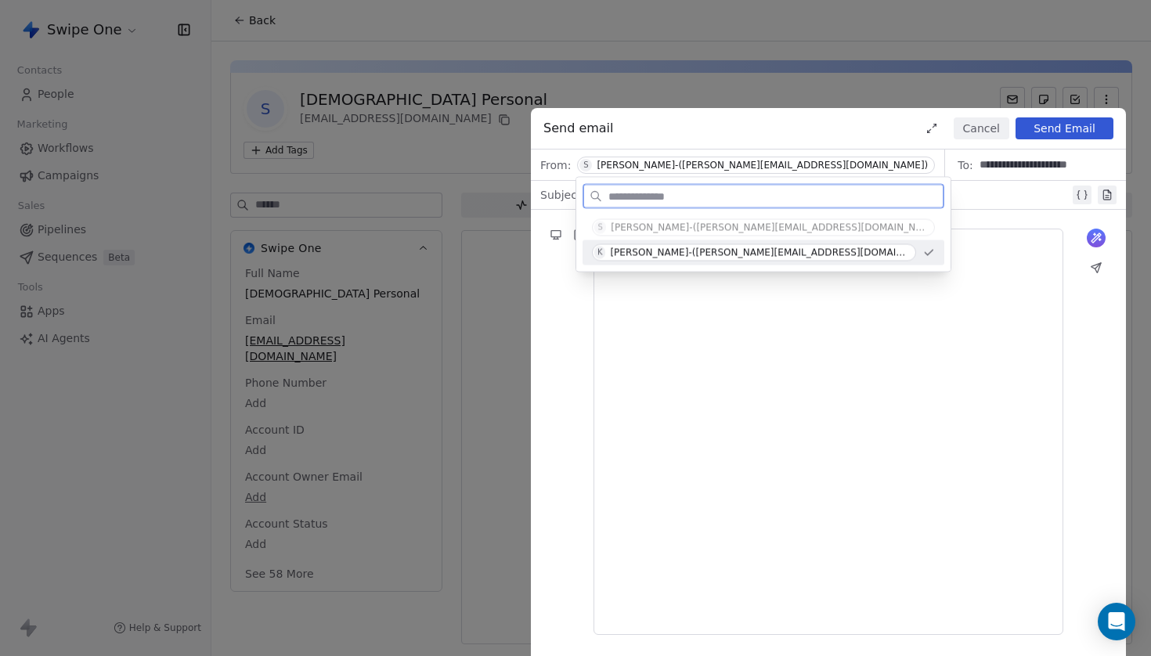
click at [742, 251] on div "K [PERSON_NAME]-([PERSON_NAME][EMAIL_ADDRESS][DOMAIN_NAME])" at bounding box center [754, 252] width 324 height 17
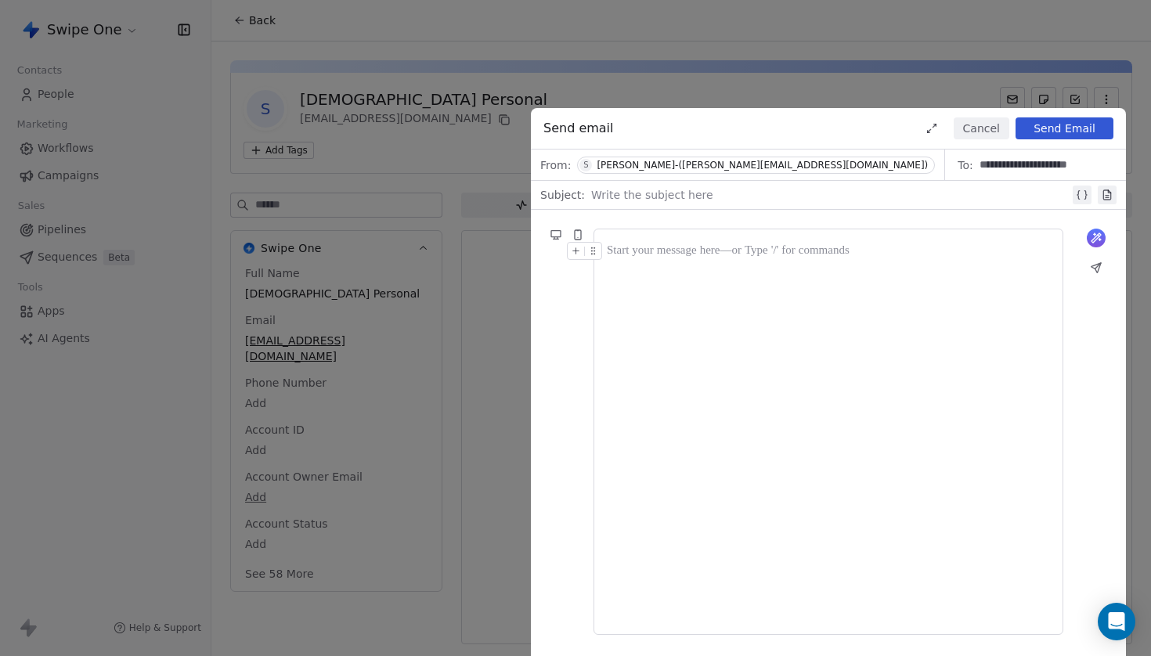
click at [755, 162] on div "[PERSON_NAME]-([PERSON_NAME][EMAIL_ADDRESS][DOMAIN_NAME])" at bounding box center [762, 165] width 331 height 11
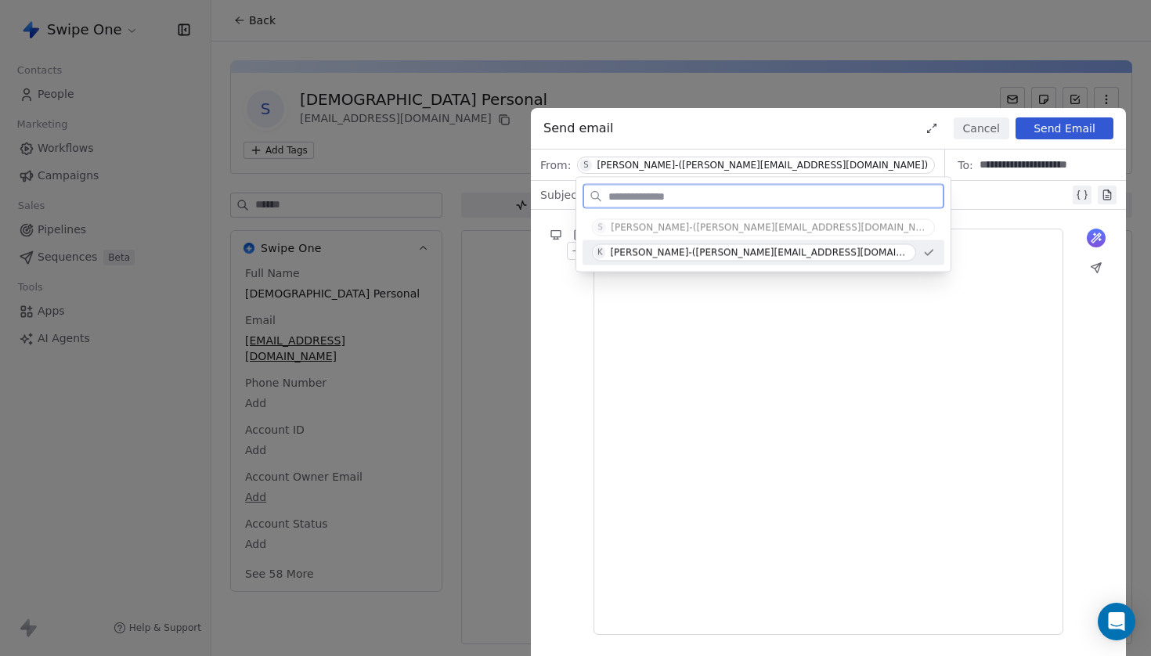
click at [746, 249] on div "K [PERSON_NAME]-([PERSON_NAME][EMAIL_ADDRESS][DOMAIN_NAME])" at bounding box center [754, 252] width 324 height 17
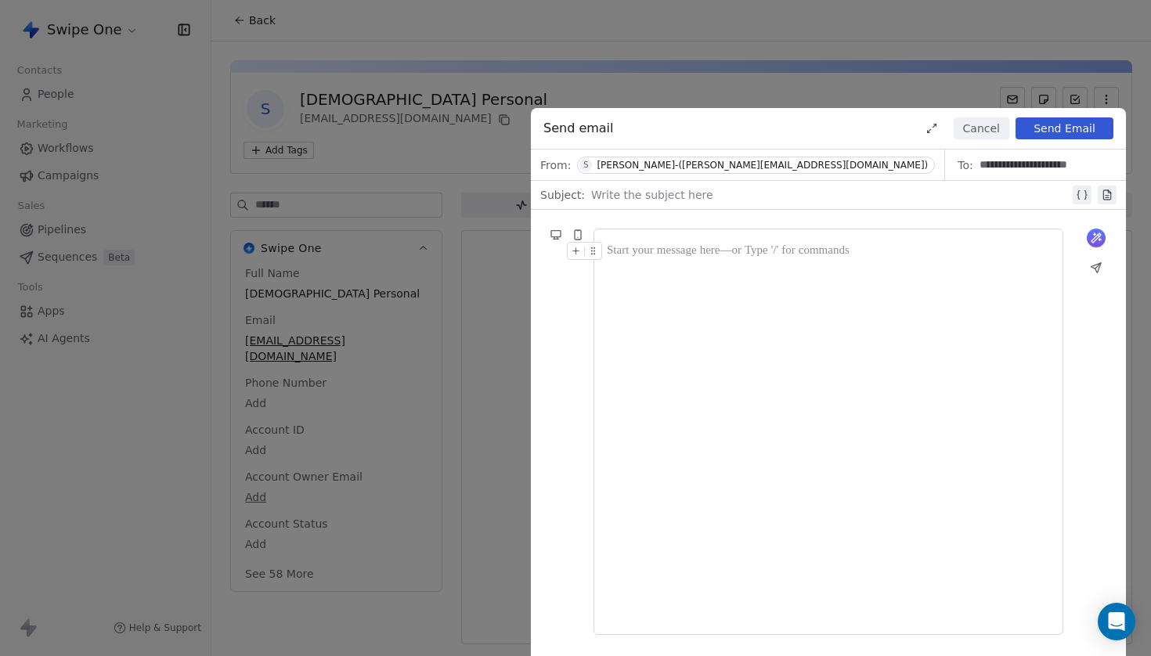
click at [1116, 200] on button at bounding box center [1107, 195] width 19 height 19
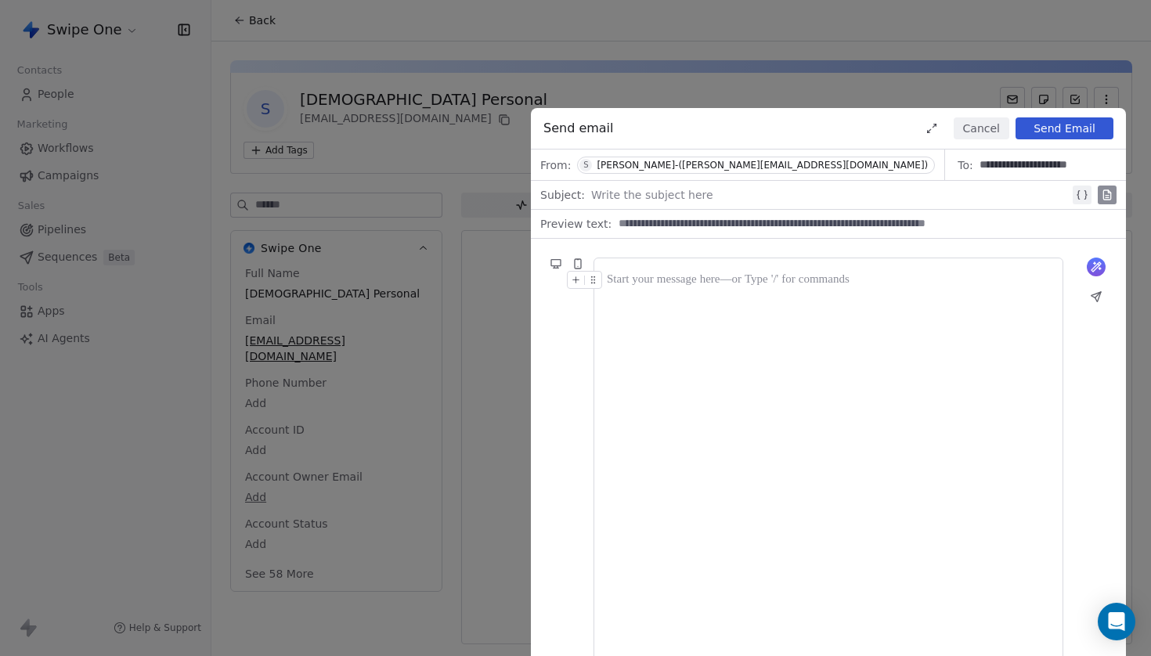
click at [1116, 200] on button at bounding box center [1107, 195] width 19 height 19
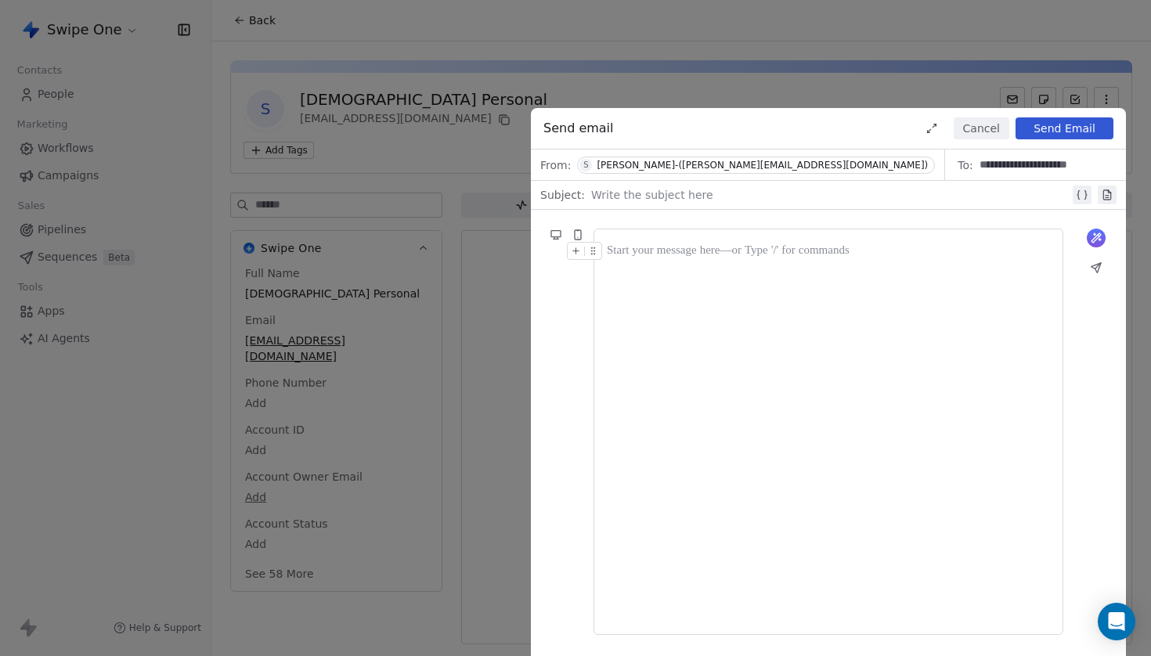
click at [714, 187] on div at bounding box center [830, 195] width 478 height 19
click at [734, 251] on div at bounding box center [828, 251] width 443 height 19
click at [513, 317] on div "**********" at bounding box center [575, 328] width 1151 height 656
click at [572, 326] on div "What would you like to create email about? or" at bounding box center [828, 432] width 595 height 444
click at [713, 237] on div at bounding box center [828, 432] width 470 height 406
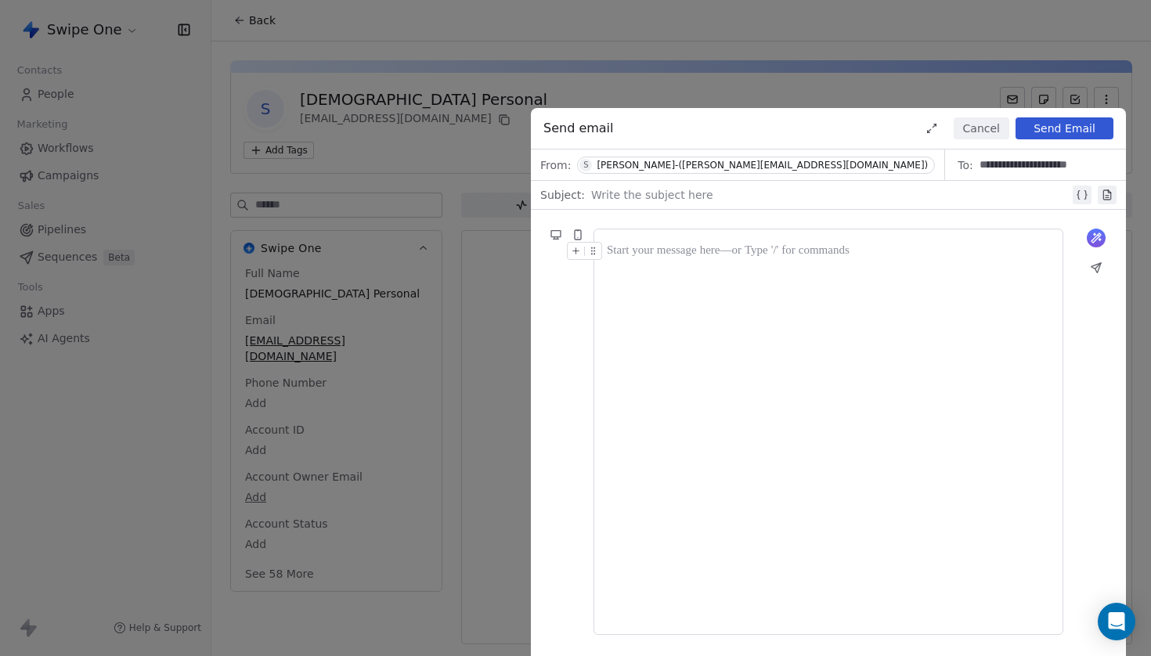
click at [703, 257] on div at bounding box center [828, 251] width 443 height 19
click at [555, 233] on icon at bounding box center [555, 234] width 9 height 6
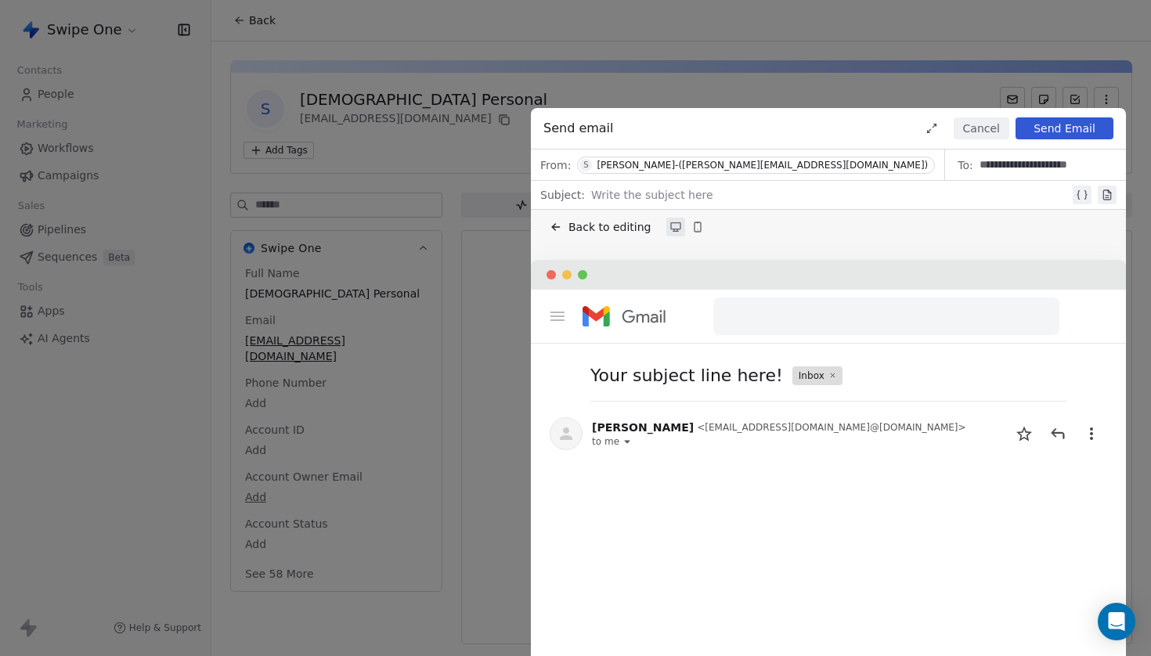
click at [572, 236] on button "Back to editing" at bounding box center [600, 227] width 107 height 22
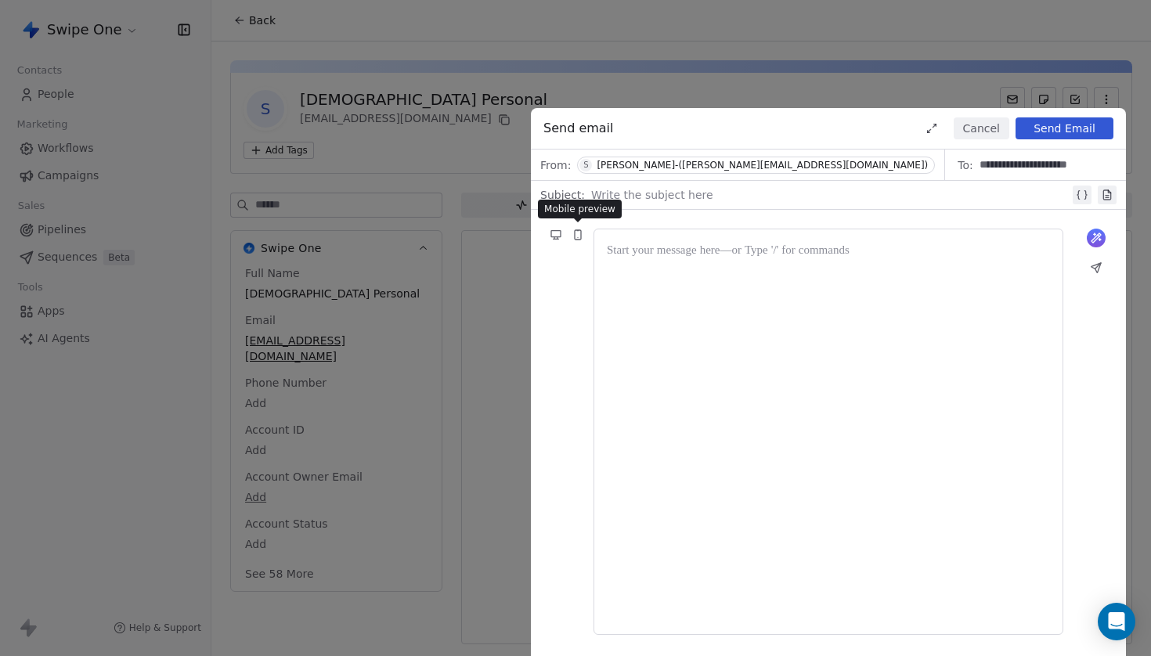
click at [576, 237] on icon at bounding box center [578, 234] width 6 height 9
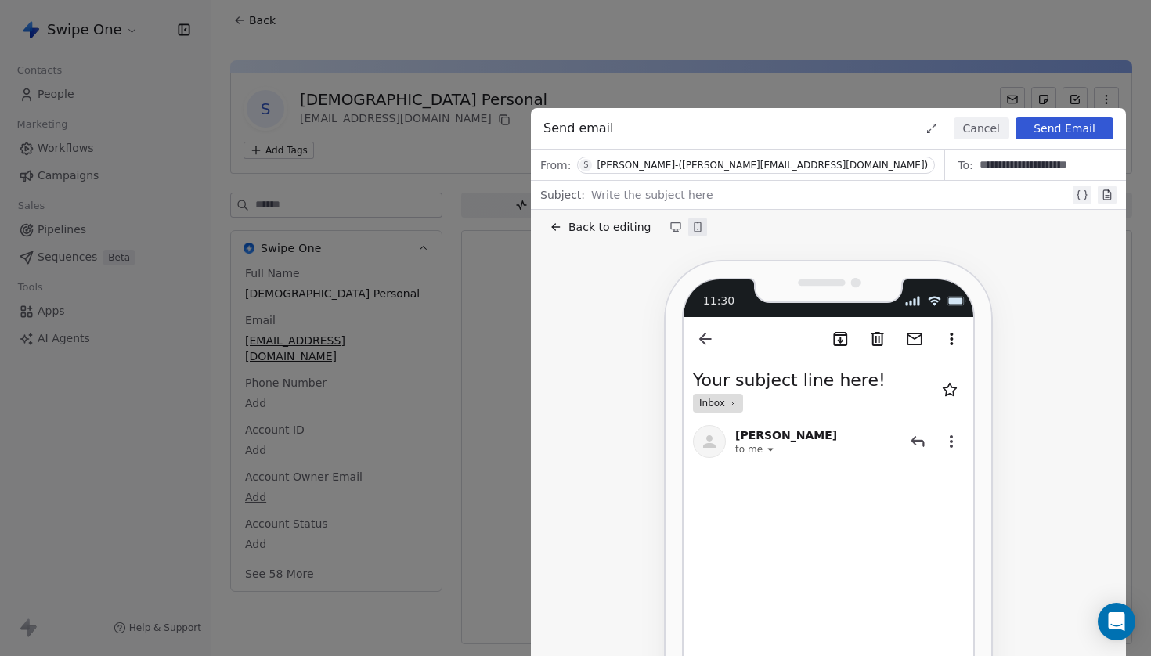
click at [561, 229] on icon at bounding box center [556, 227] width 13 height 13
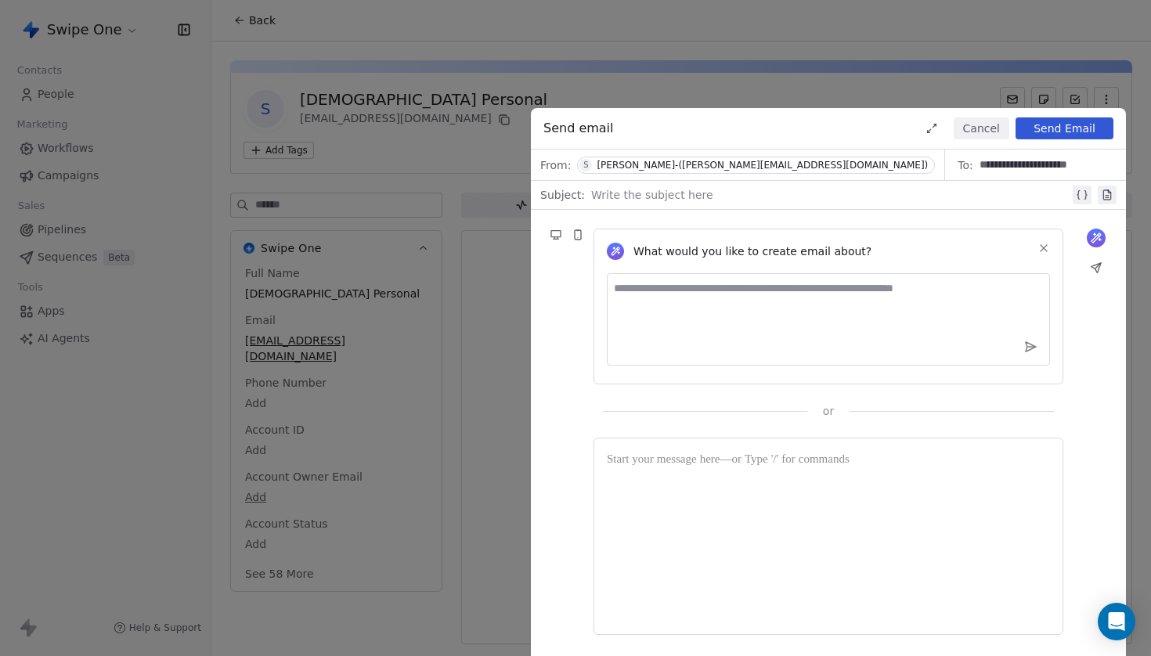
click at [1044, 250] on icon at bounding box center [1043, 248] width 13 height 13
click at [1047, 251] on icon at bounding box center [1043, 248] width 13 height 13
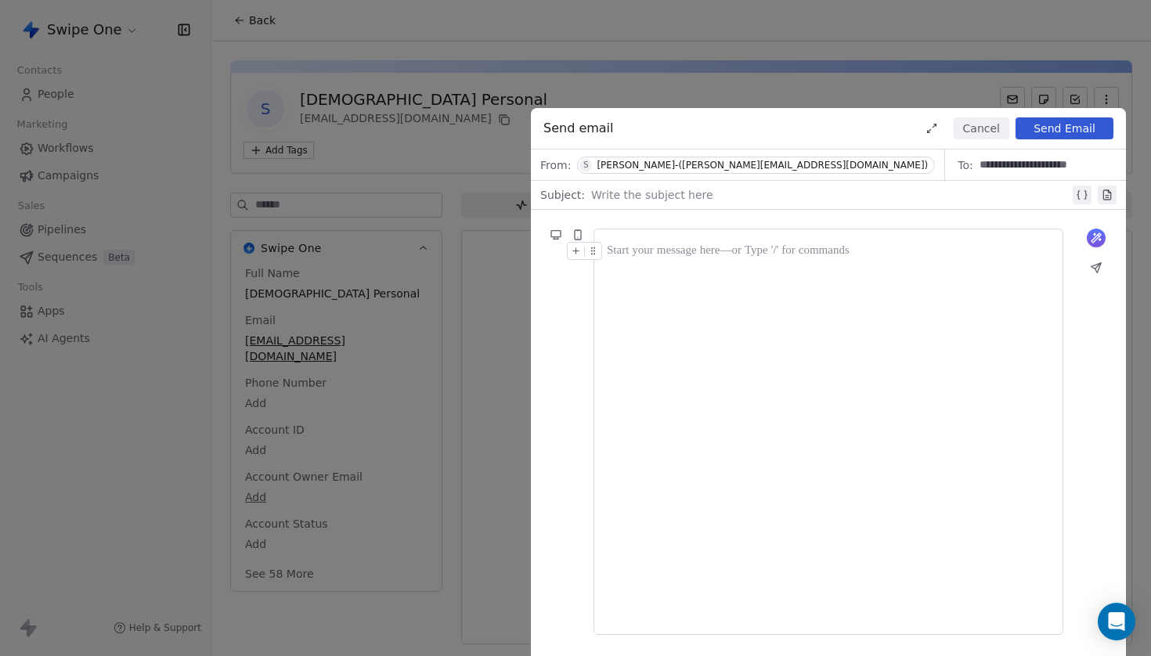
click at [708, 283] on div at bounding box center [828, 432] width 443 height 380
click at [785, 174] on div "From: S Swaminathan Ganesan-(swami@swipeone.com)" at bounding box center [738, 165] width 414 height 31
click at [799, 168] on div "[PERSON_NAME]-([PERSON_NAME][EMAIL_ADDRESS][DOMAIN_NAME])" at bounding box center [762, 165] width 331 height 11
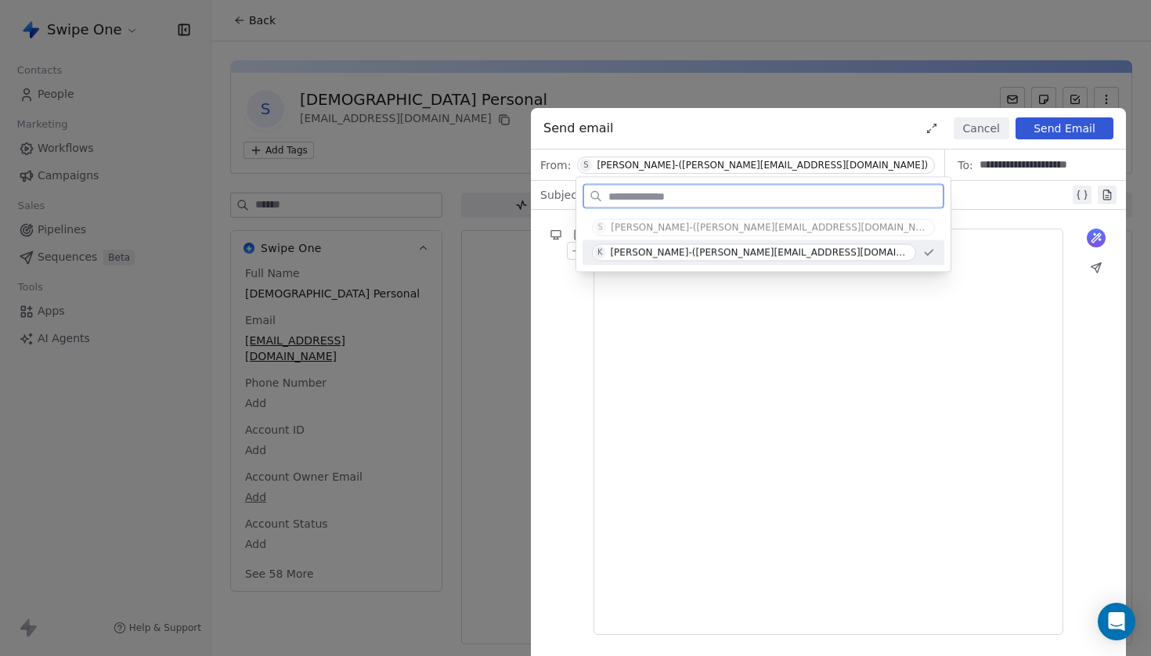
click at [746, 254] on div "K [PERSON_NAME]-([PERSON_NAME][EMAIL_ADDRESS][DOMAIN_NAME])" at bounding box center [754, 252] width 324 height 17
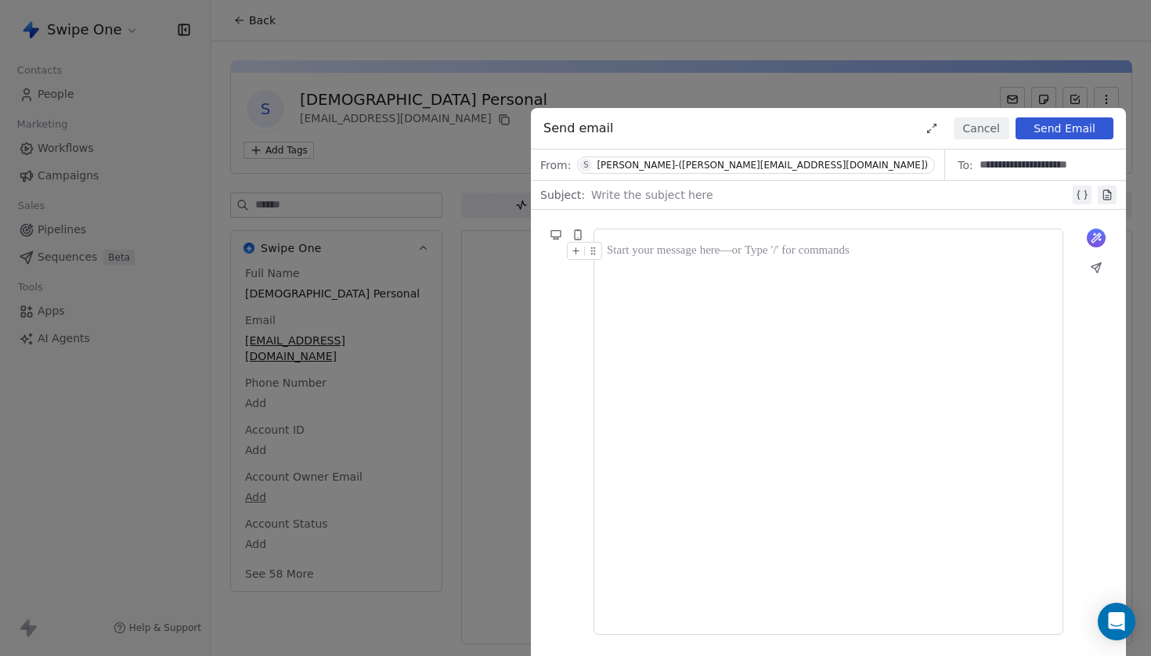
click at [987, 135] on button "Cancel" at bounding box center [982, 128] width 56 height 22
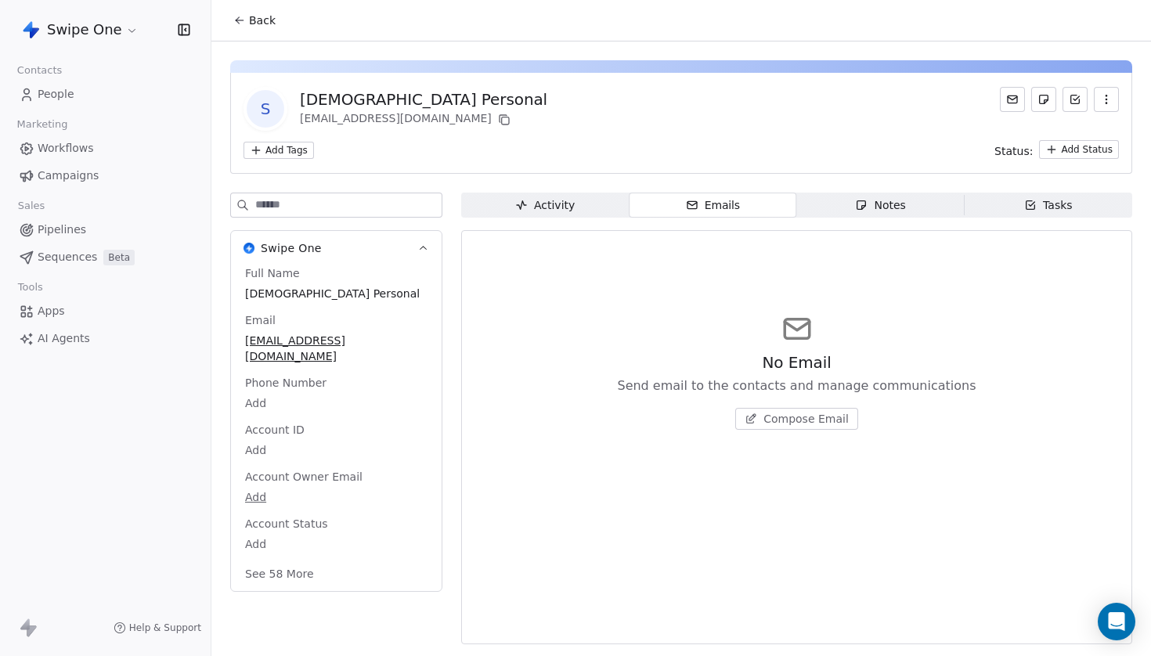
click at [539, 205] on div "Activity" at bounding box center [545, 205] width 60 height 16
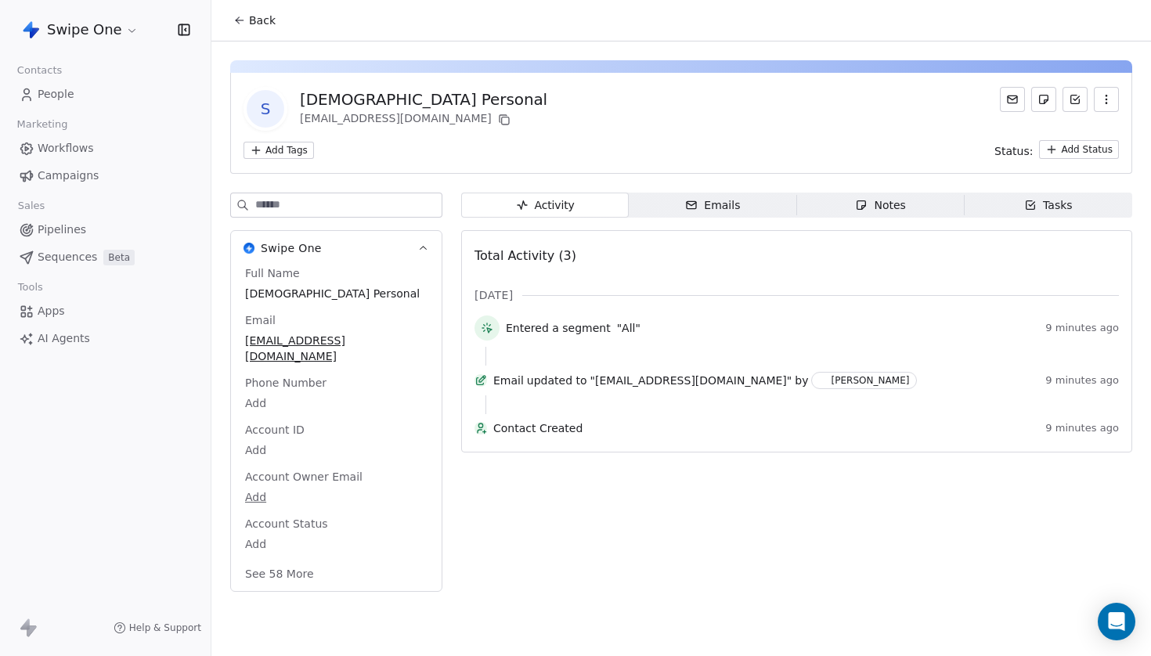
click at [713, 211] on div "Emails" at bounding box center [712, 205] width 55 height 16
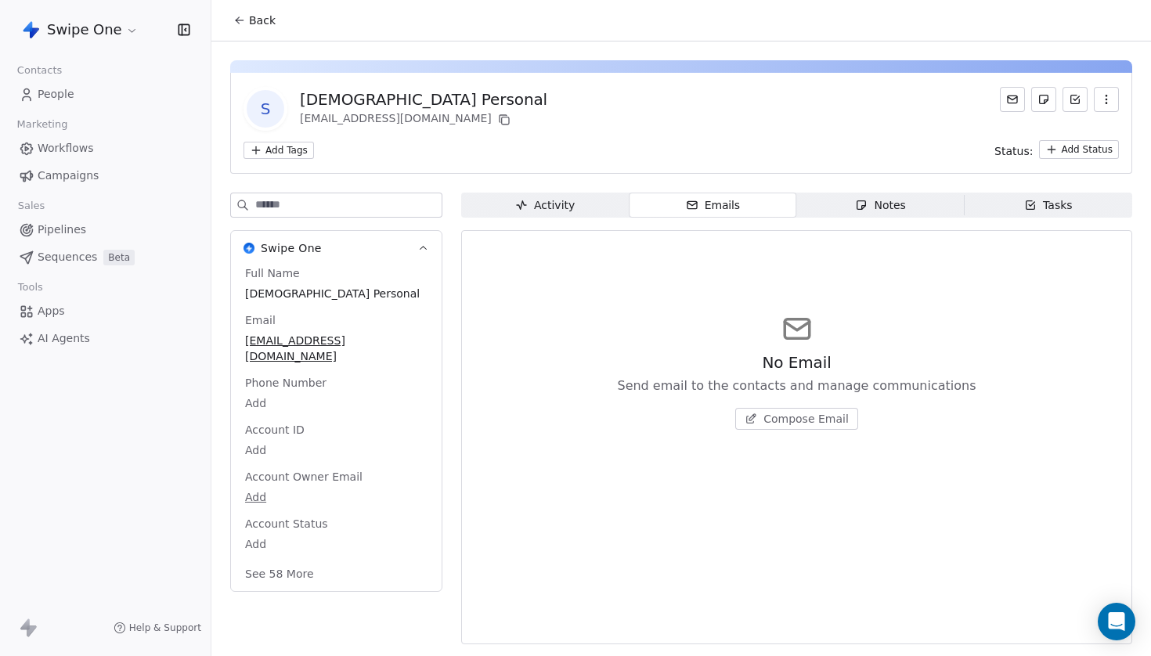
click at [577, 203] on span "Activity Activity" at bounding box center [545, 205] width 168 height 25
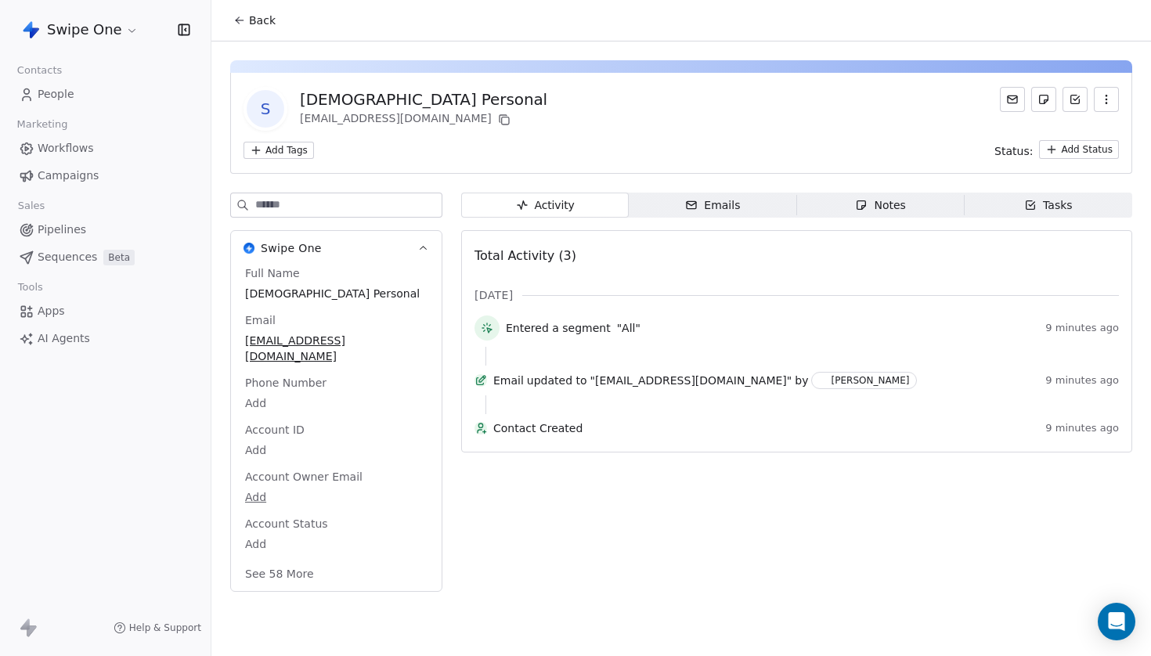
click at [723, 209] on div "Emails" at bounding box center [712, 205] width 55 height 16
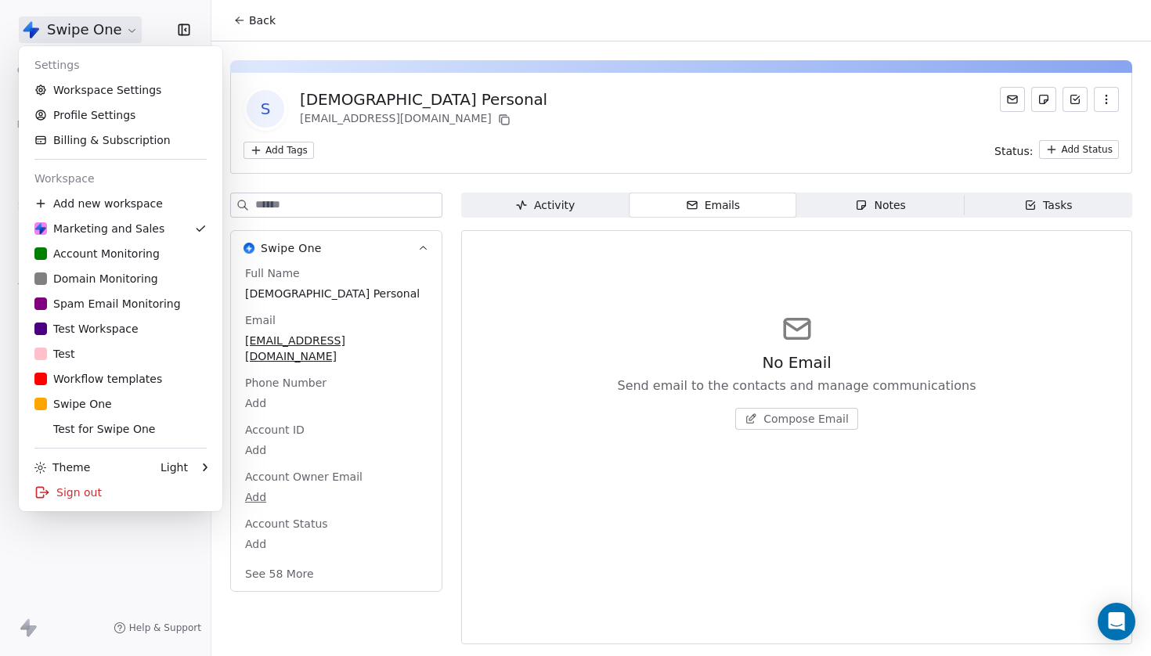
click at [121, 31] on html "Swipe One Contacts People Marketing Workflows Campaigns Sales Pipelines Sequenc…" at bounding box center [575, 328] width 1151 height 656
click at [115, 489] on div "Sign out" at bounding box center [120, 492] width 191 height 25
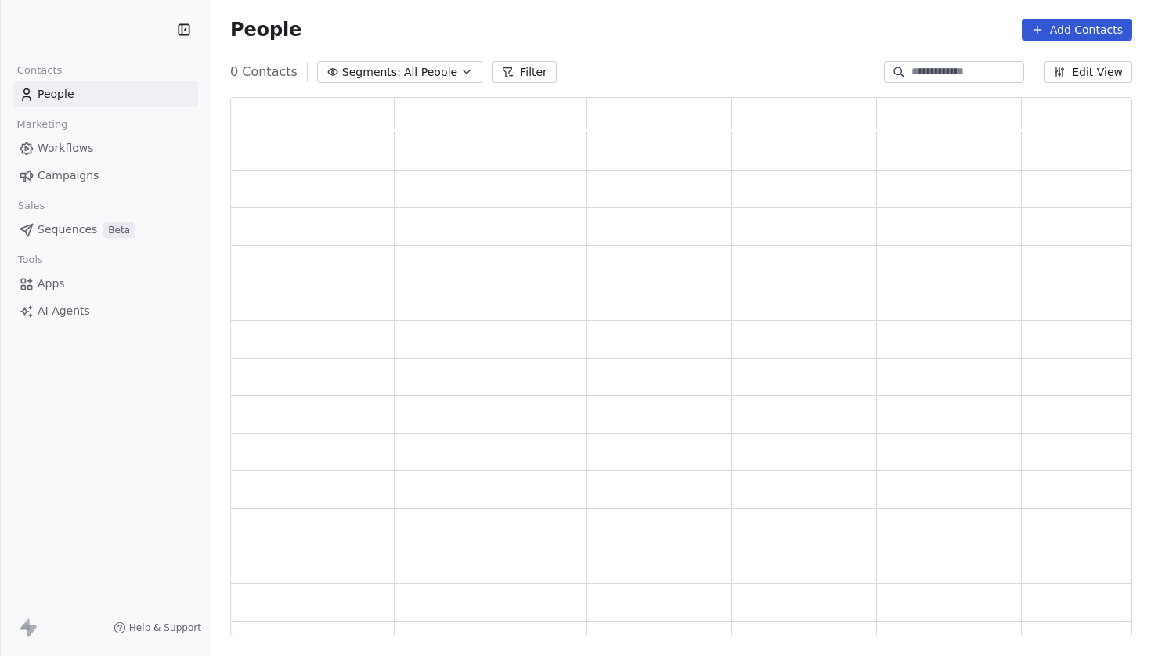
scroll to position [540, 902]
